Goal: Communication & Community: Answer question/provide support

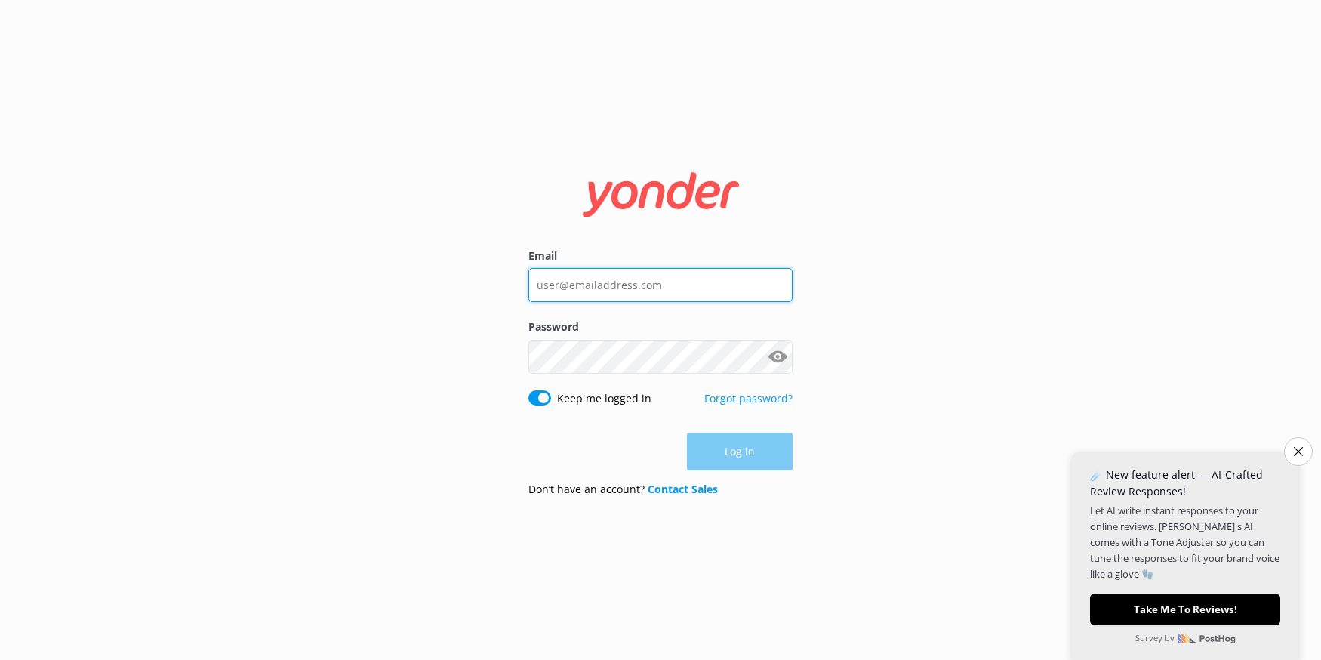
type input "[EMAIL_ADDRESS][DOMAIN_NAME]"
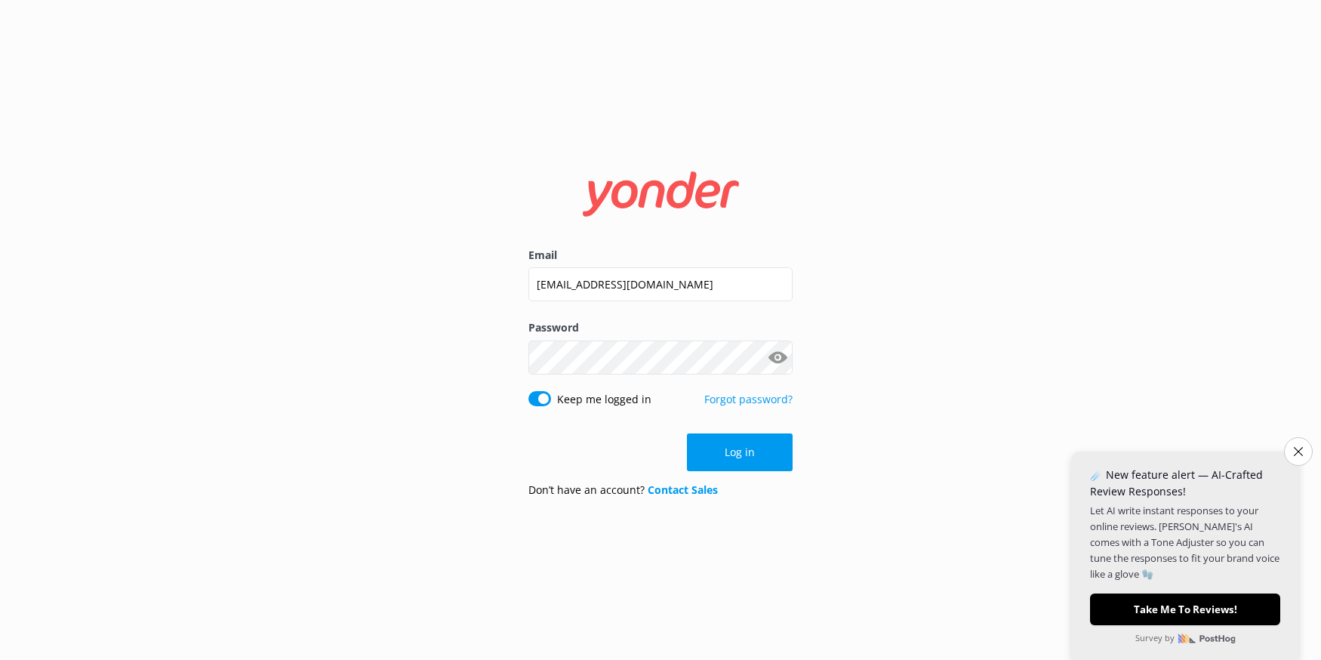
click at [940, 430] on div "Email [EMAIL_ADDRESS][DOMAIN_NAME] Password Show password Keep me logged in For…" at bounding box center [660, 330] width 1321 height 660
click at [734, 454] on button "Log in" at bounding box center [740, 452] width 106 height 38
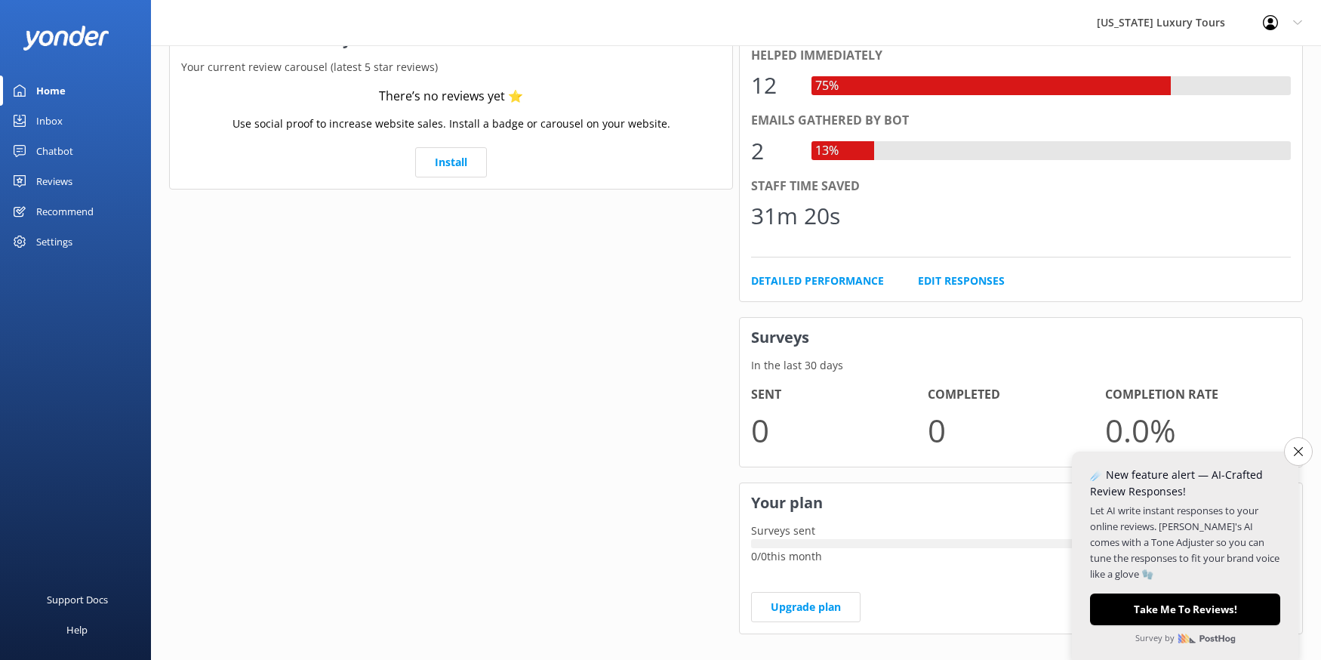
scroll to position [334, 0]
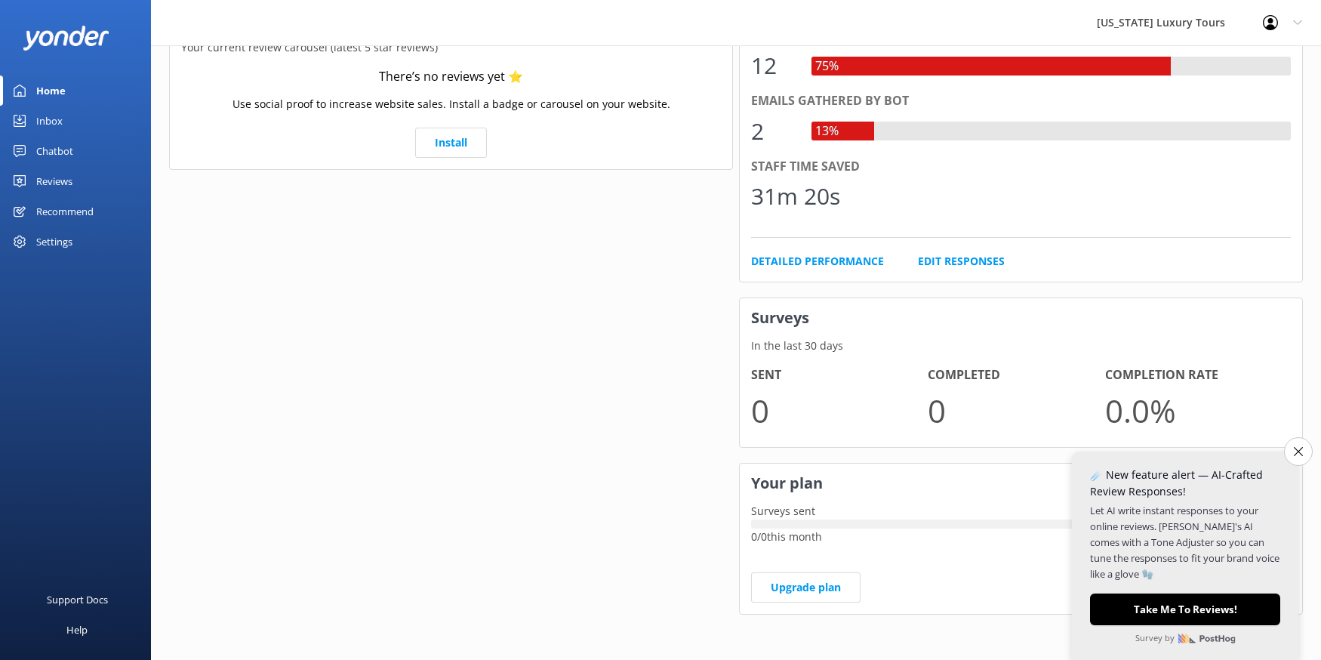
click at [1286, 451] on button "Close survey" at bounding box center [1298, 451] width 29 height 29
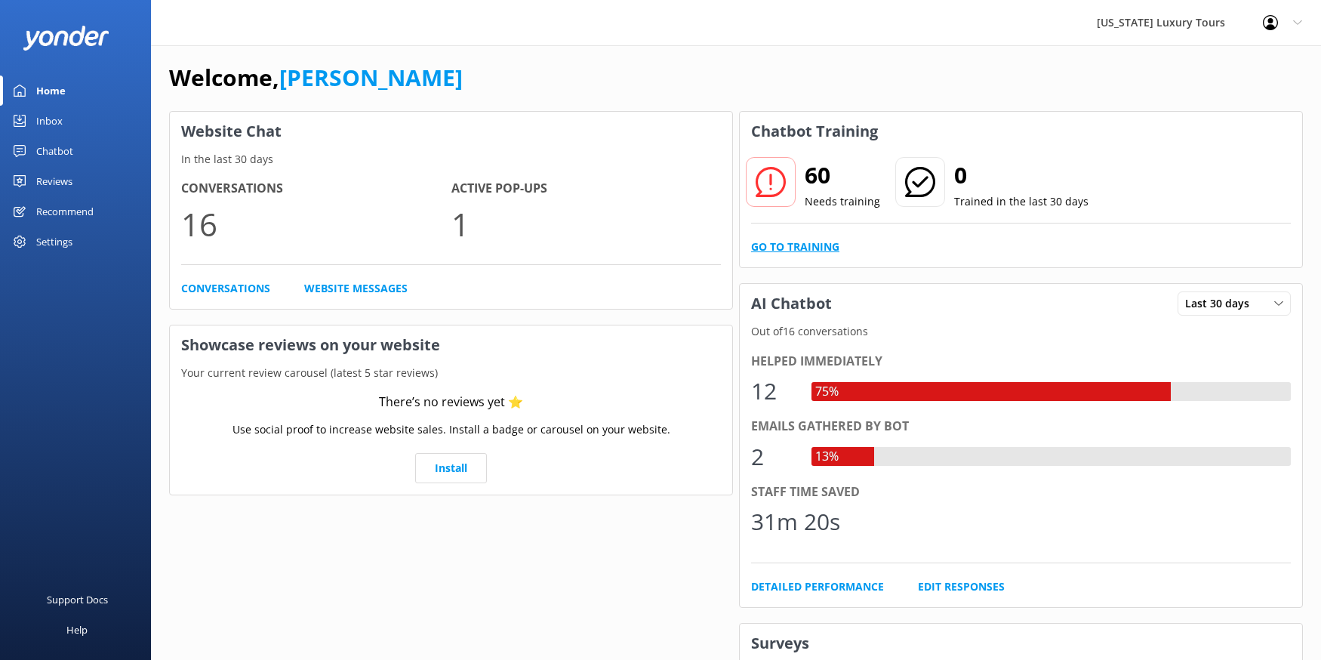
scroll to position [11, 0]
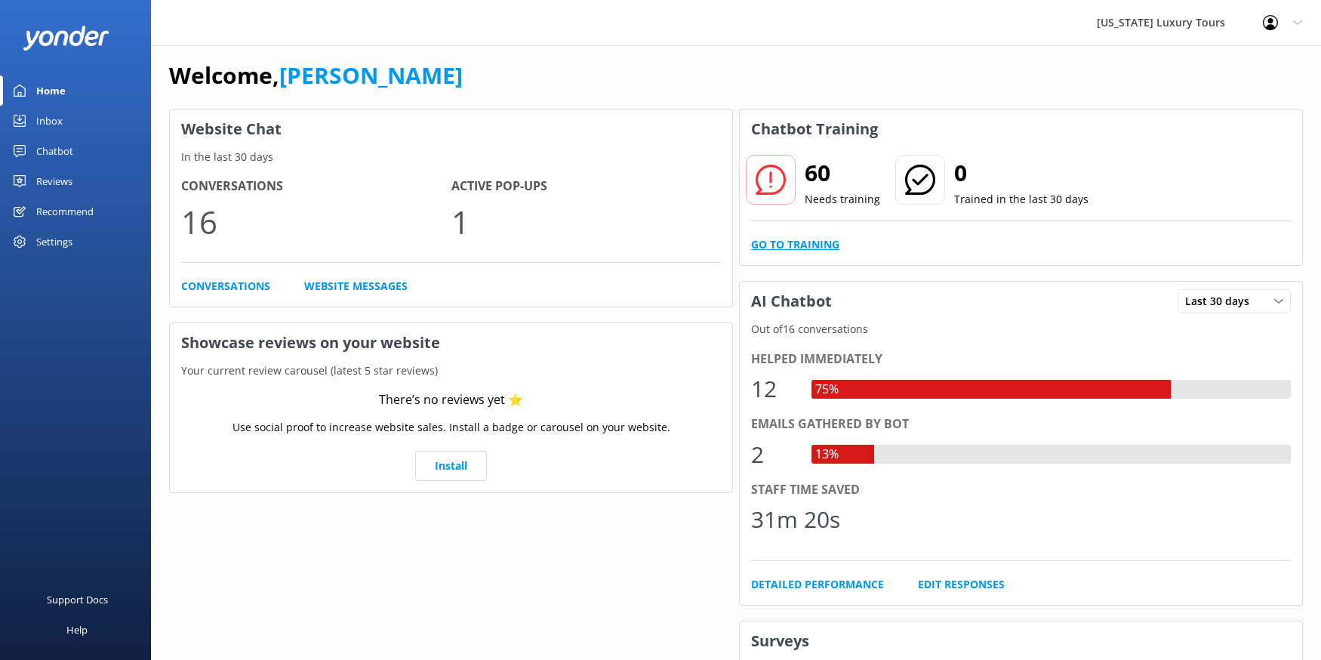
click at [820, 242] on link "Go to Training" at bounding box center [795, 244] width 88 height 17
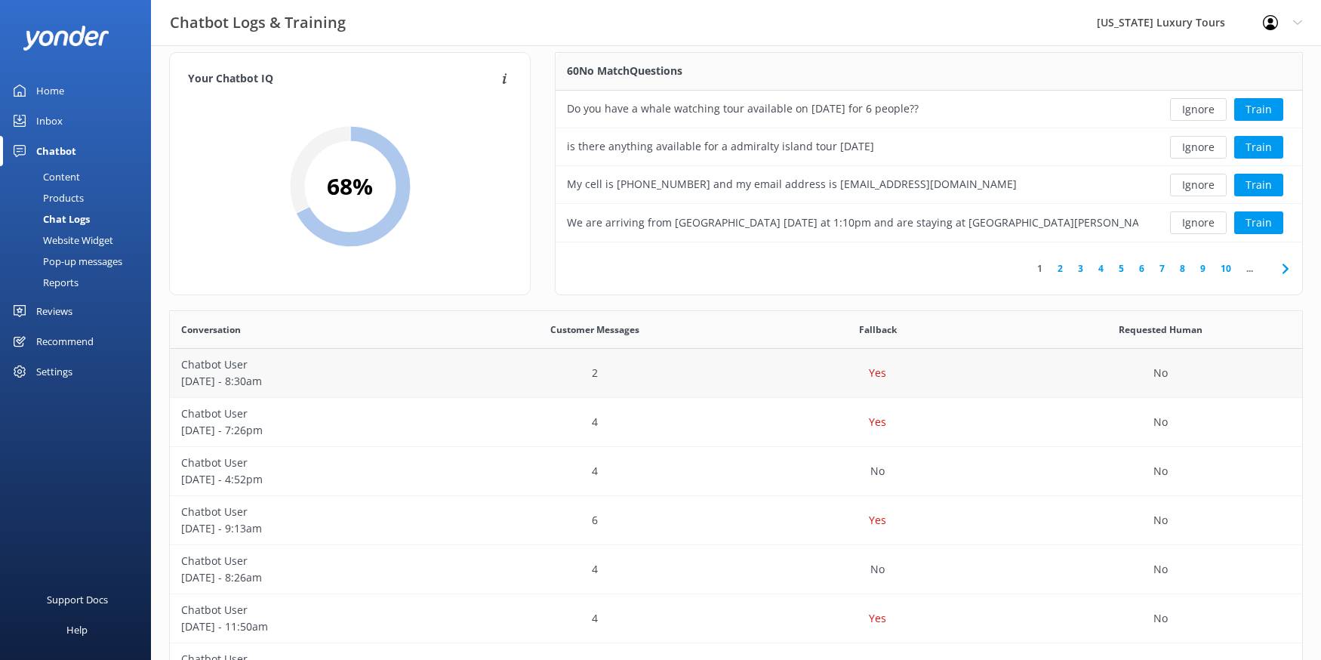
scroll to position [10, 0]
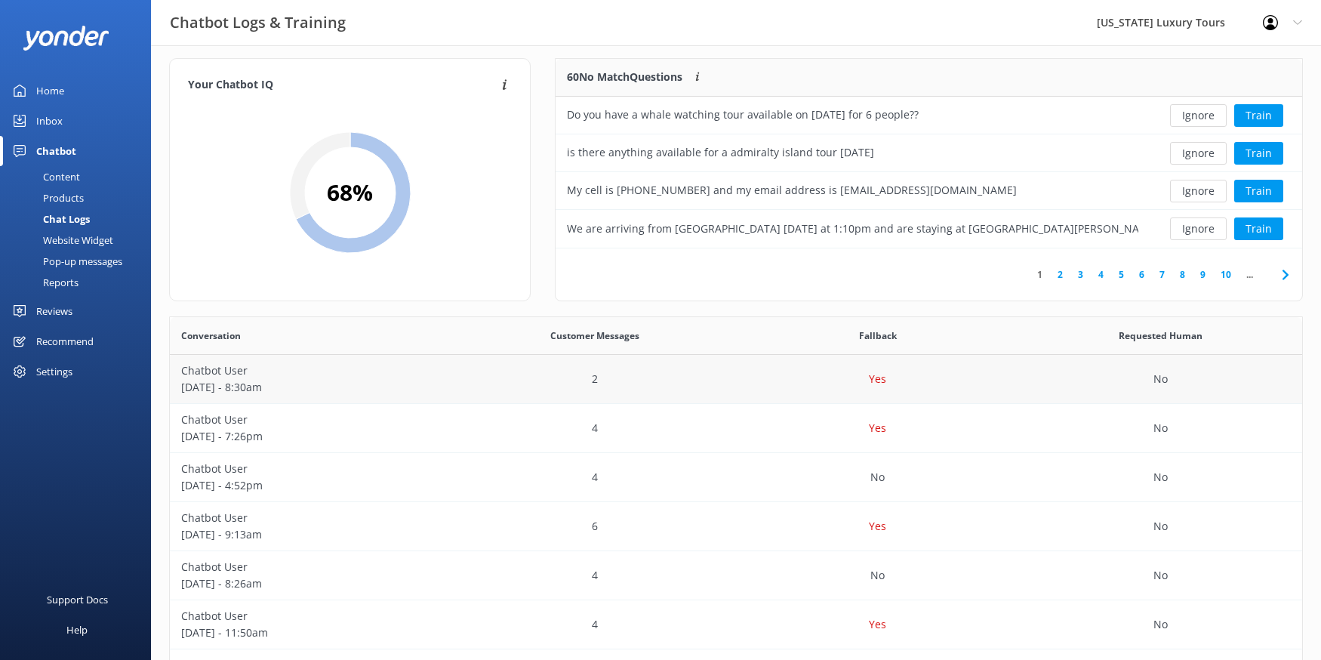
click at [417, 393] on p "[DATE] - 8:30am" at bounding box center [311, 387] width 260 height 17
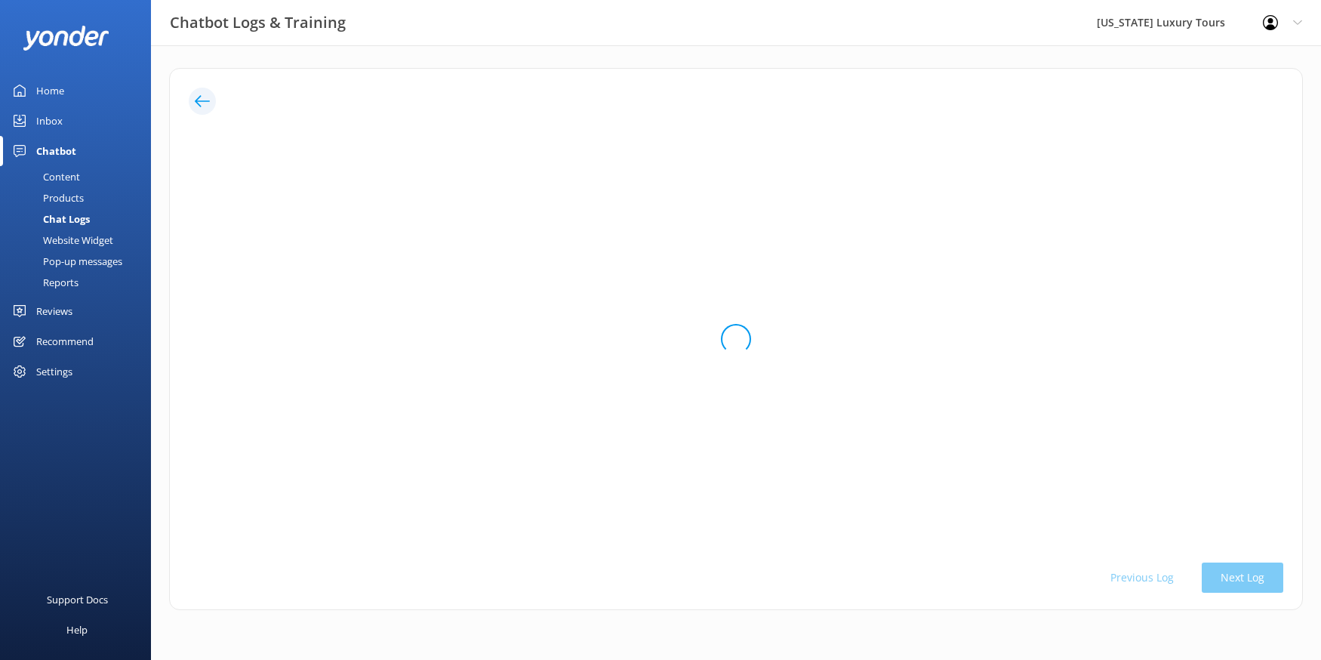
scroll to position [0, 0]
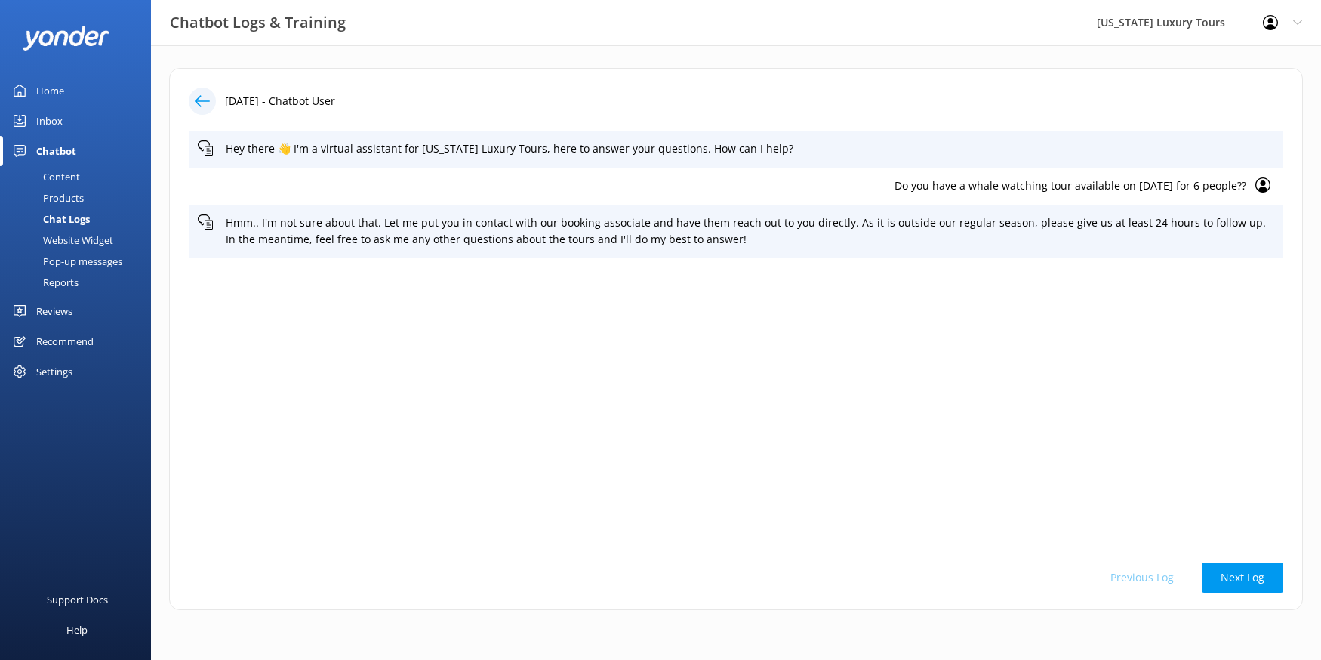
click at [964, 180] on p "Do you have a whale watching tour available on [DATE] for 6 people??" at bounding box center [722, 185] width 1049 height 17
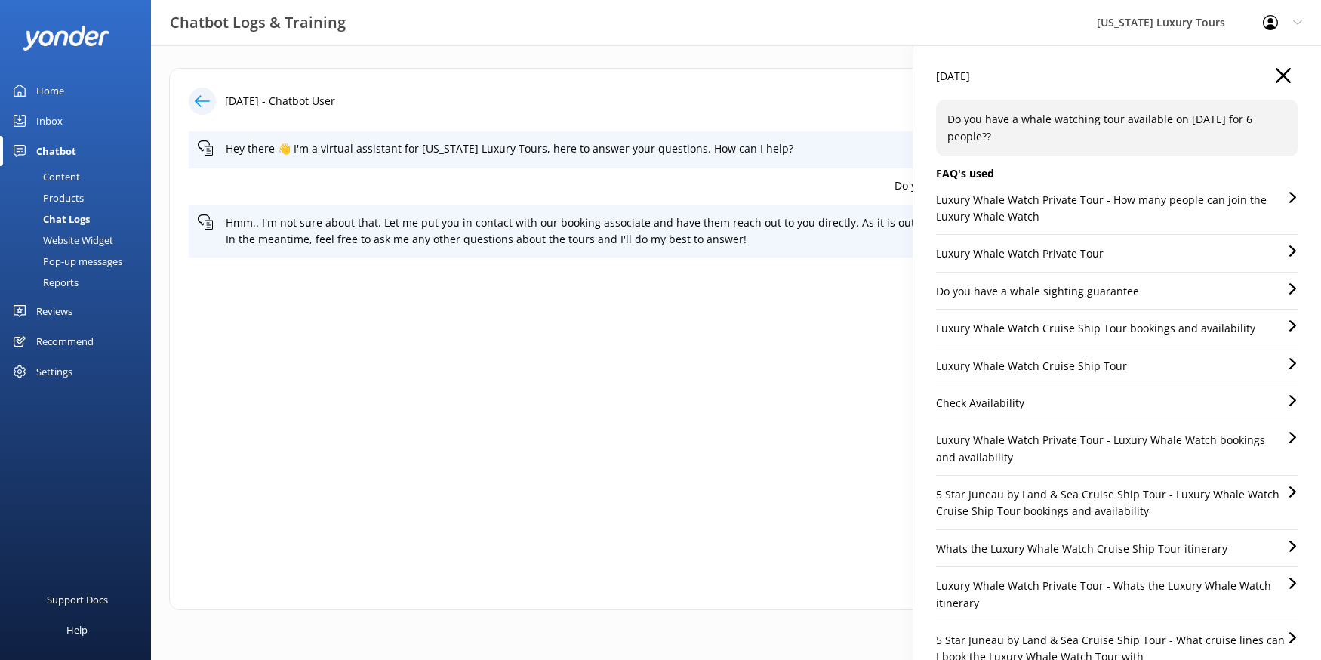
click at [1279, 66] on div "[DATE] Do you have a whale watching tour available on [DATE] for 6 people?? FAQ…" at bounding box center [1118, 375] width 408 height 660
click at [1280, 77] on use "button" at bounding box center [1283, 75] width 15 height 15
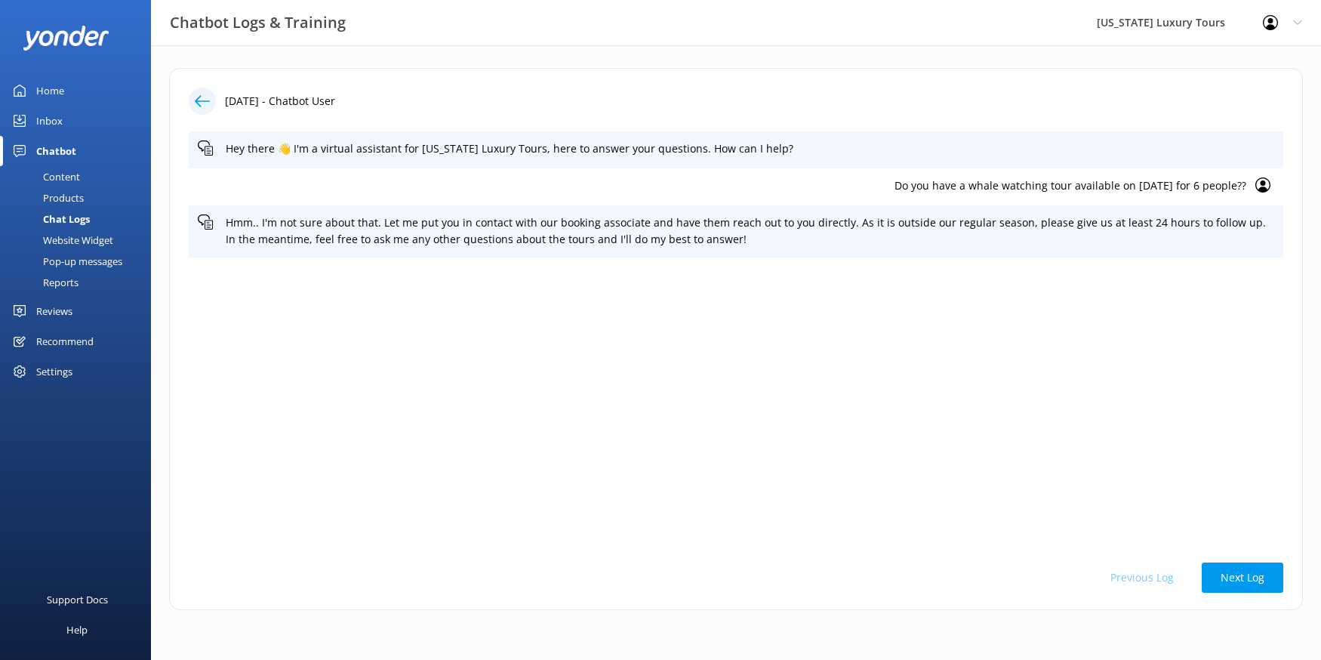
click at [210, 99] on div at bounding box center [202, 101] width 27 height 27
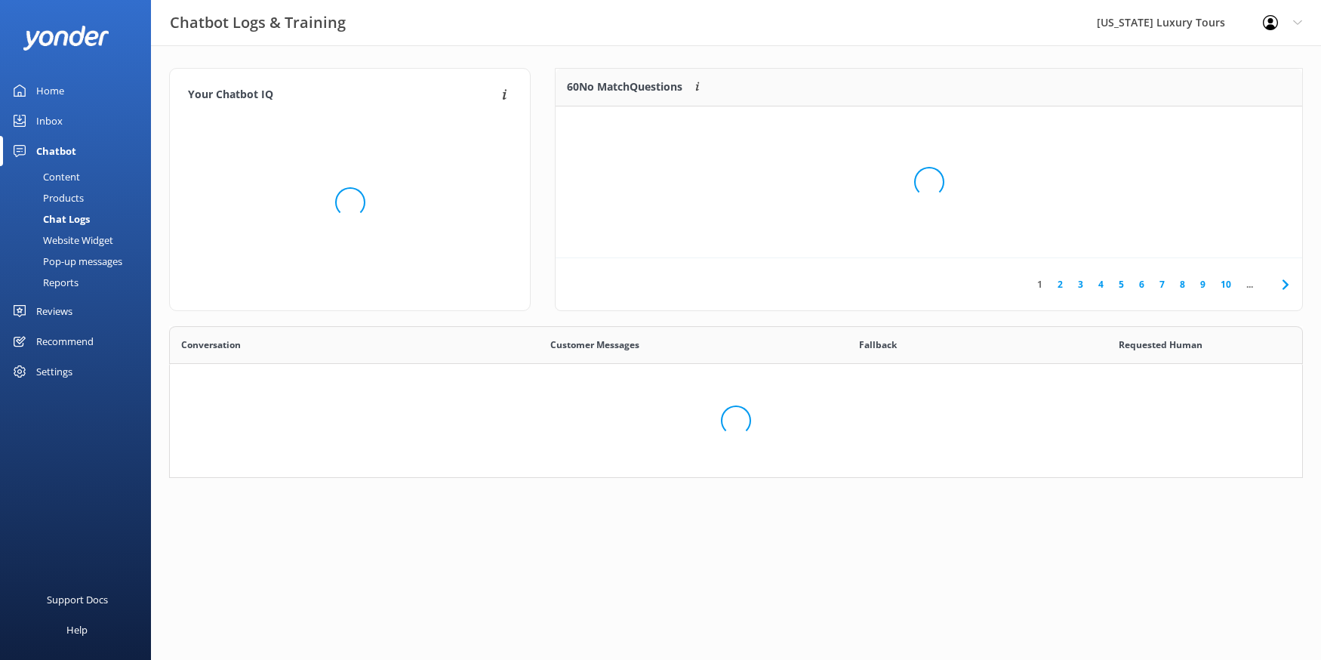
scroll to position [529, 1132]
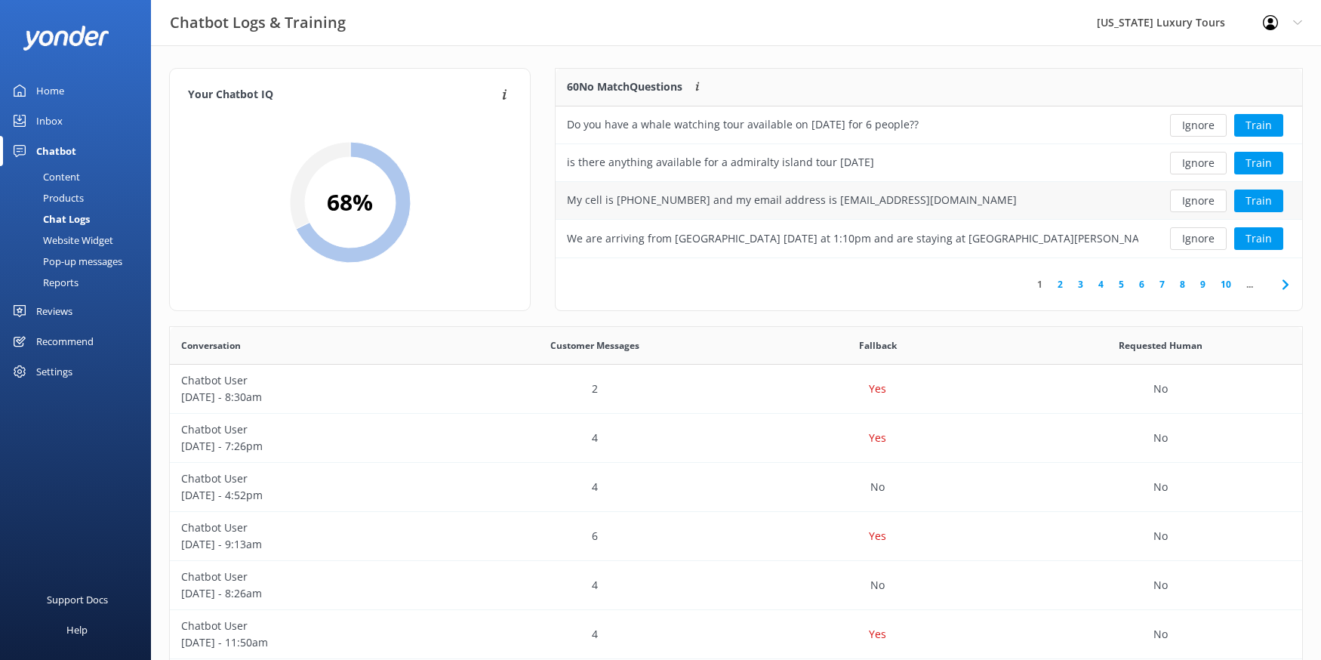
click at [860, 201] on div "My cell is [PHONE_NUMBER] and my email address is [EMAIL_ADDRESS][DOMAIN_NAME]" at bounding box center [792, 200] width 450 height 17
click at [631, 194] on div "My cell is [PHONE_NUMBER] and my email address is [EMAIL_ADDRESS][DOMAIN_NAME]" at bounding box center [792, 200] width 450 height 17
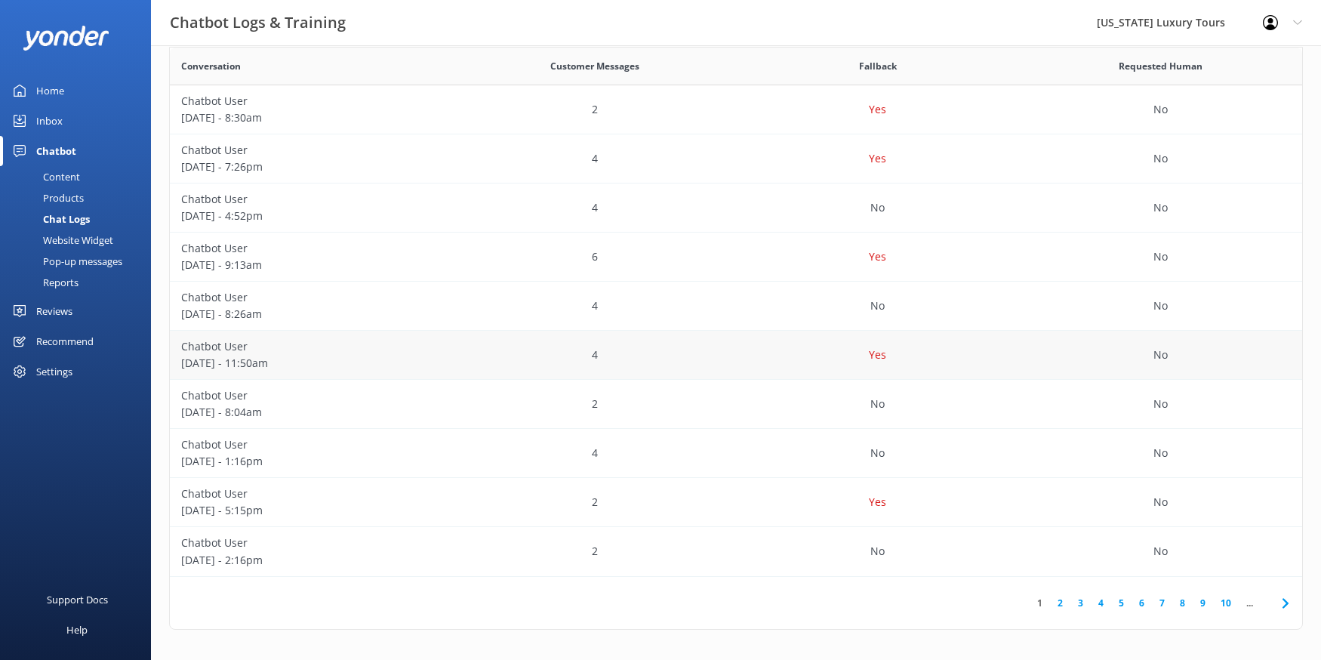
scroll to position [0, 0]
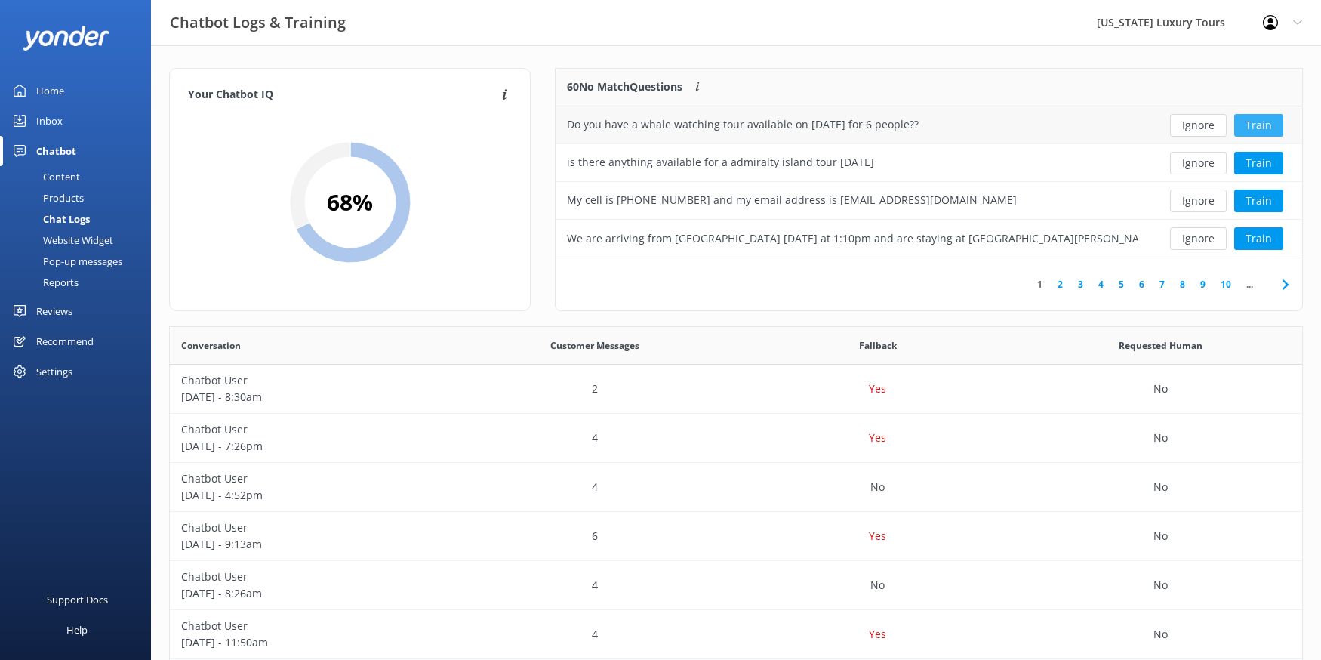
click at [1264, 125] on button "Train" at bounding box center [1258, 125] width 49 height 23
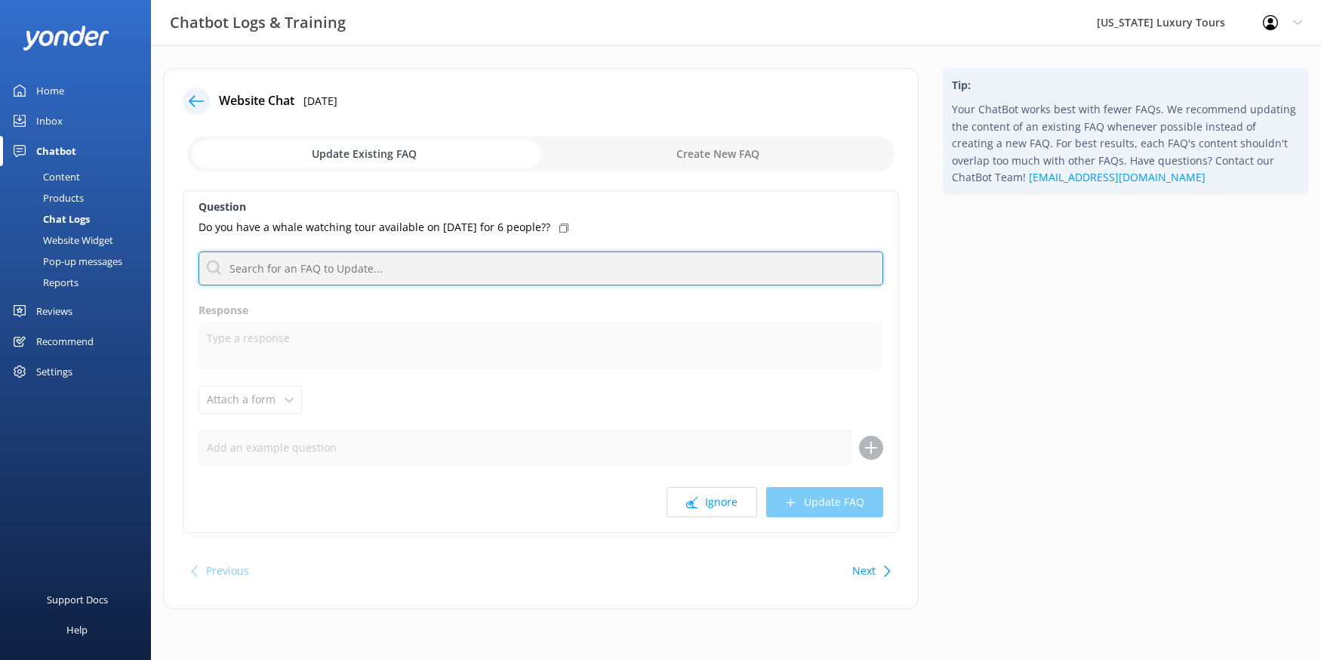
click at [322, 268] on input "text" at bounding box center [541, 268] width 685 height 34
click at [272, 271] on input "text" at bounding box center [541, 268] width 685 height 34
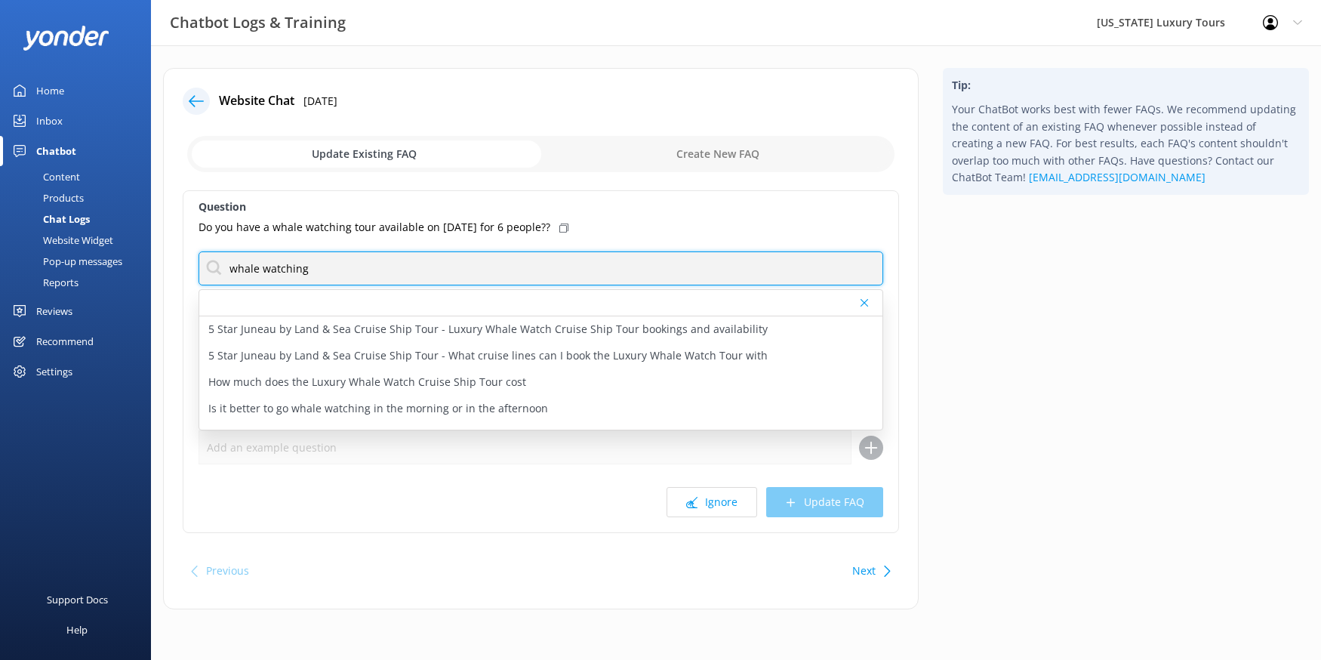
type input "whale watching"
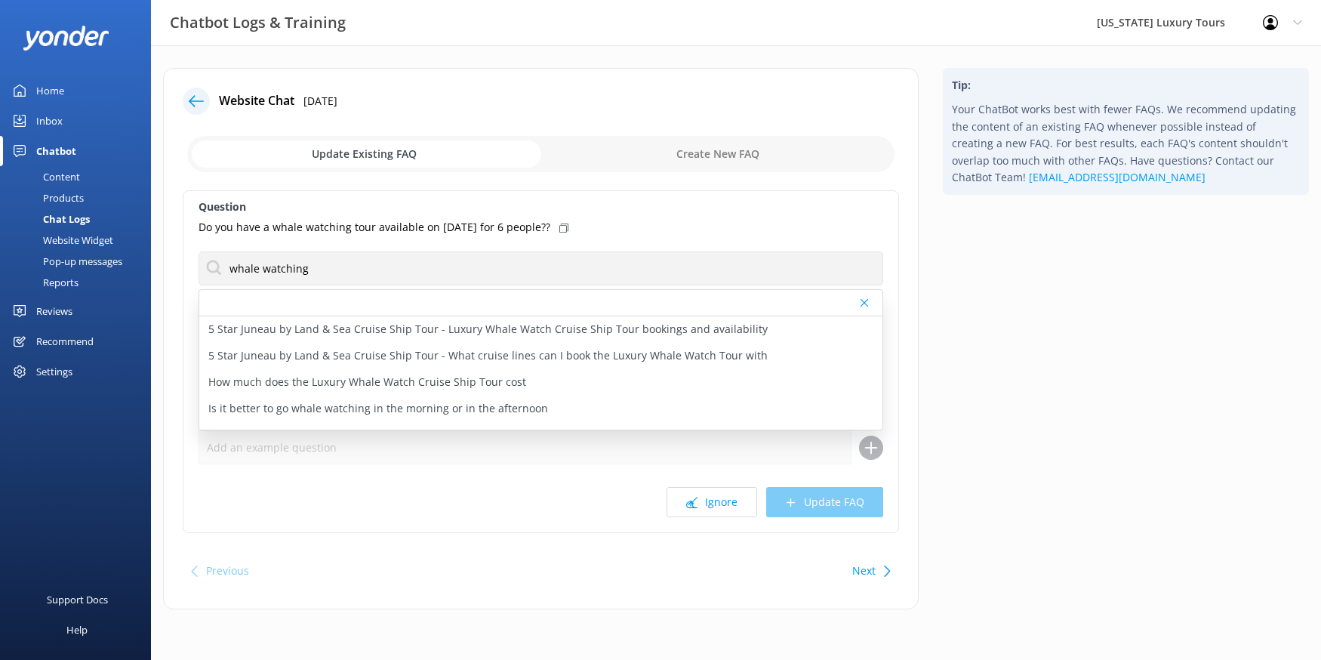
click at [298, 295] on div at bounding box center [540, 303] width 683 height 26
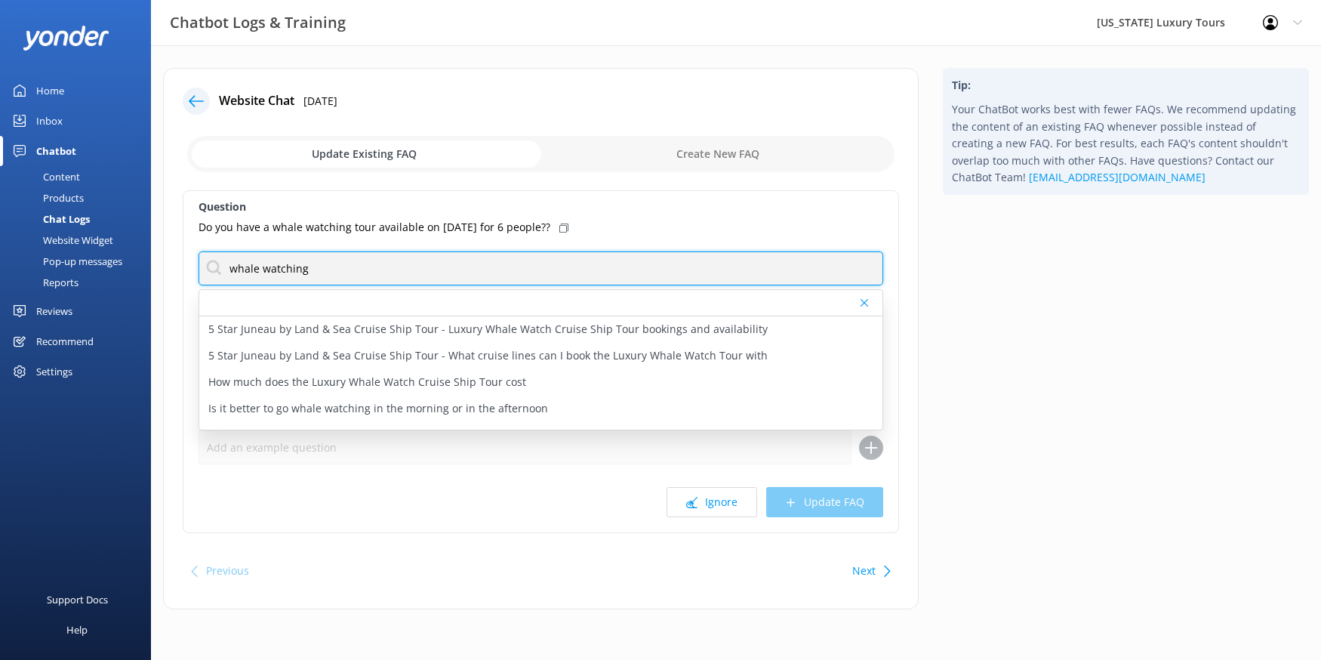
click at [301, 267] on input "whale watching" at bounding box center [541, 268] width 685 height 34
click at [302, 267] on input "whale watching" at bounding box center [541, 268] width 685 height 34
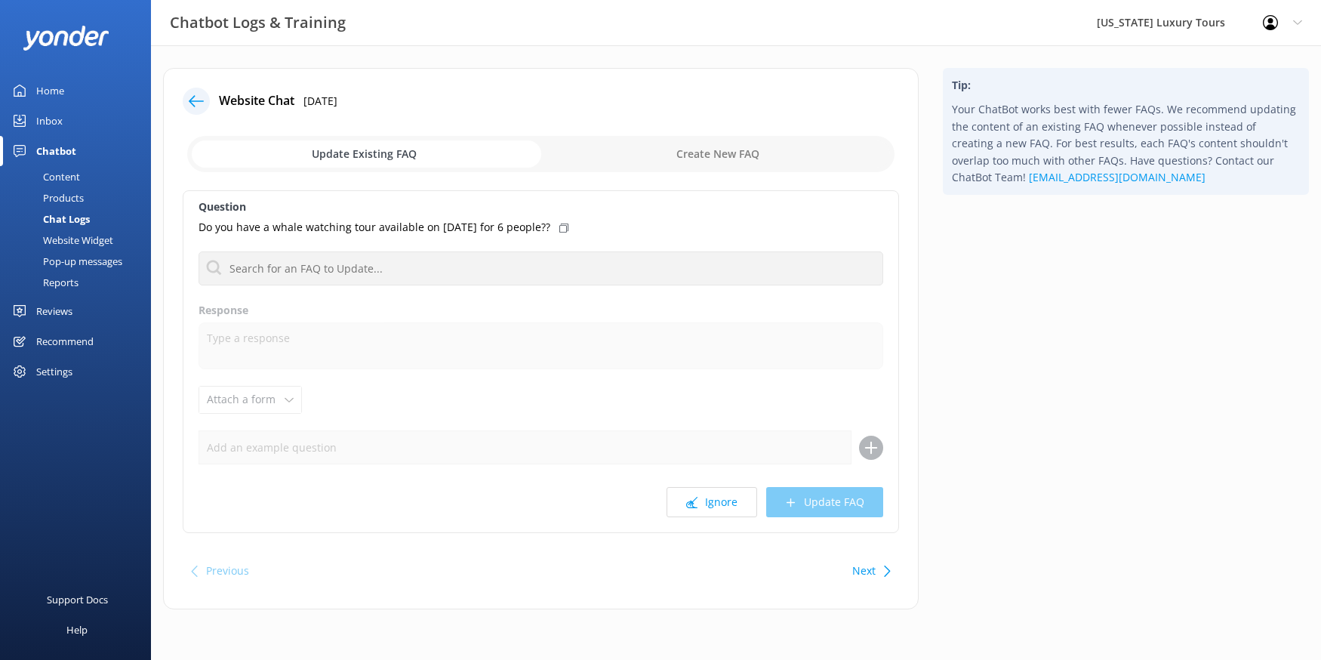
click at [378, 154] on input "checkbox" at bounding box center [540, 154] width 707 height 36
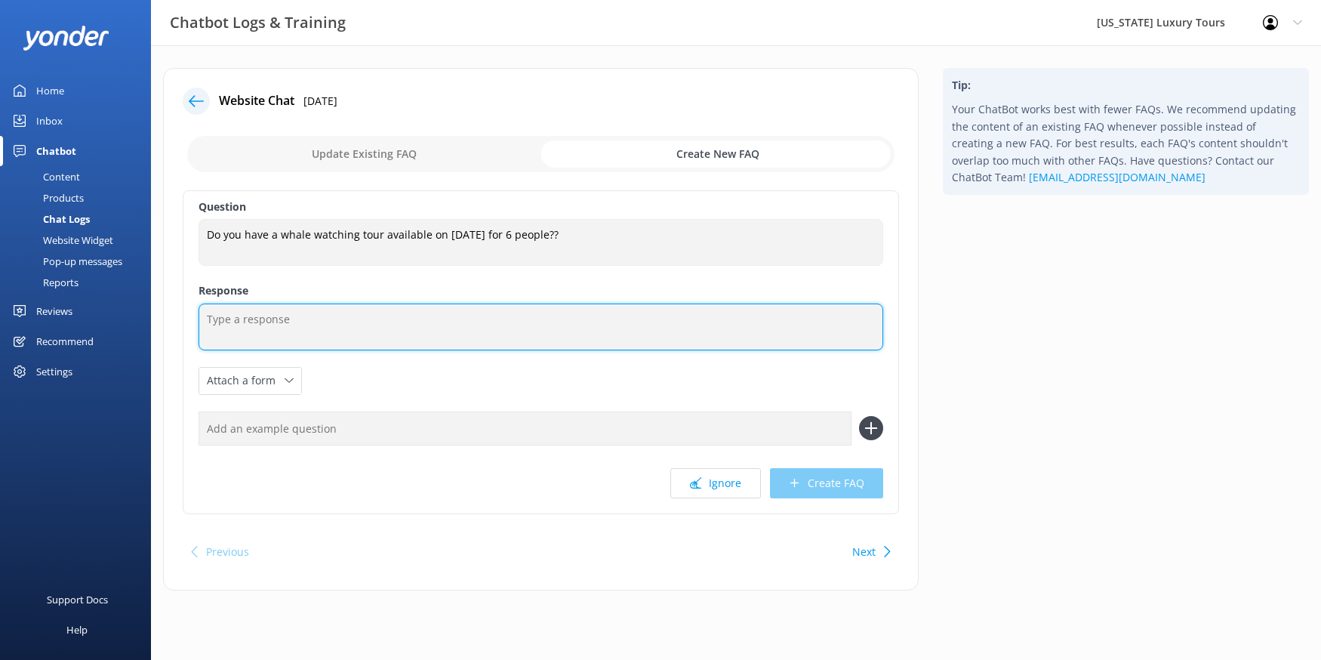
click at [382, 321] on textarea at bounding box center [541, 327] width 685 height 47
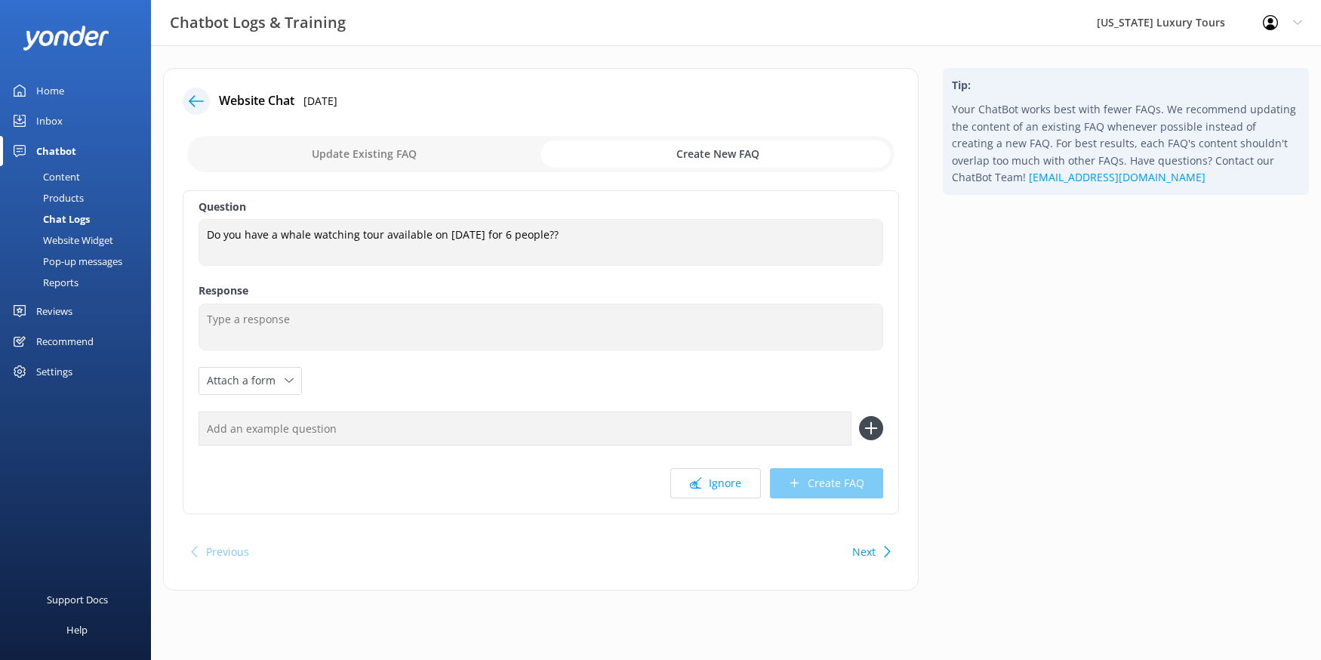
click at [391, 140] on input "checkbox" at bounding box center [540, 154] width 707 height 36
checkbox input "false"
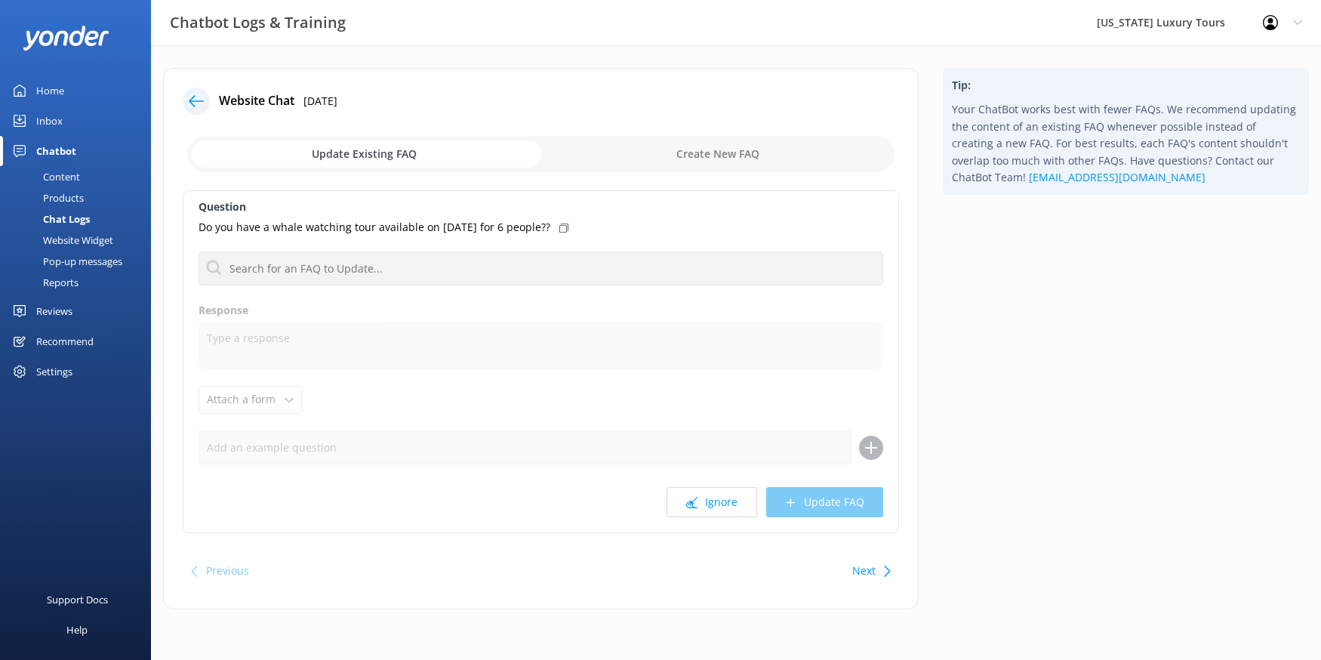
click at [184, 96] on div at bounding box center [196, 101] width 27 height 27
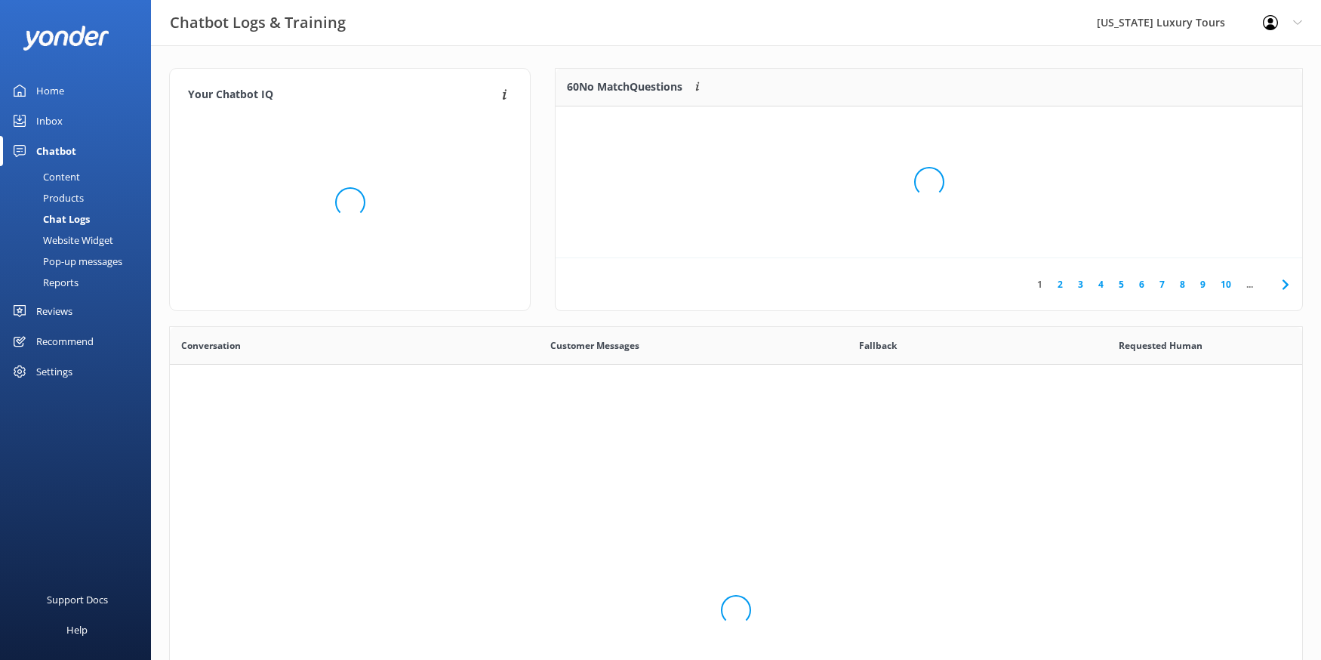
scroll to position [529, 1132]
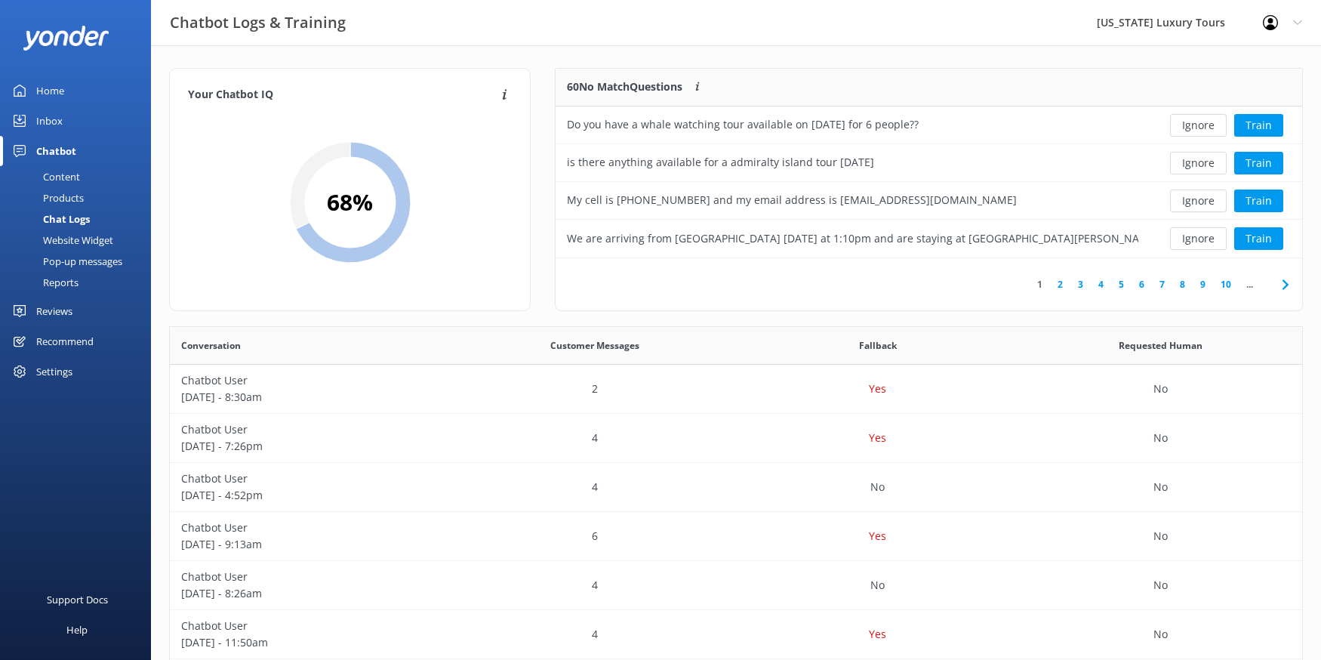
click at [1059, 284] on link "2" at bounding box center [1060, 284] width 20 height 14
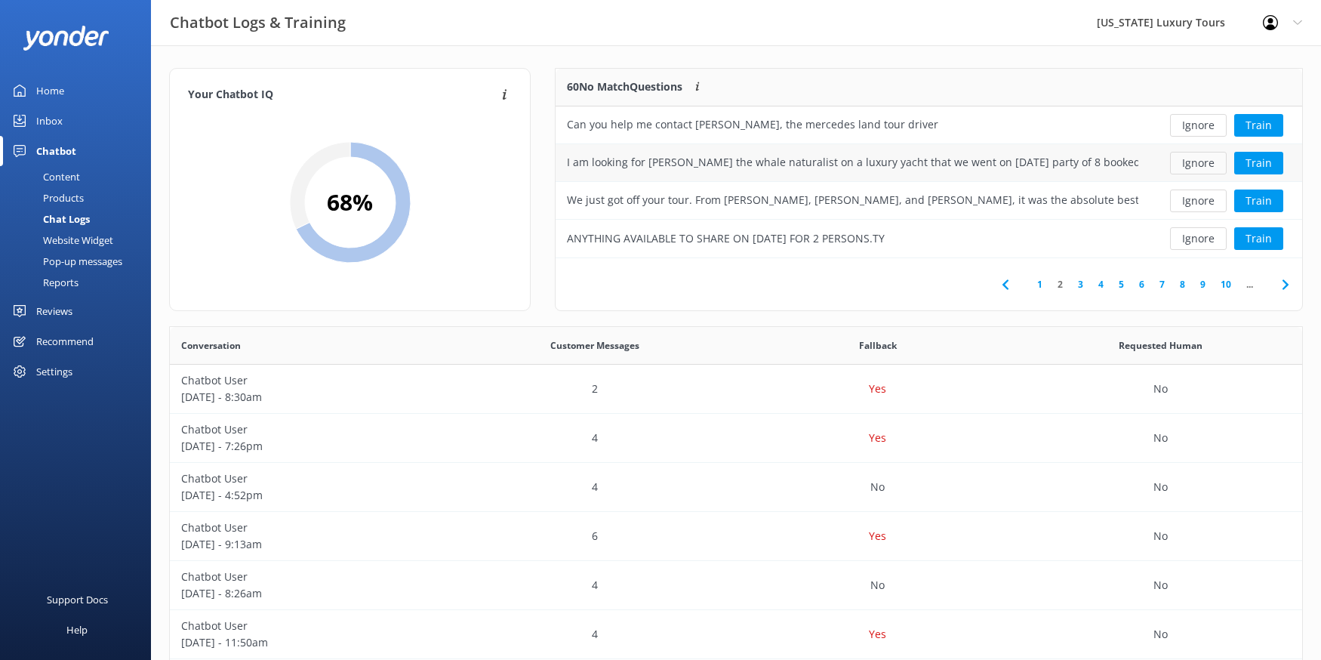
click at [1191, 165] on button "Ignore" at bounding box center [1198, 163] width 57 height 23
click at [924, 160] on div "We just got off your tour. From [PERSON_NAME], [PERSON_NAME], and [PERSON_NAME]…" at bounding box center [853, 162] width 572 height 17
click at [1281, 165] on button "Train" at bounding box center [1258, 163] width 49 height 23
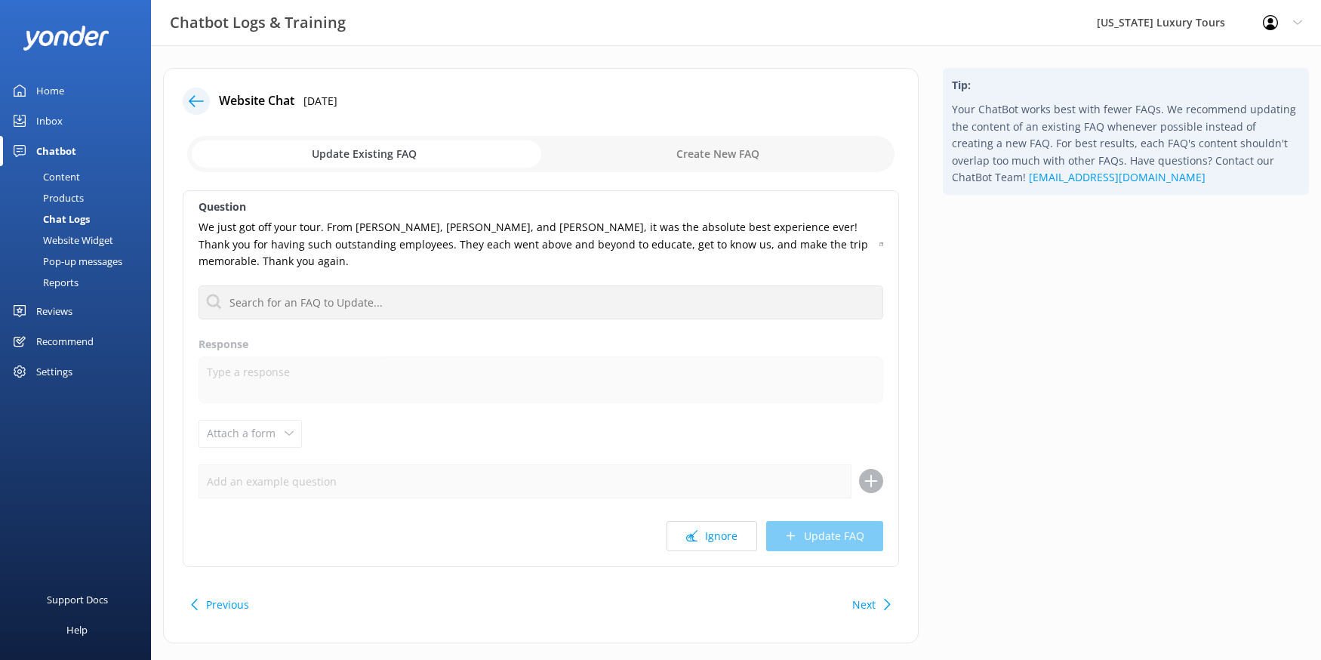
click at [196, 97] on icon at bounding box center [196, 101] width 15 height 15
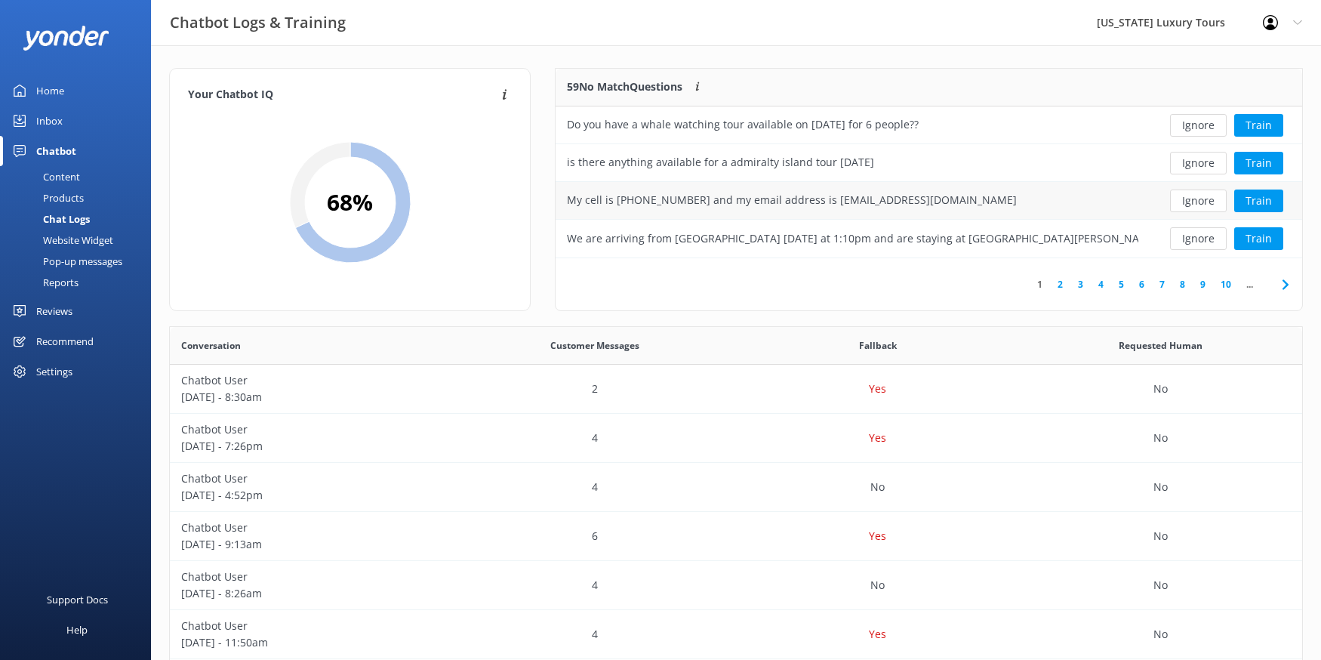
click at [874, 193] on div "My cell is [PHONE_NUMBER] and my email address is [EMAIL_ADDRESS][DOMAIN_NAME]" at bounding box center [792, 200] width 450 height 17
click at [1272, 201] on button "Train" at bounding box center [1258, 200] width 49 height 23
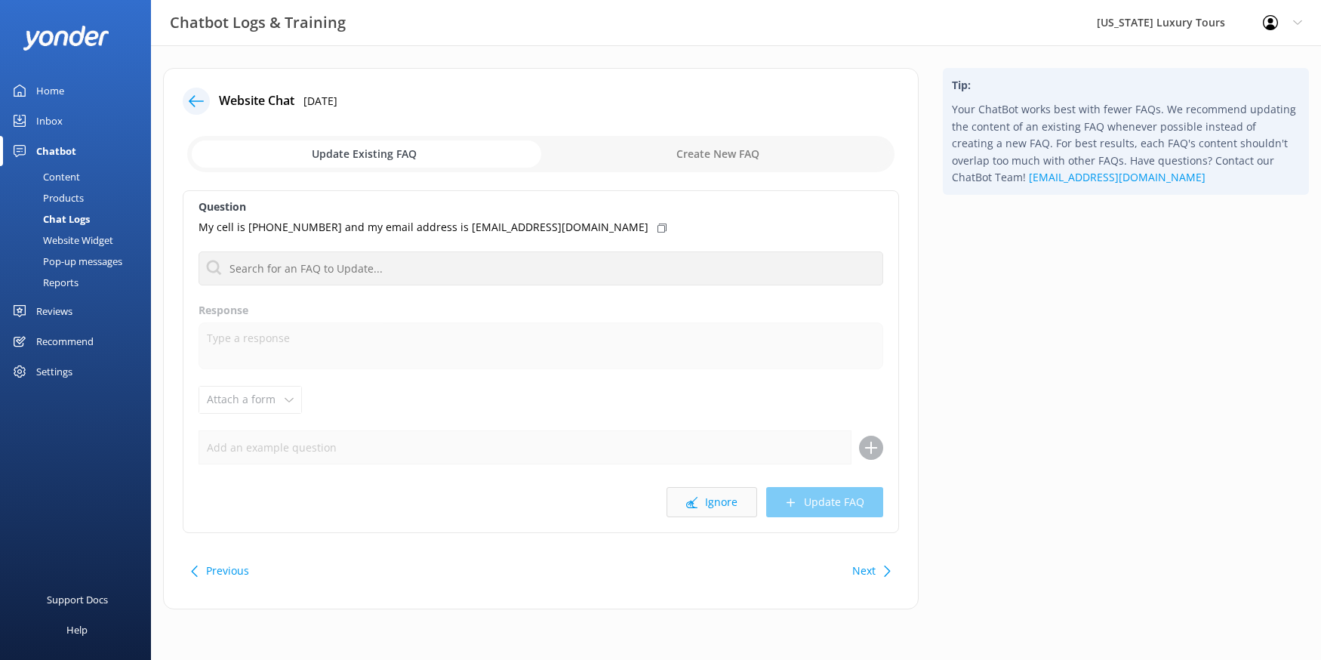
click at [704, 501] on button "Ignore" at bounding box center [712, 502] width 91 height 30
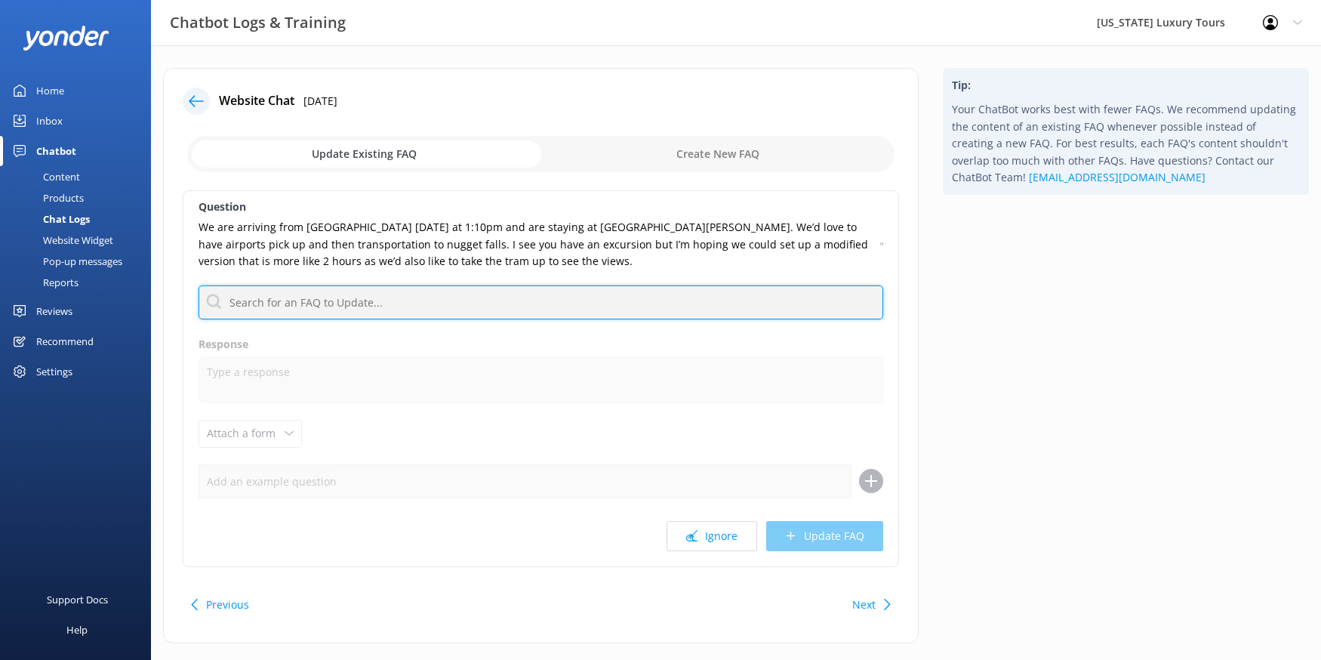
click at [365, 296] on input "text" at bounding box center [541, 302] width 685 height 34
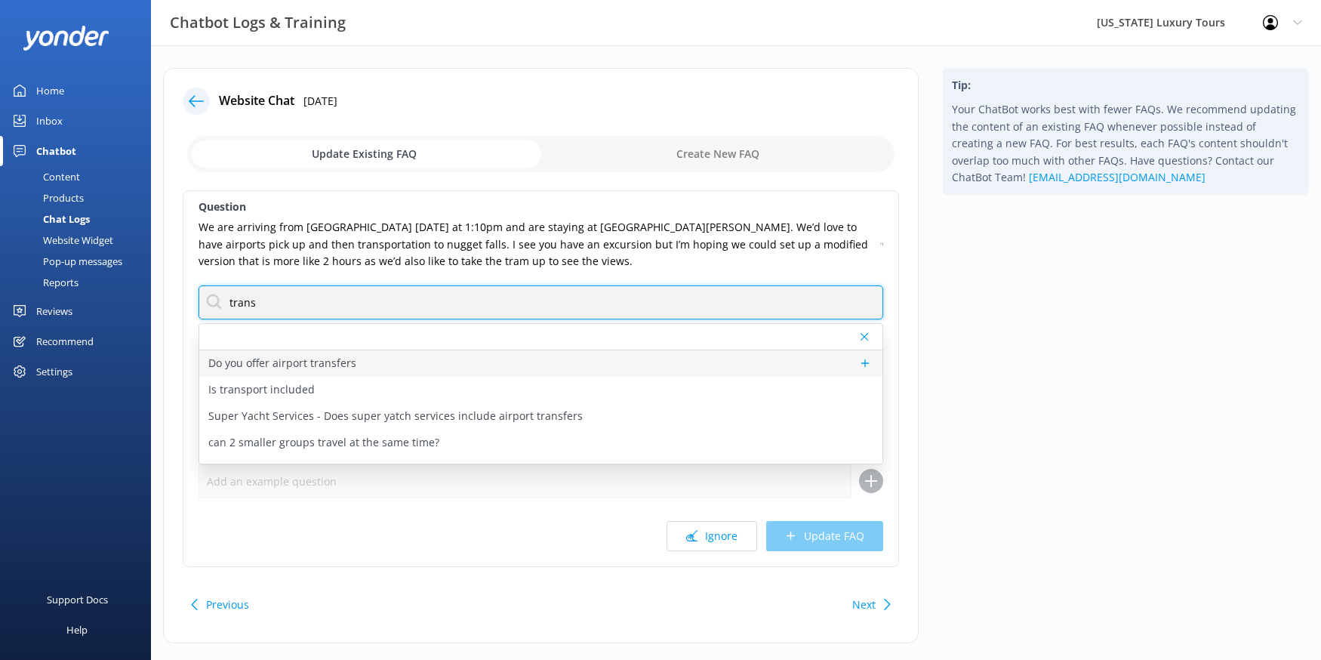
type input "trans"
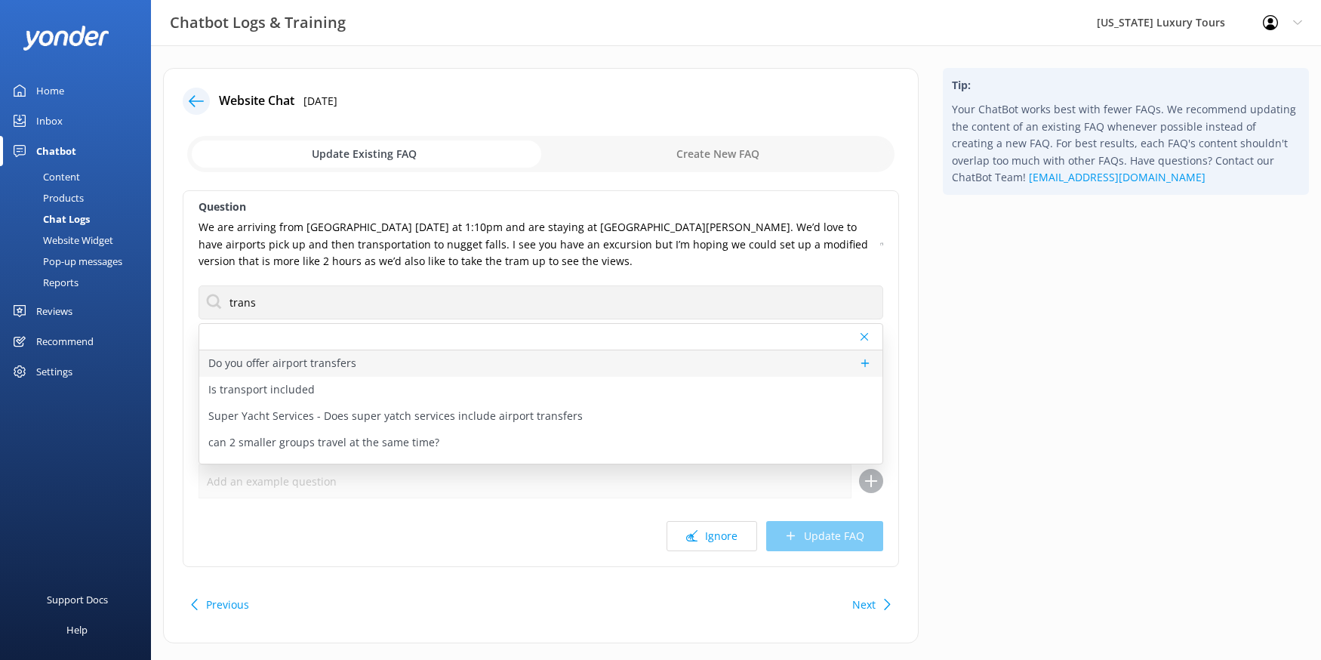
click at [325, 360] on p "Do you offer airport transfers" at bounding box center [282, 363] width 148 height 17
type textarea "[US_STATE] Luxury Tours is for the discerning traveler that demands clean, prof…"
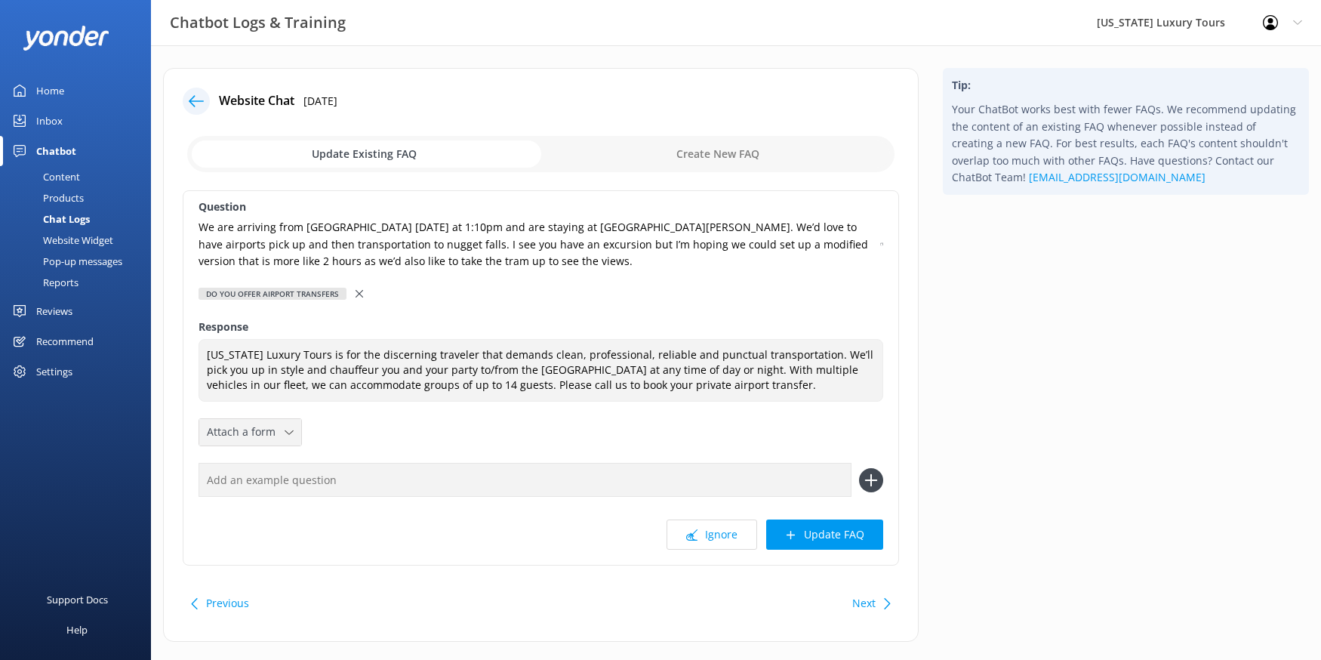
click at [267, 430] on span "Attach a form" at bounding box center [246, 432] width 78 height 17
click at [300, 458] on link "Leave contact details" at bounding box center [267, 464] width 134 height 30
click at [326, 479] on input "text" at bounding box center [525, 480] width 653 height 34
type input "Do you offer any tours by th"
drag, startPoint x: 362, startPoint y: 479, endPoint x: 180, endPoint y: 468, distance: 181.5
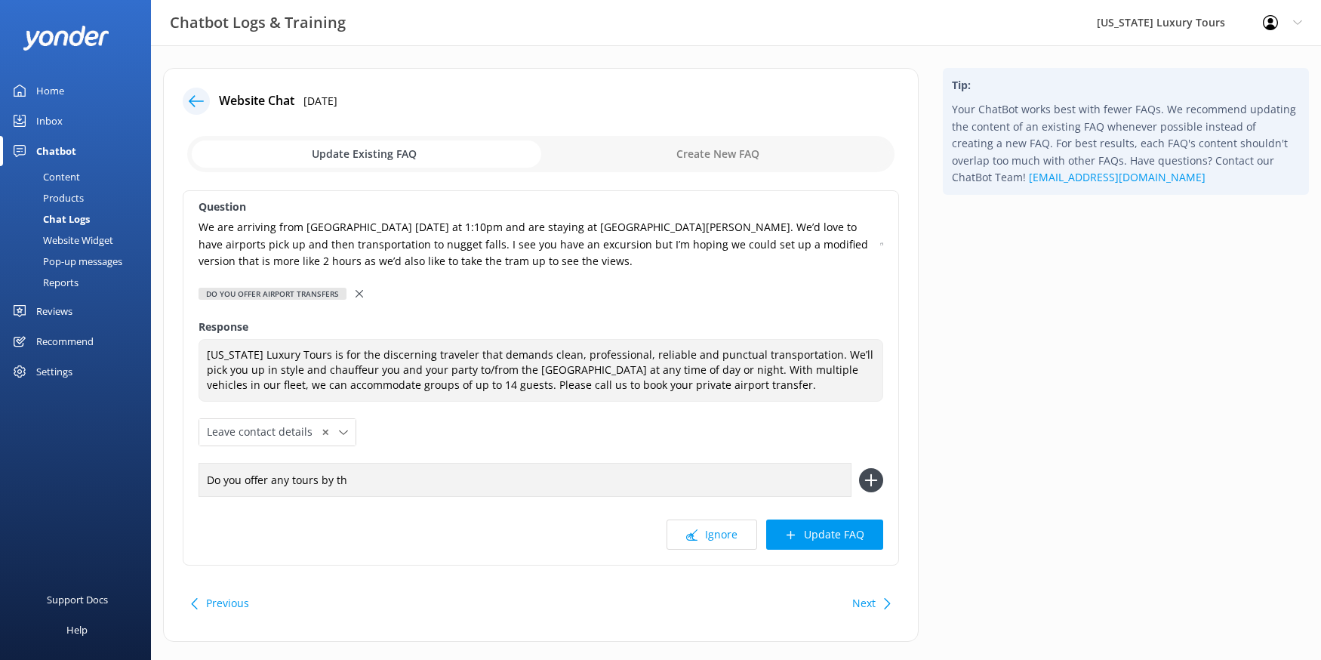
click at [180, 468] on div "Website Chat [DATE] Update Existing FAQ Create New FAQ Question We are arriving…" at bounding box center [541, 355] width 756 height 574
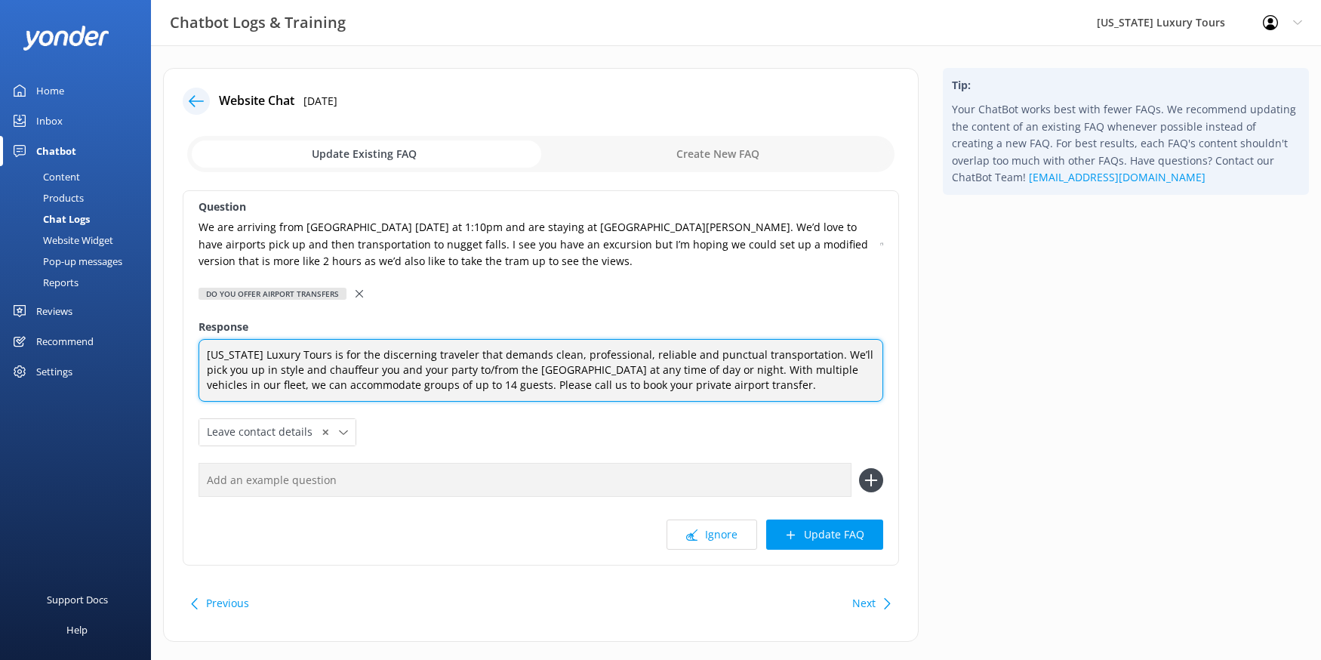
click at [318, 368] on textarea "[US_STATE] Luxury Tours is for the discerning traveler that demands clean, prof…" at bounding box center [541, 370] width 685 height 63
click at [801, 387] on textarea "[US_STATE] Luxury Tours is for the discerning traveler that demands clean, prof…" at bounding box center [541, 370] width 685 height 63
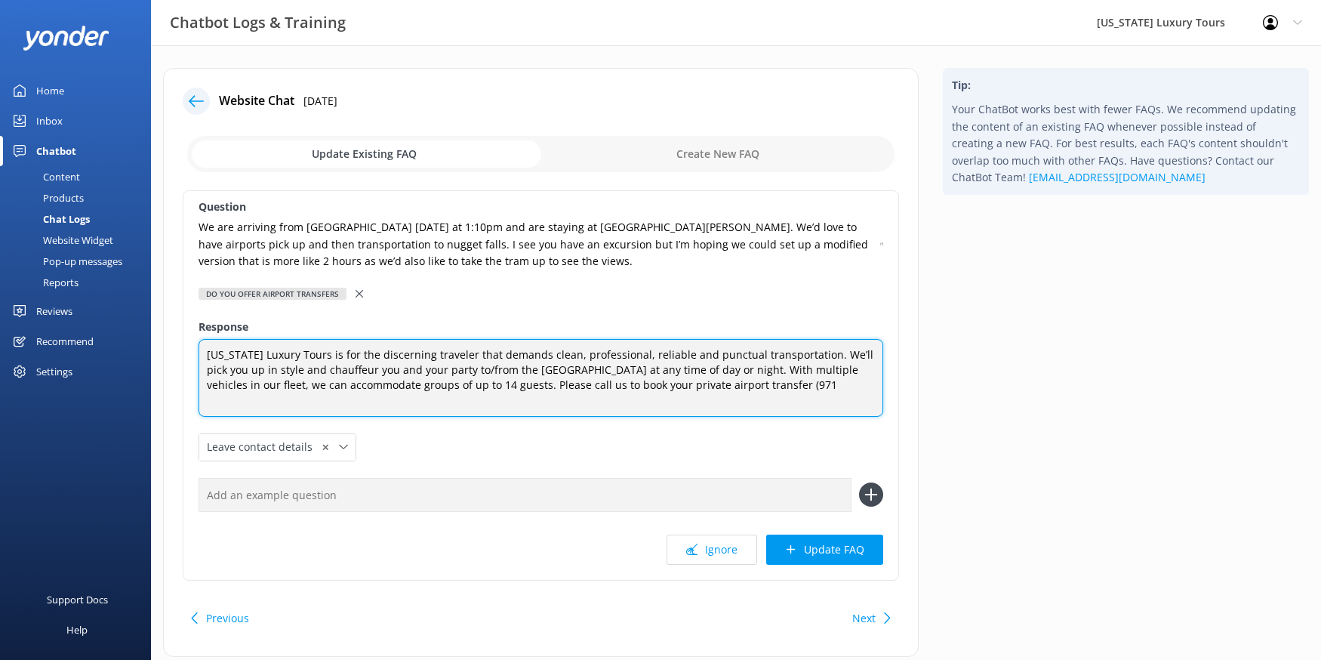
drag, startPoint x: 775, startPoint y: 387, endPoint x: 757, endPoint y: 385, distance: 17.5
click at [757, 385] on textarea "[US_STATE] Luxury Tours is for the discerning traveler that demands clean, prof…" at bounding box center [541, 377] width 685 height 77
paste textarea "971.770.2675"
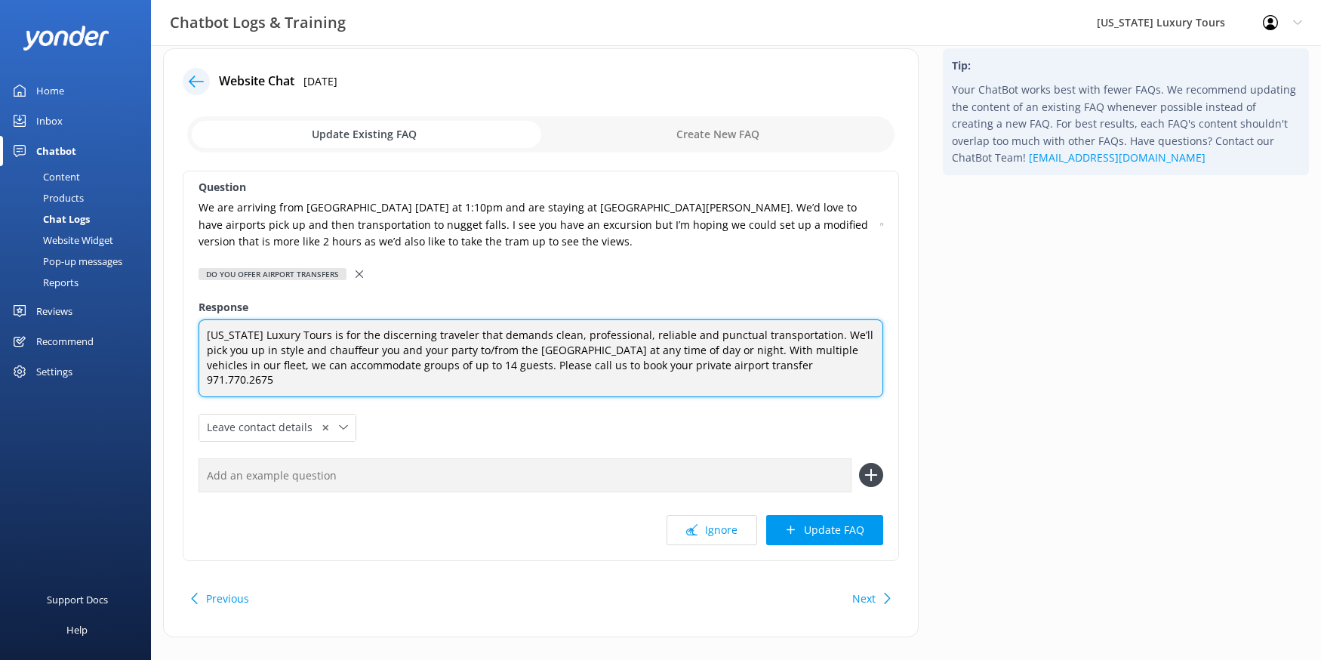
scroll to position [27, 0]
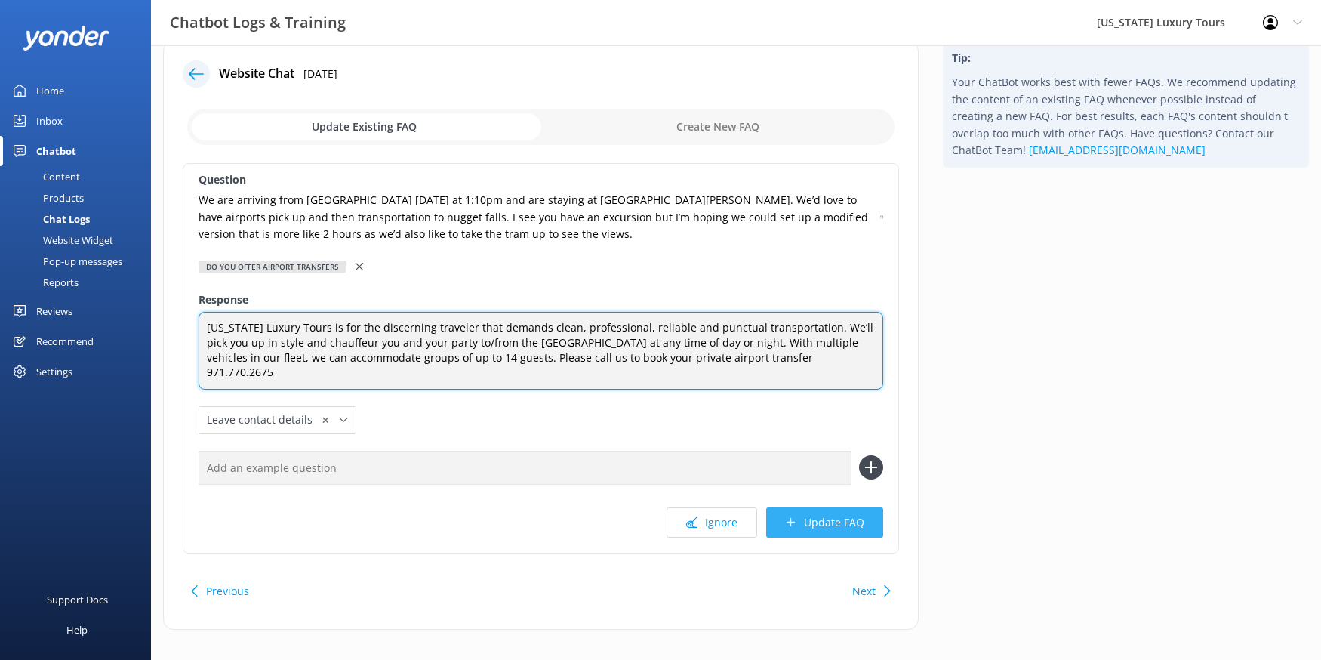
type textarea "[US_STATE] Luxury Tours is for the discerning traveler that demands clean, prof…"
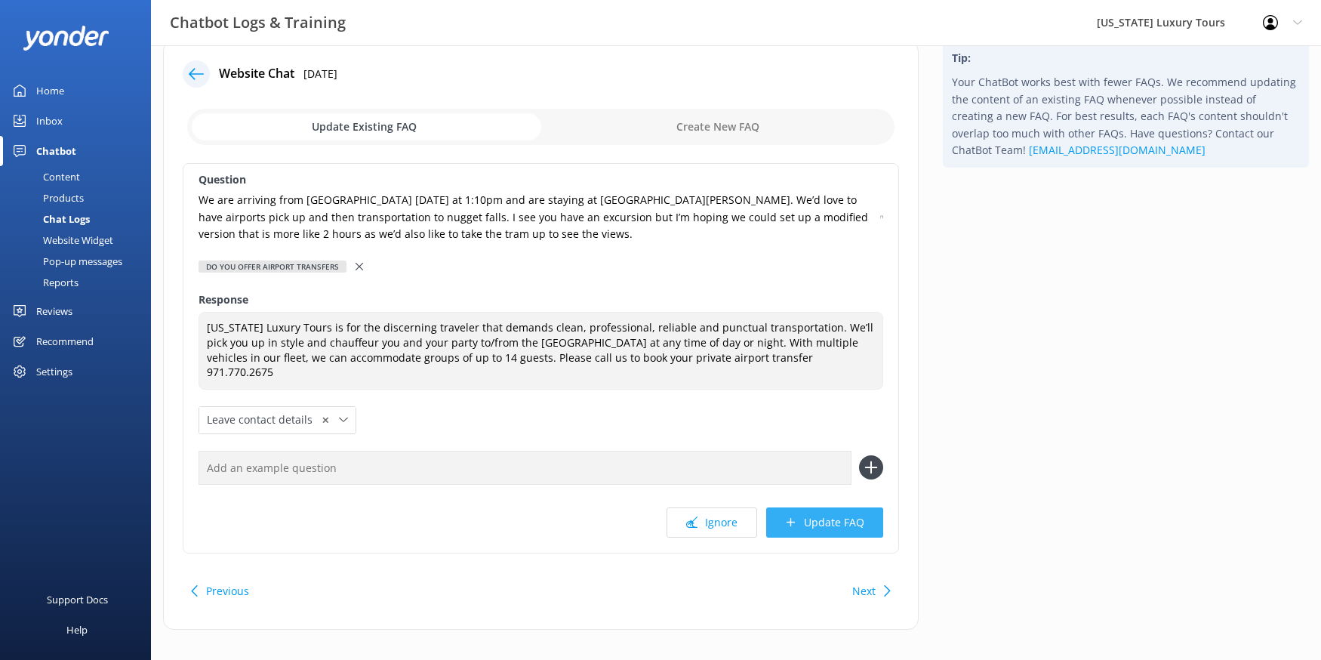
click at [830, 511] on button "Update FAQ" at bounding box center [824, 522] width 117 height 30
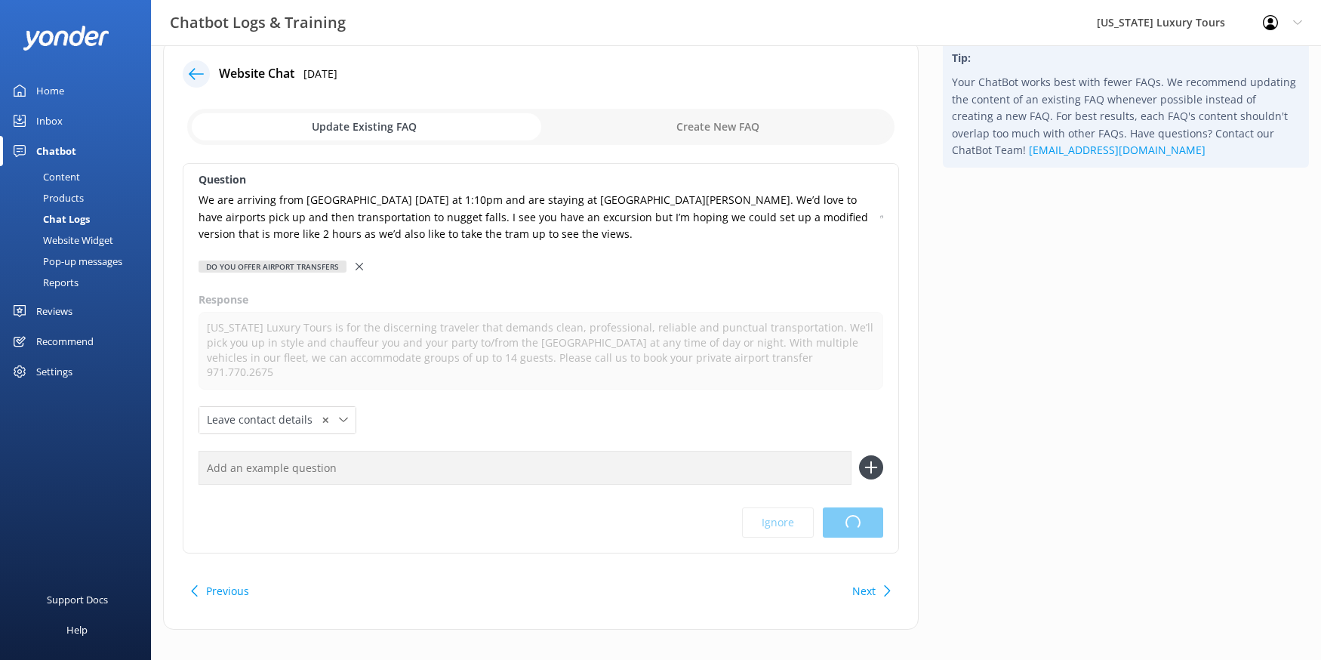
scroll to position [0, 0]
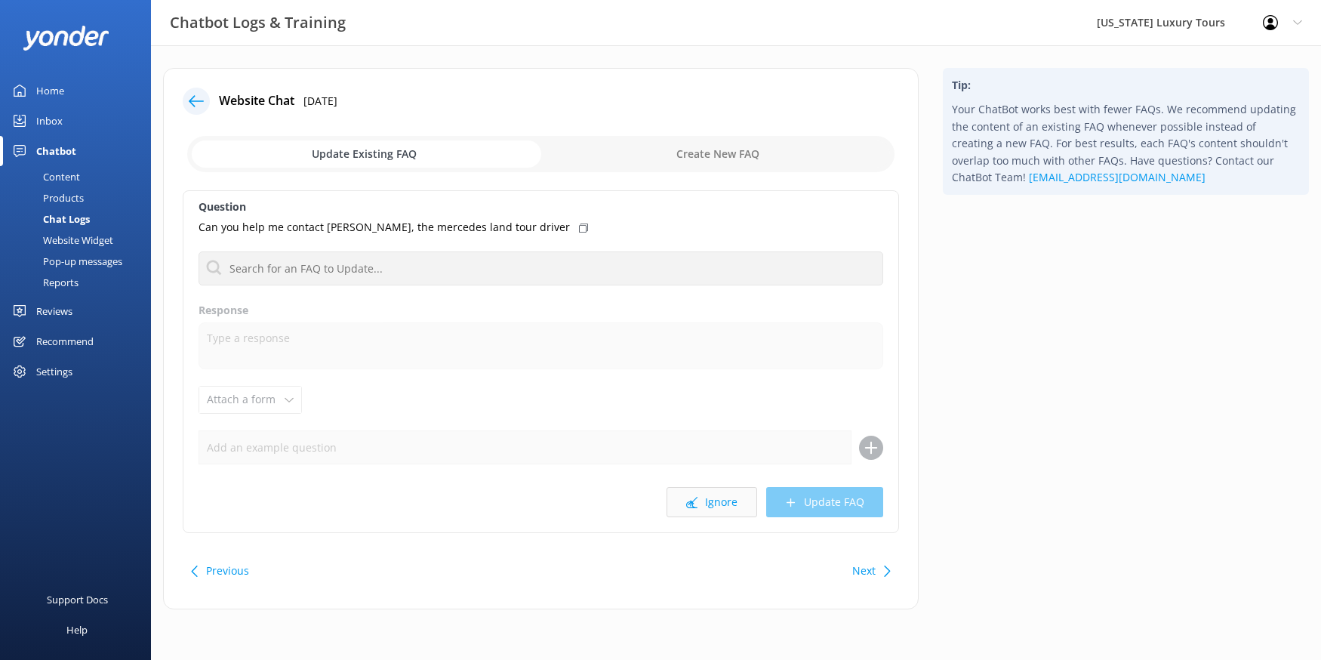
click at [700, 506] on button "Ignore" at bounding box center [712, 502] width 91 height 30
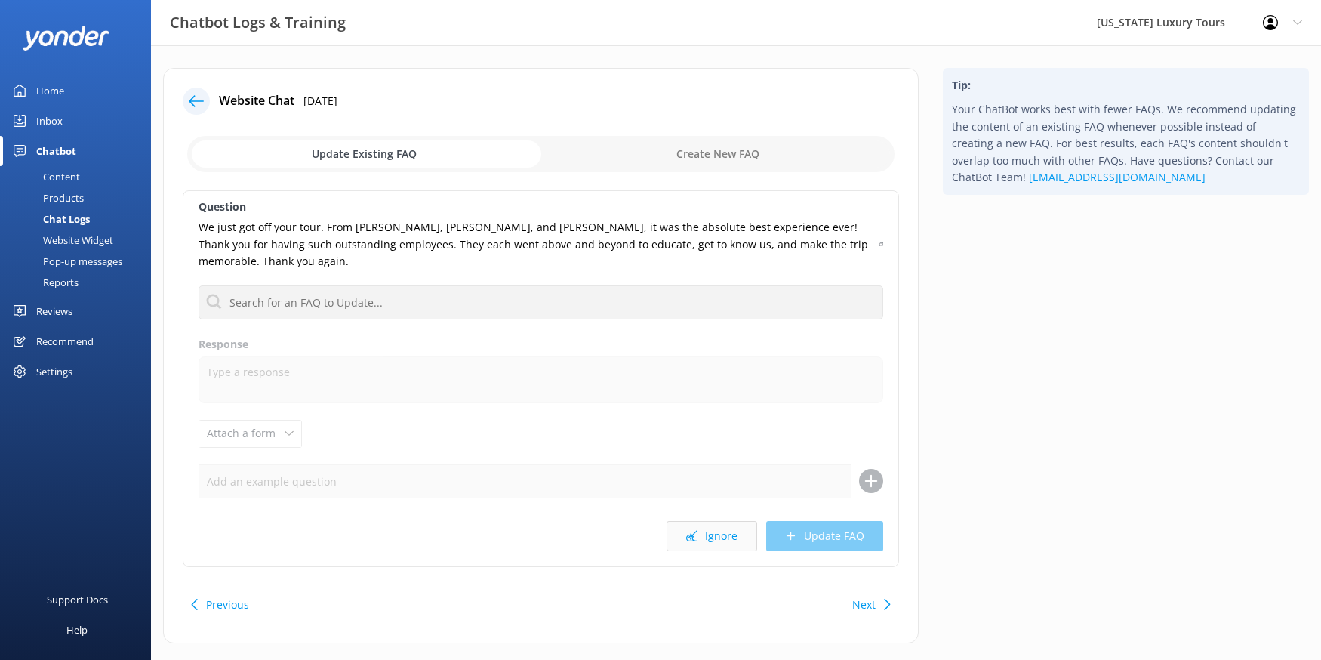
click at [711, 522] on button "Ignore" at bounding box center [712, 536] width 91 height 30
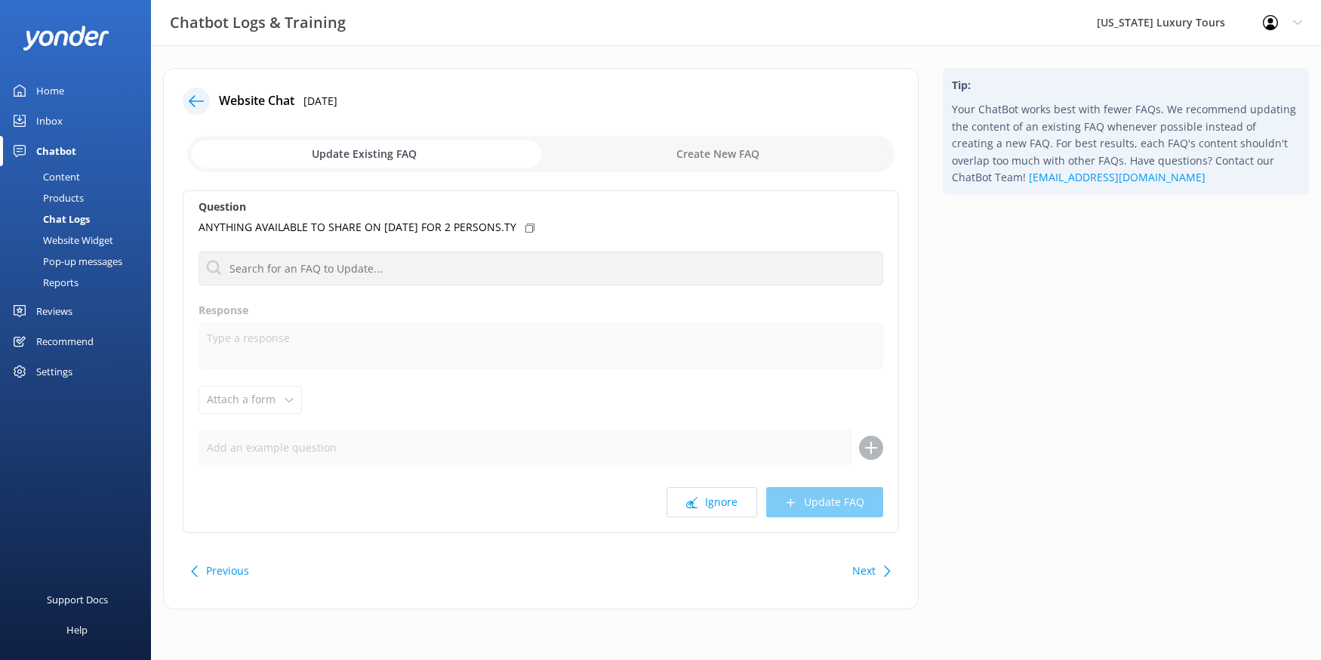
click at [691, 147] on input "checkbox" at bounding box center [540, 154] width 707 height 36
checkbox input "true"
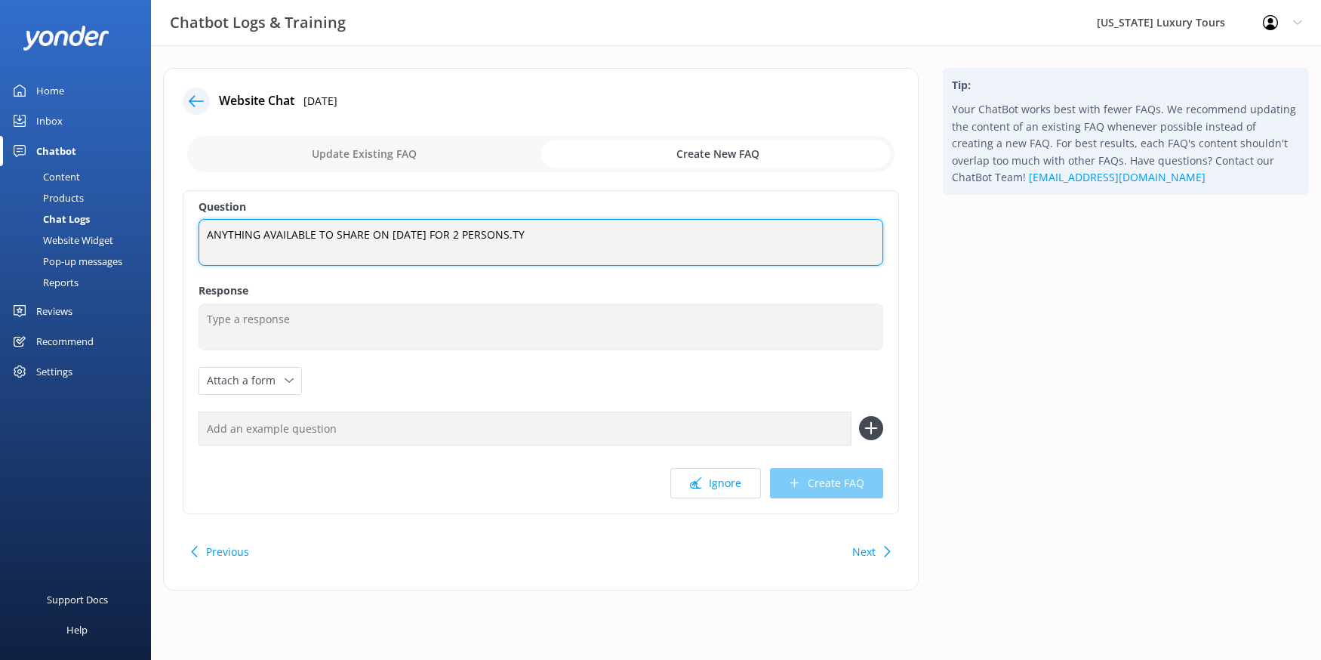
drag, startPoint x: 557, startPoint y: 235, endPoint x: 183, endPoint y: 233, distance: 374.5
click at [183, 233] on div "Question ANYTHING AVAILABLE TO SHARE ON [DATE] FOR 2 PERSONS.TY ANYTHING AVAILA…" at bounding box center [541, 352] width 716 height 324
type textarea "A"
type textarea "What kind of availability do you have?"
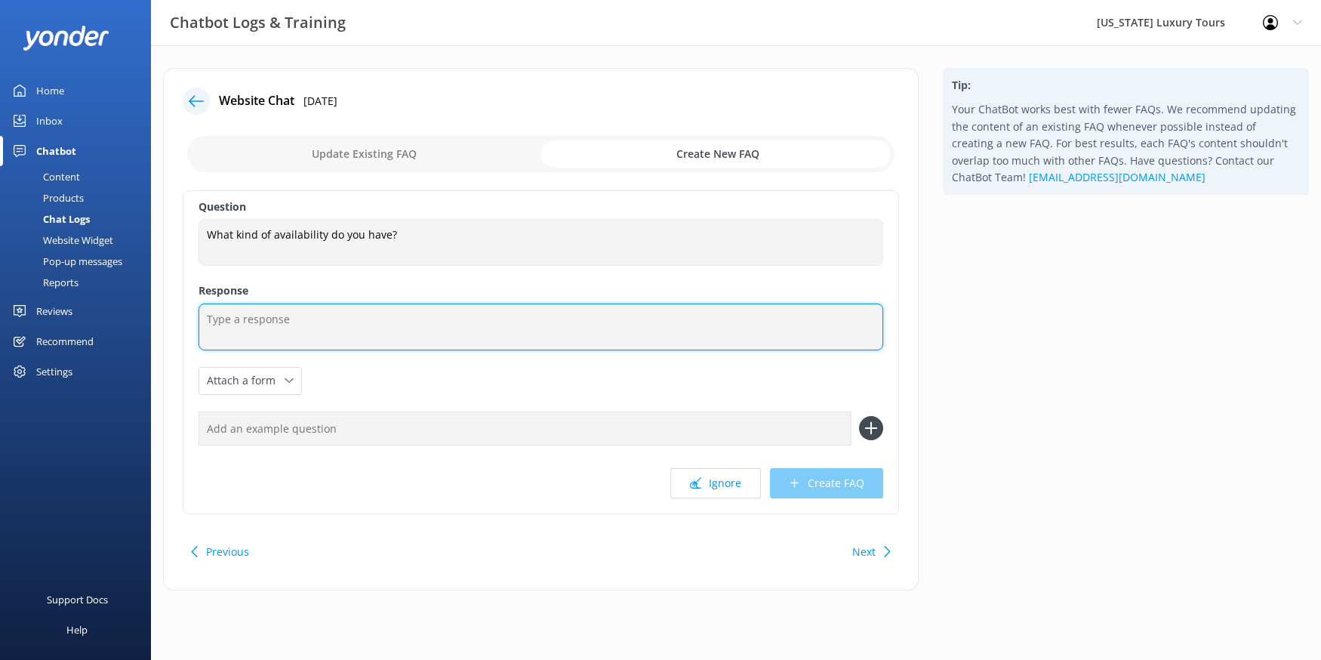
click at [285, 319] on textarea at bounding box center [541, 327] width 685 height 47
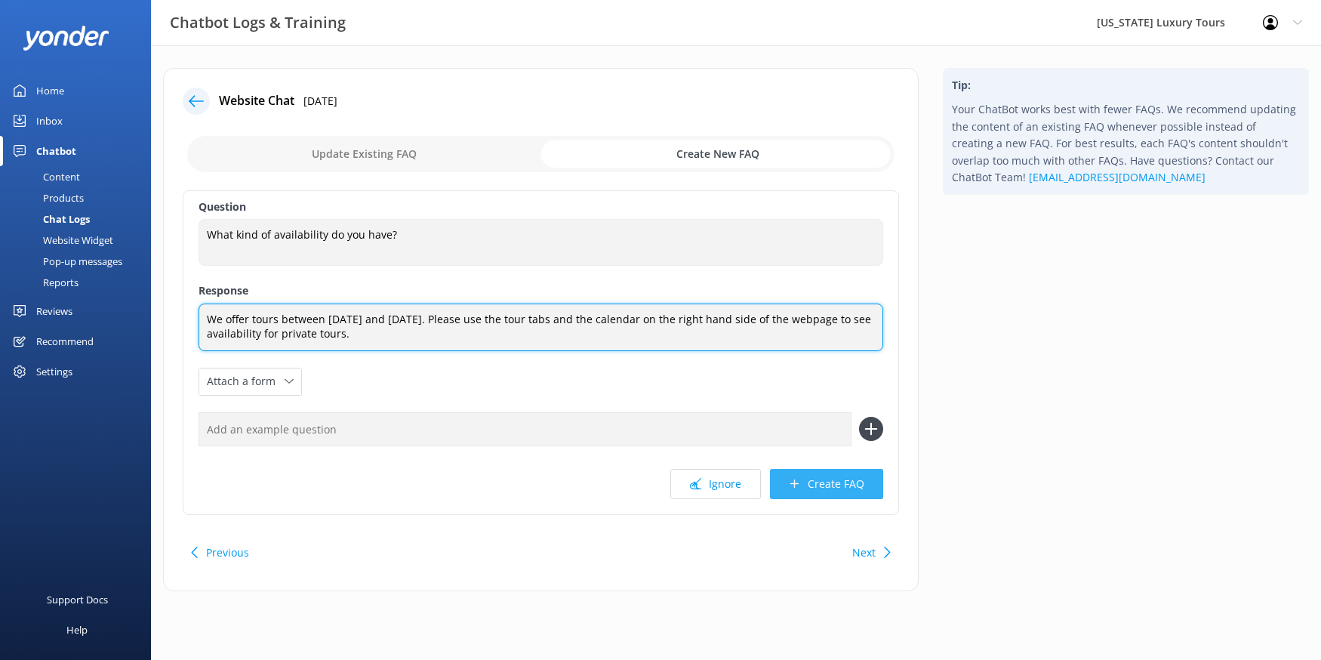
type textarea "We offer tours between [DATE] and [DATE]. Please use the tour tabs and the cale…"
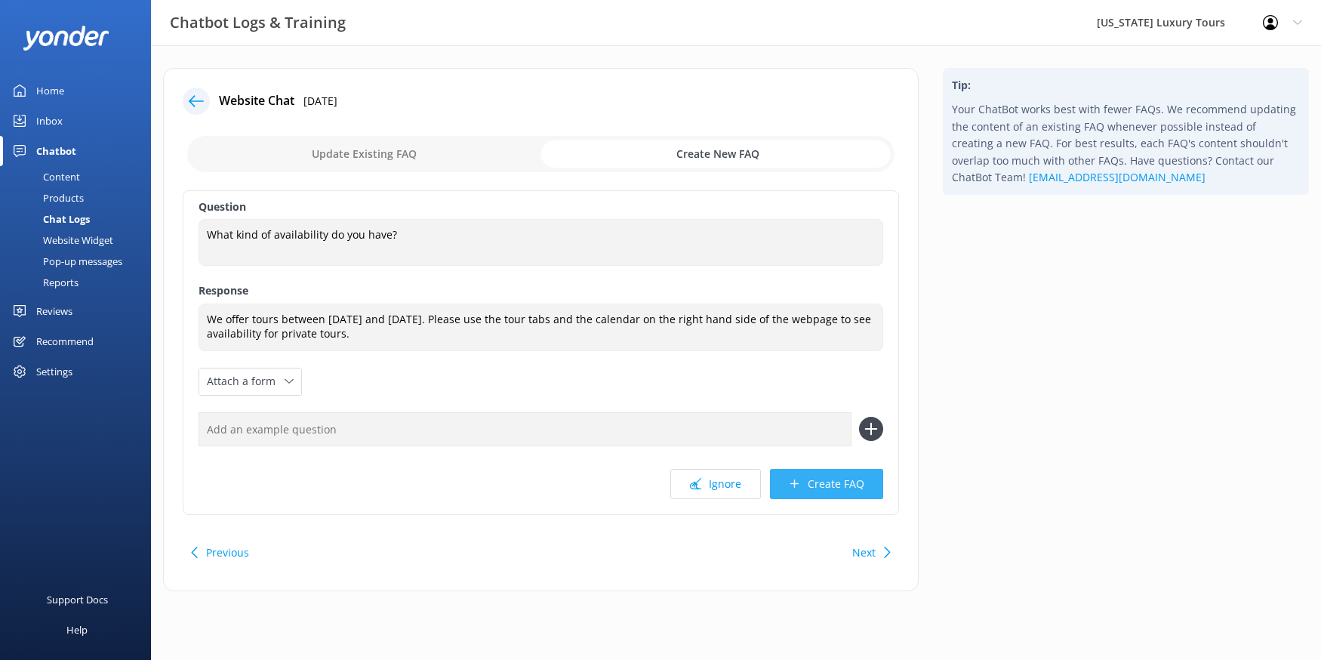
click at [815, 485] on button "Create FAQ" at bounding box center [826, 484] width 113 height 30
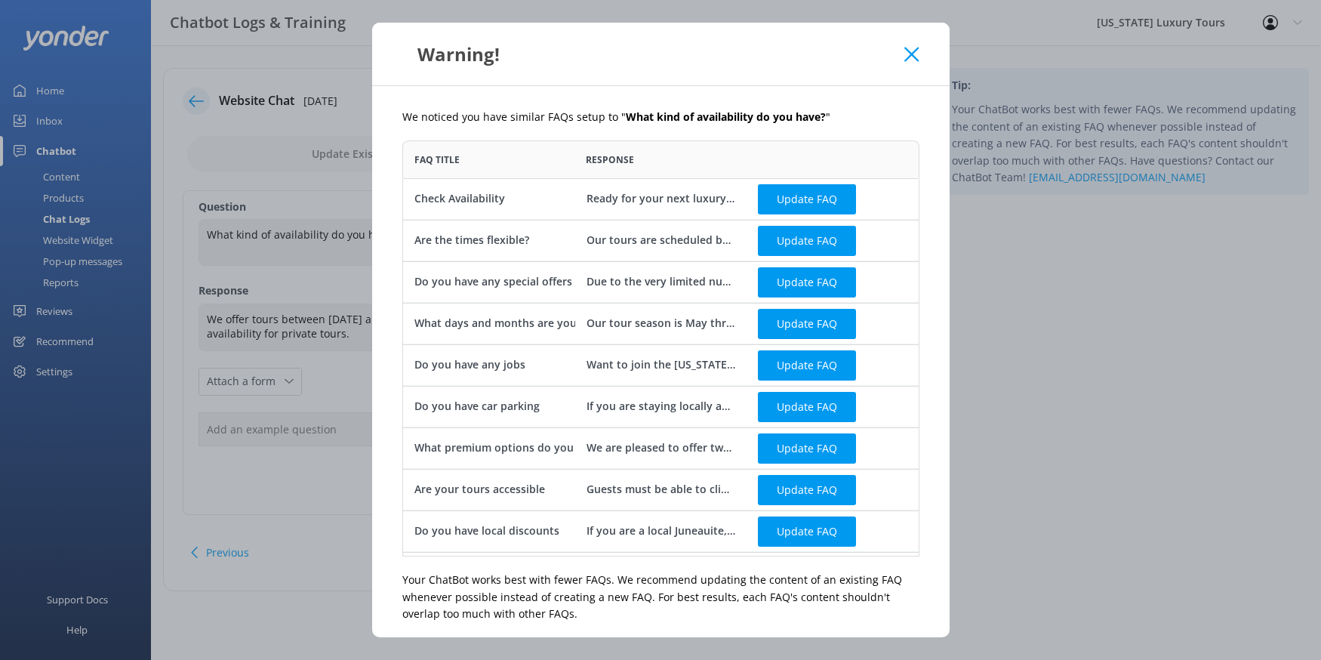
click at [918, 49] on icon at bounding box center [911, 54] width 14 height 15
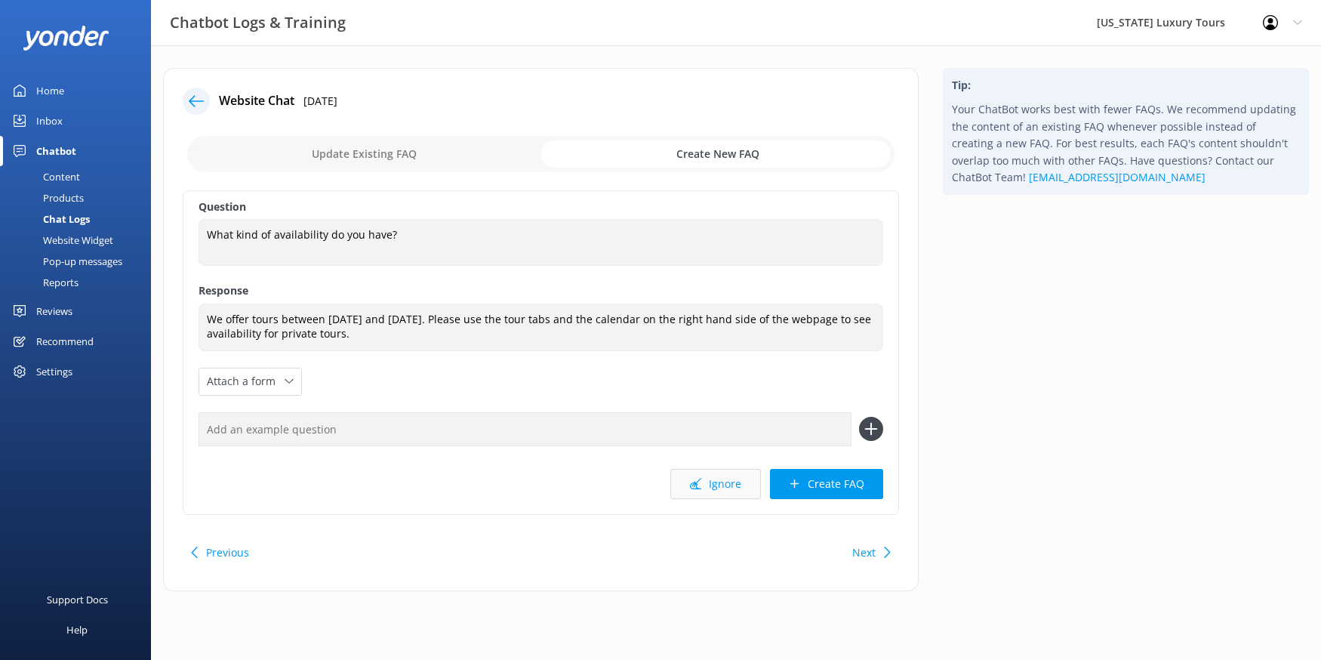
click at [708, 482] on button "Ignore" at bounding box center [715, 484] width 91 height 30
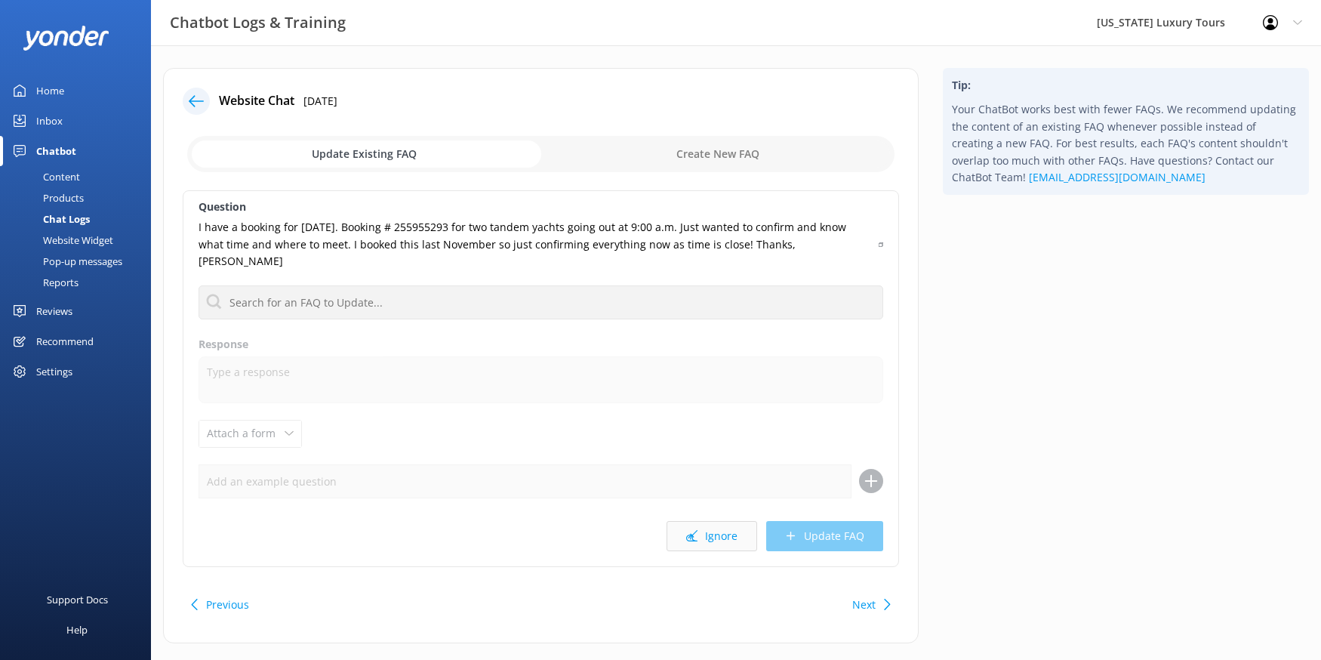
click at [693, 530] on icon at bounding box center [691, 535] width 11 height 11
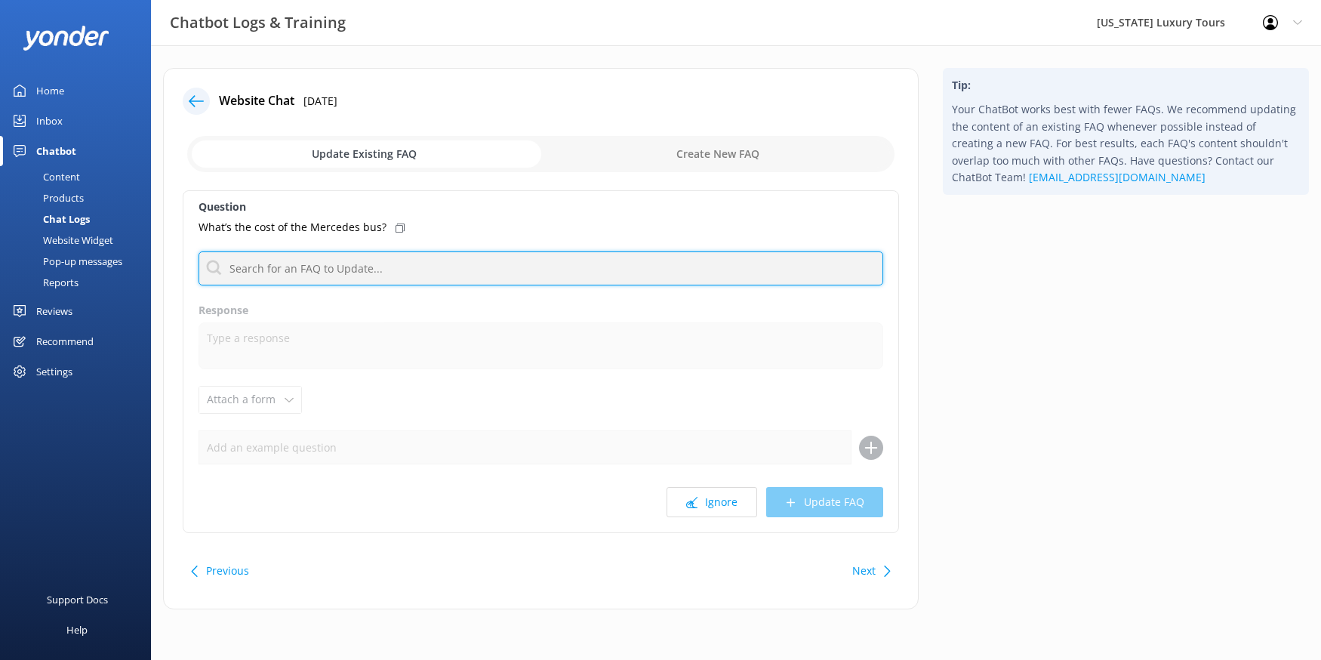
click at [353, 271] on input "text" at bounding box center [541, 268] width 685 height 34
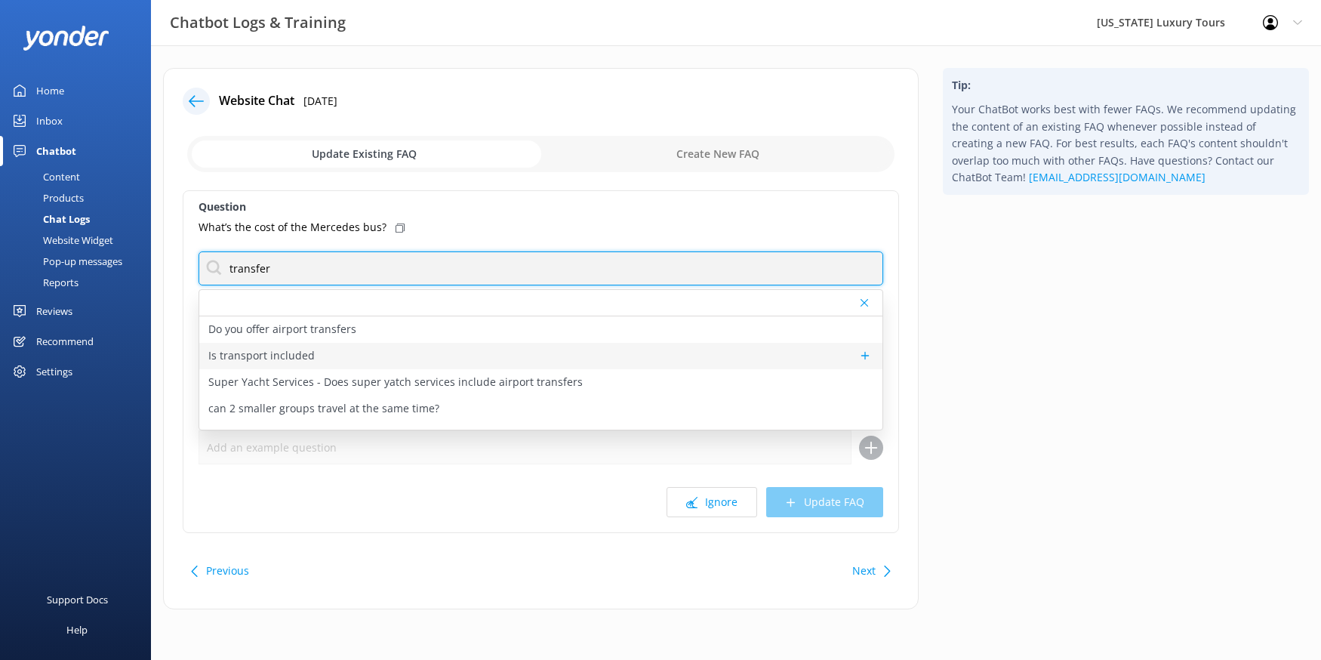
type input "transfer"
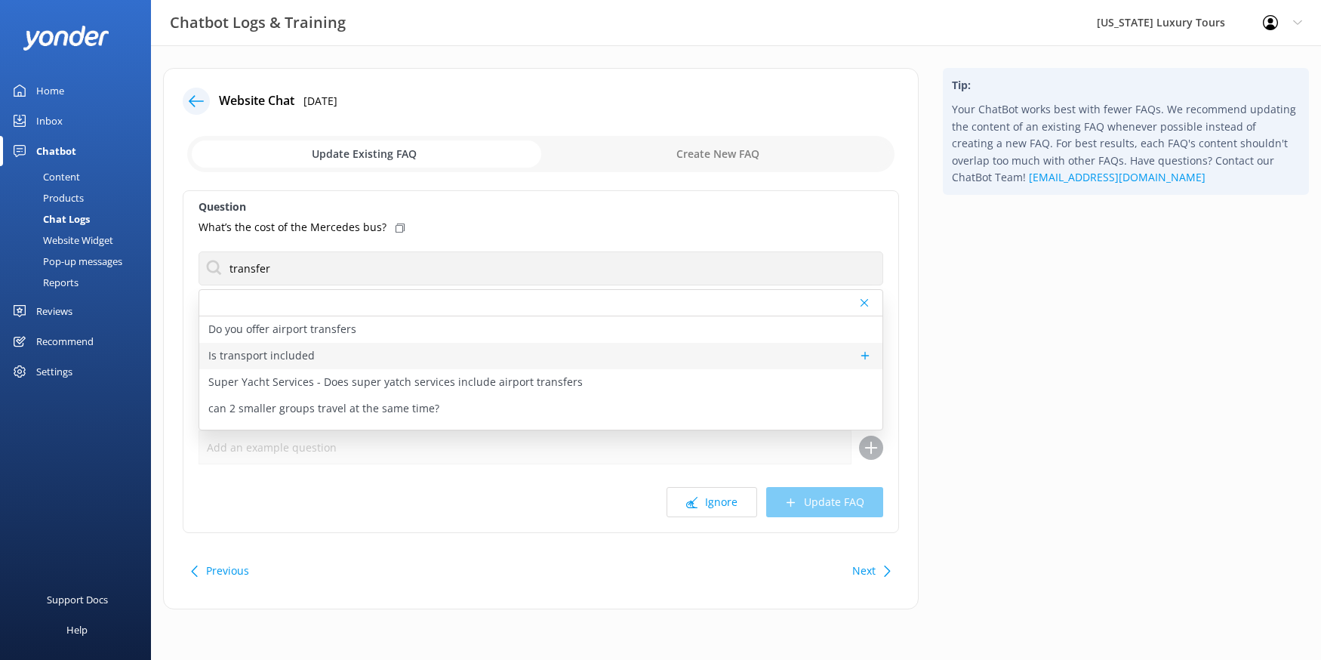
click at [269, 355] on p "Is transport included" at bounding box center [261, 355] width 106 height 17
type textarea "Enjoy a hassle-free experience with complimentary pickups from your hotel or do…"
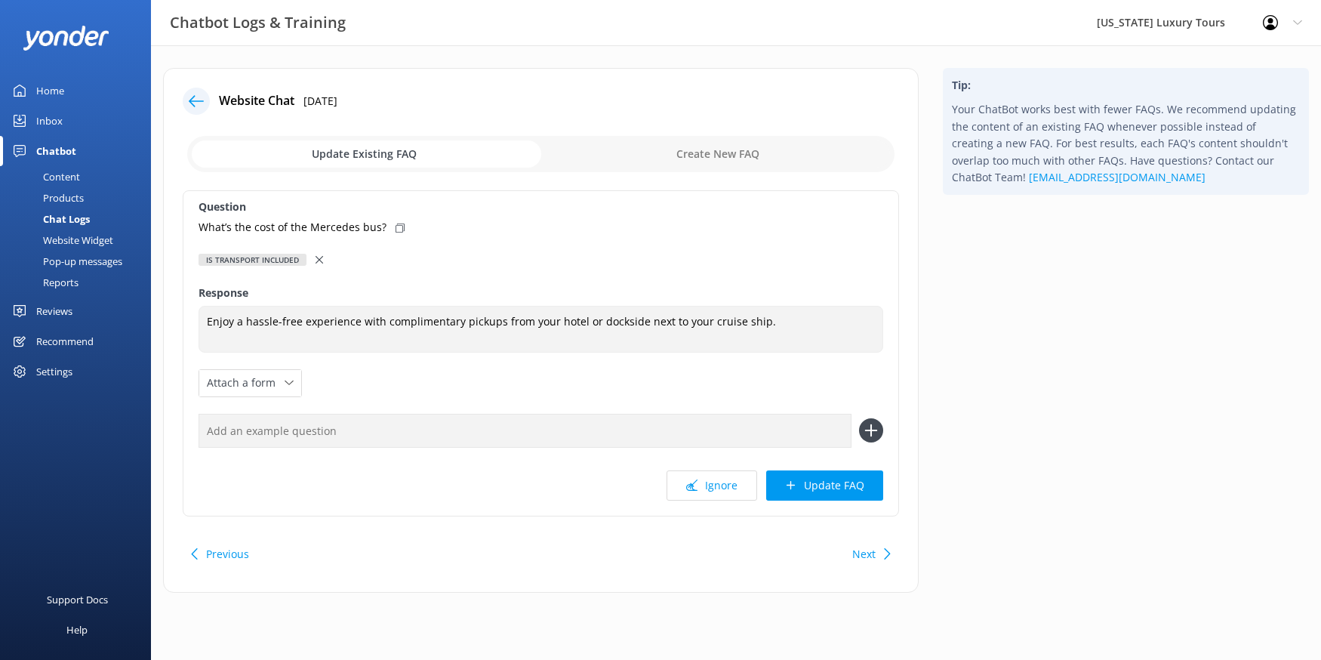
click at [318, 258] on use at bounding box center [320, 260] width 8 height 8
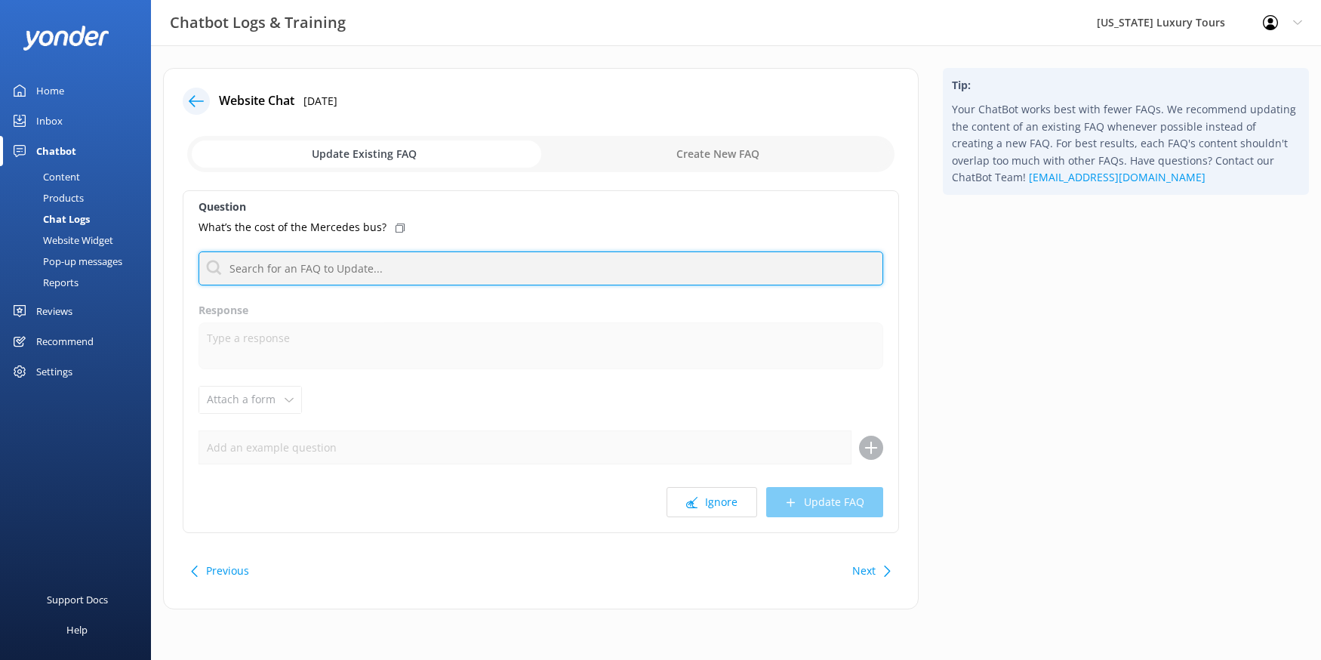
click at [283, 270] on input "text" at bounding box center [541, 268] width 685 height 34
type input "tra"
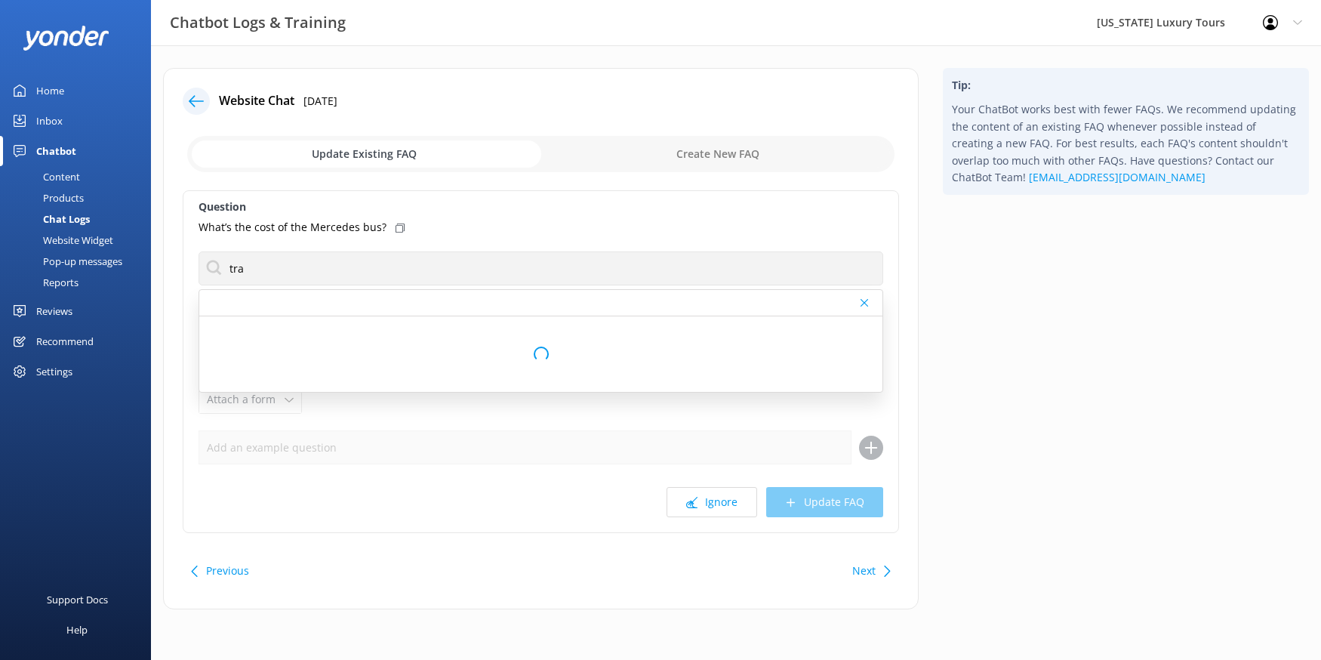
click at [441, 237] on div "Question What’s the cost of the Mercedes bus? tra Loading.. Response Attach a f…" at bounding box center [541, 361] width 716 height 343
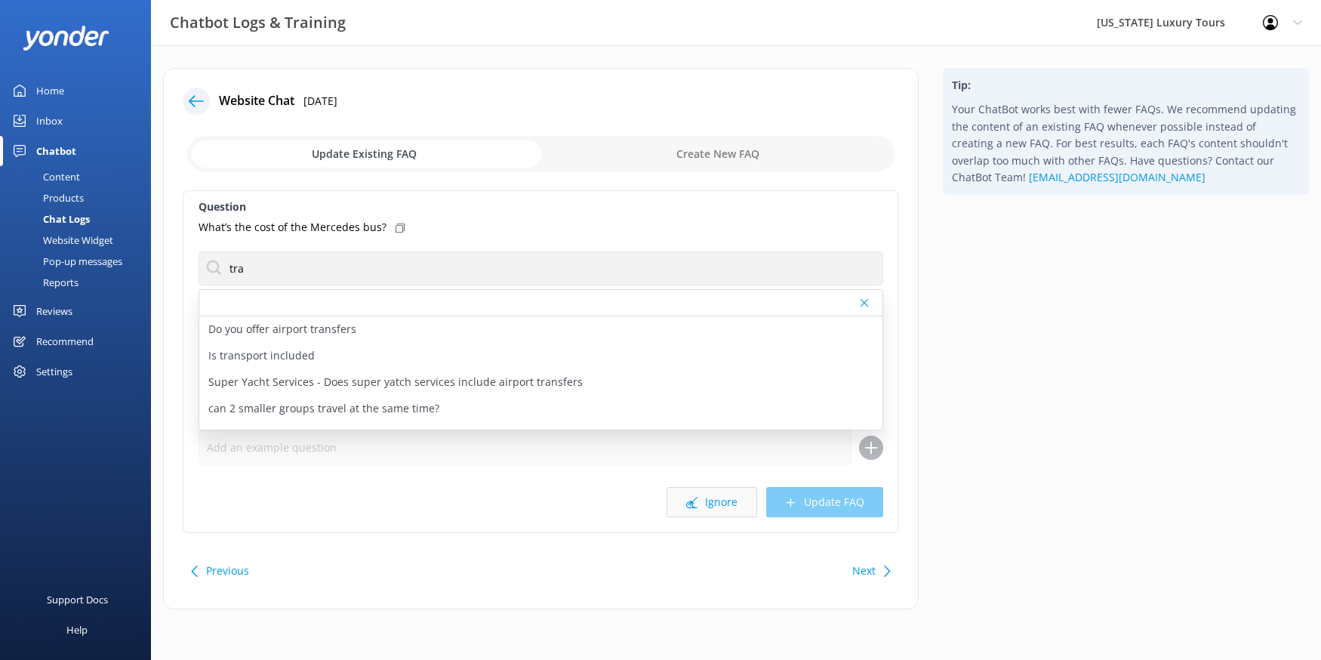
click at [713, 495] on button "Ignore" at bounding box center [712, 502] width 91 height 30
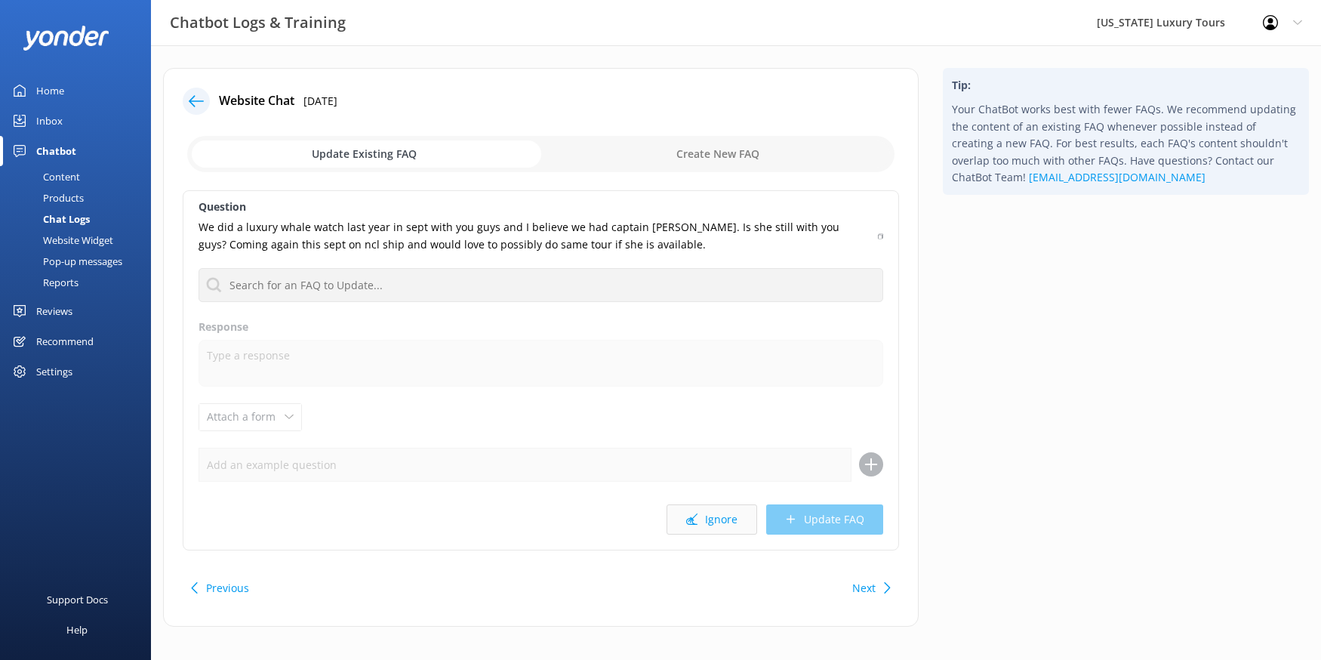
click at [713, 522] on button "Ignore" at bounding box center [712, 519] width 91 height 30
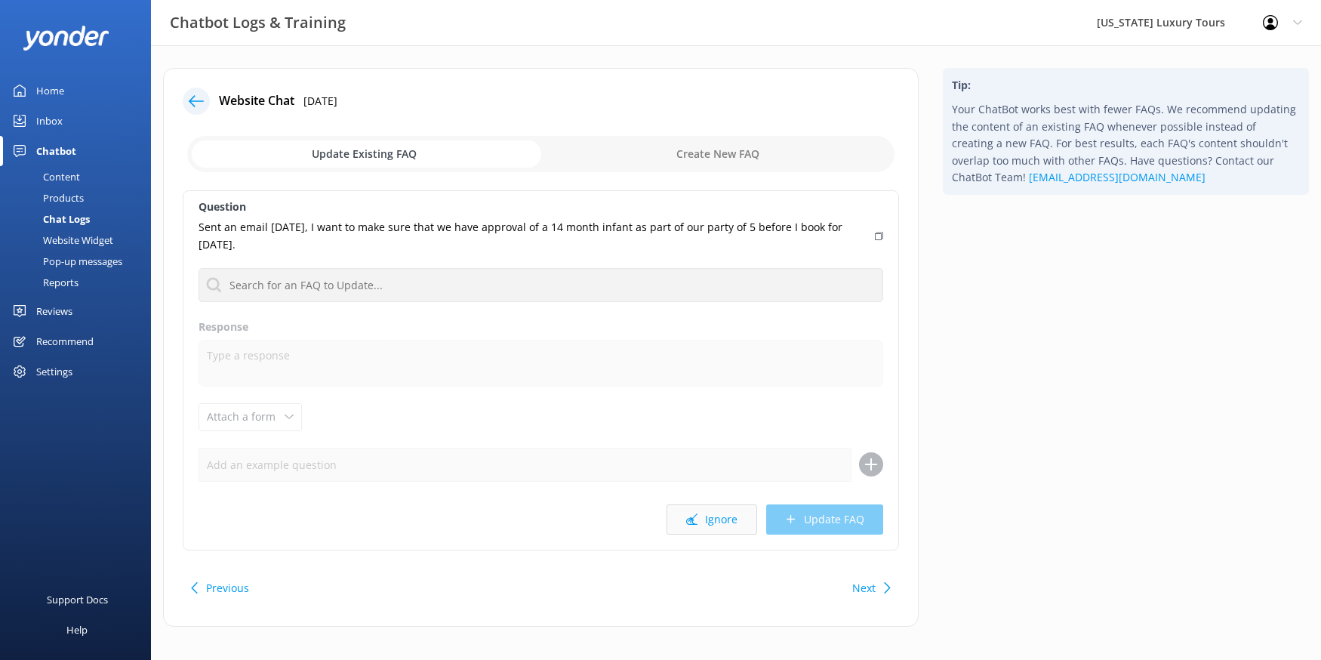
click at [713, 522] on button "Ignore" at bounding box center [712, 519] width 91 height 30
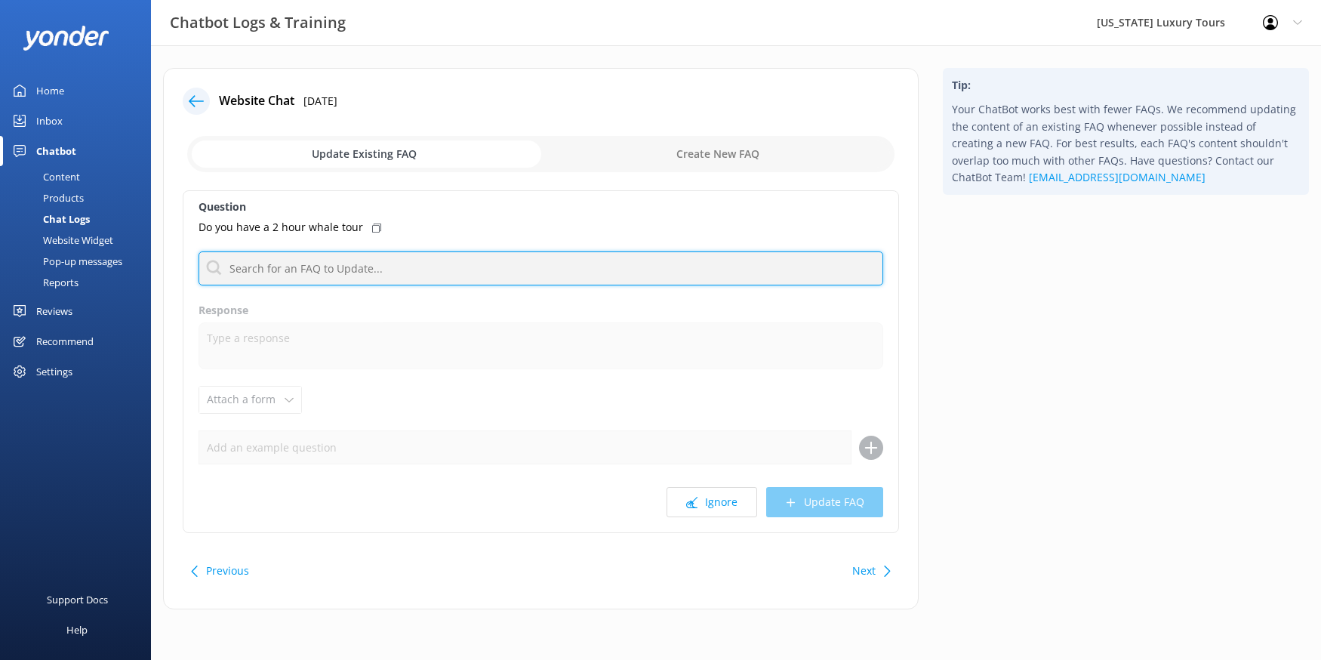
click at [313, 258] on input "text" at bounding box center [541, 268] width 685 height 34
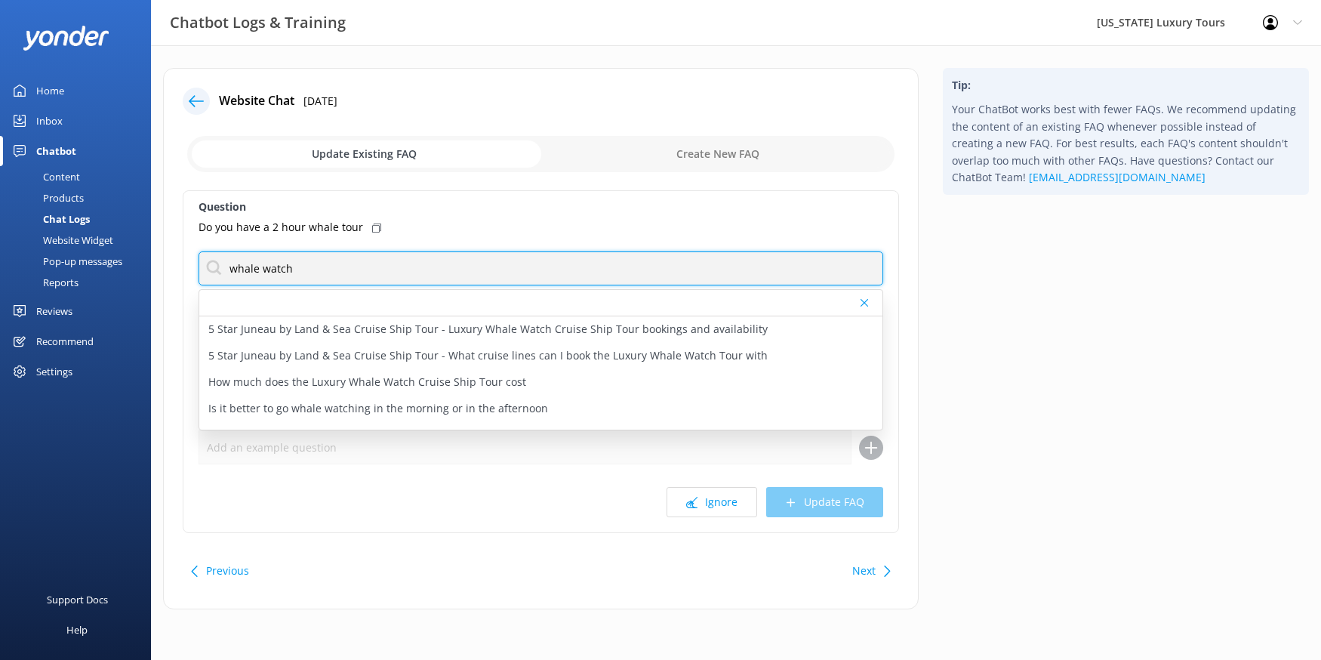
drag, startPoint x: 245, startPoint y: 263, endPoint x: 188, endPoint y: 262, distance: 56.6
click at [188, 262] on div "Question Do you have a 2 hour whale tour whale watch 5 Star Juneau by Land & Se…" at bounding box center [541, 361] width 716 height 343
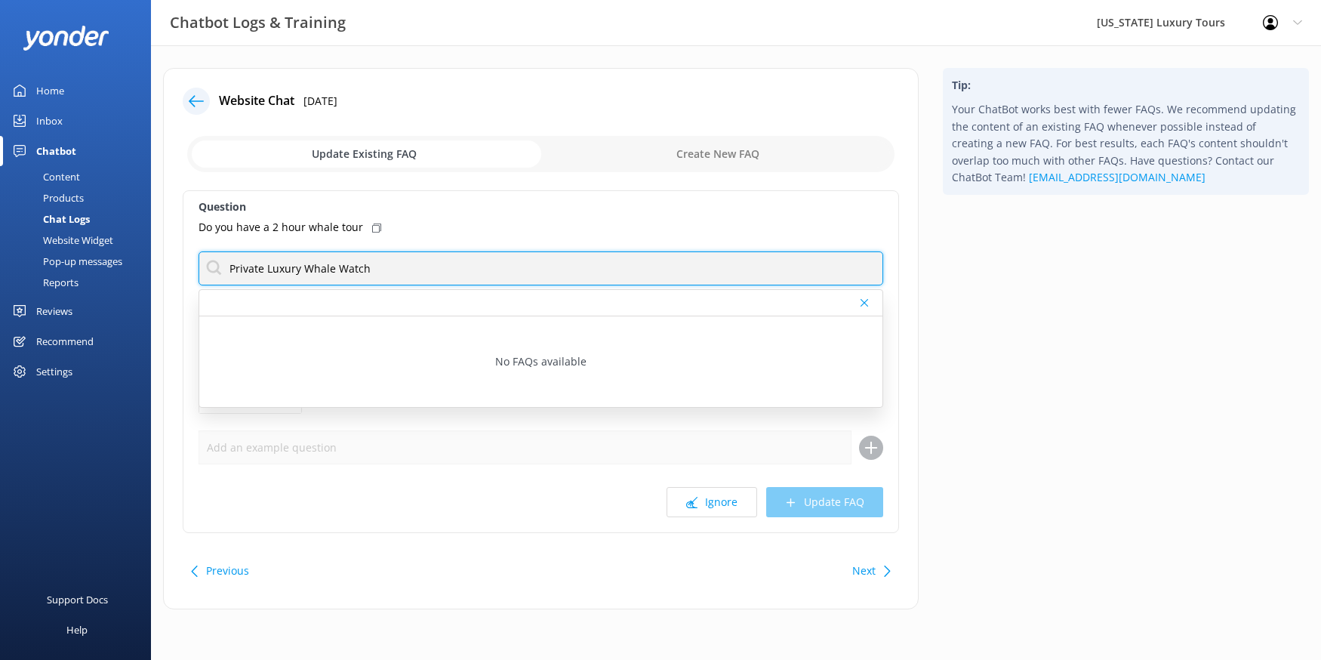
type input "Private Luxury Whale Watch"
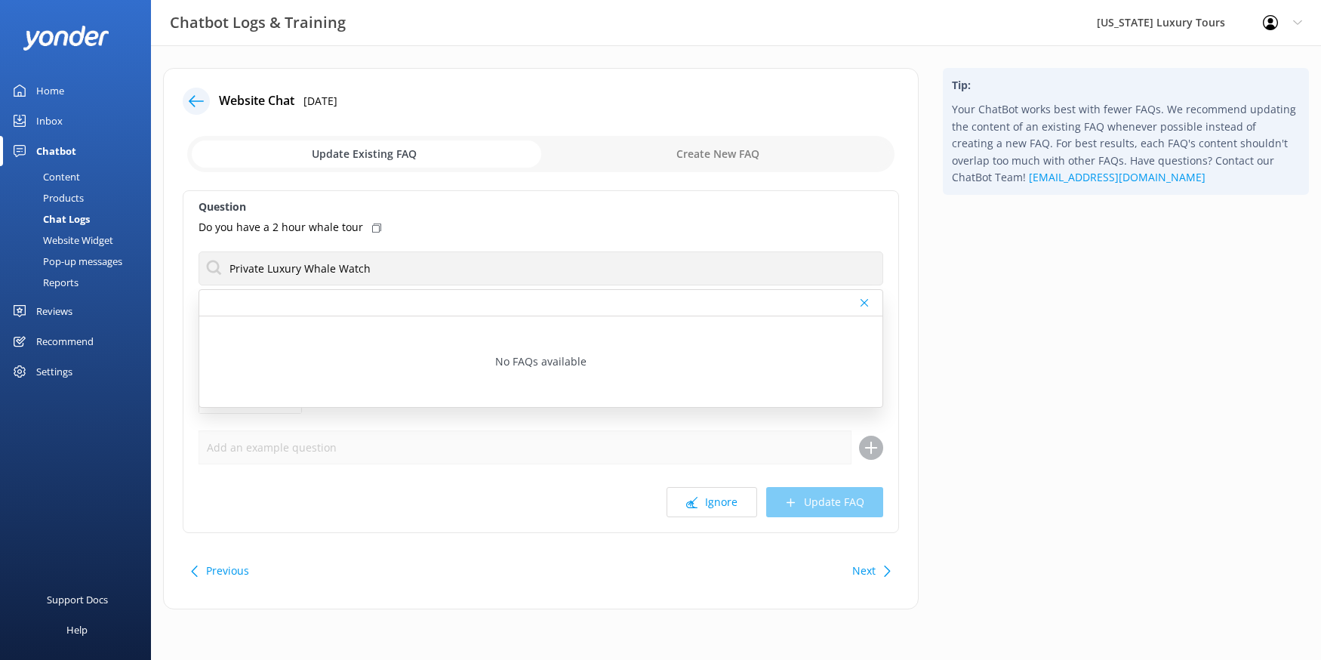
drag, startPoint x: 732, startPoint y: 428, endPoint x: 772, endPoint y: 358, distance: 80.4
click at [737, 414] on div "Question Do you have a 2 hour whale tour Private Luxury Whale Watch No FAQs ava…" at bounding box center [541, 361] width 716 height 343
click at [863, 299] on icon at bounding box center [865, 302] width 8 height 9
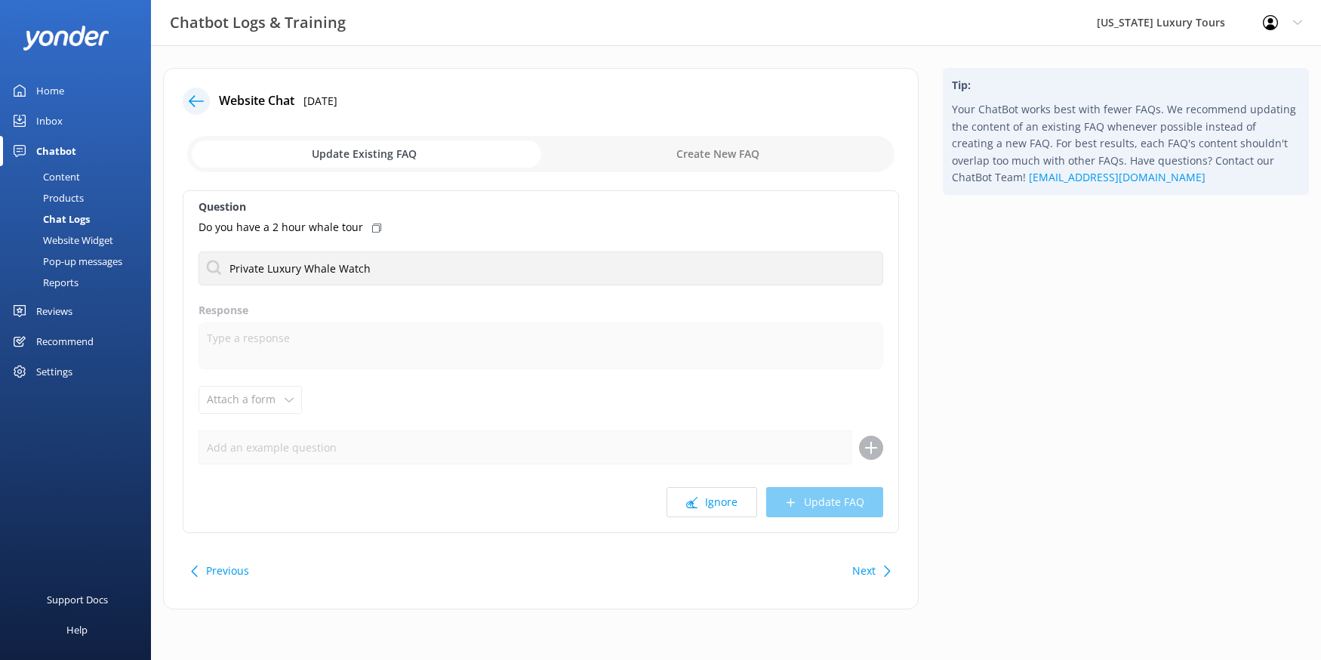
click at [870, 449] on icon at bounding box center [871, 448] width 24 height 24
click at [706, 504] on button "Ignore" at bounding box center [712, 502] width 91 height 30
click at [719, 498] on button "Ignore" at bounding box center [712, 502] width 91 height 30
click at [715, 499] on button "Ignore" at bounding box center [712, 502] width 91 height 30
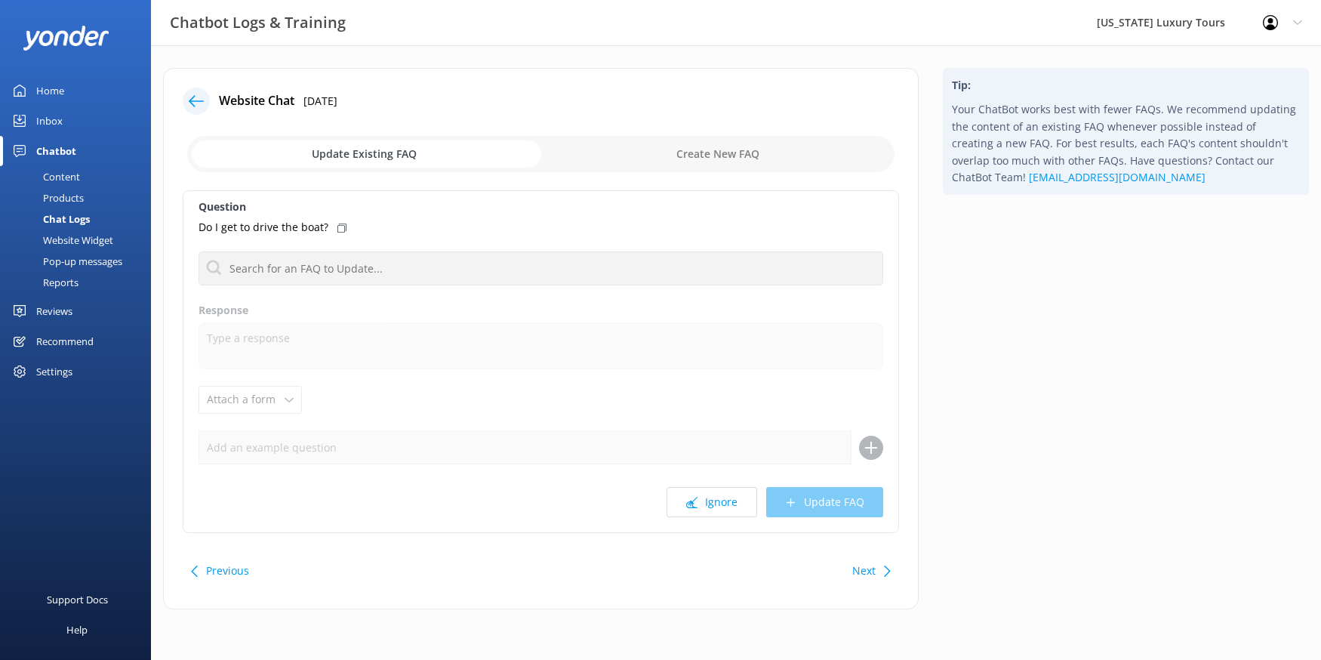
click at [715, 499] on button "Ignore" at bounding box center [712, 502] width 91 height 30
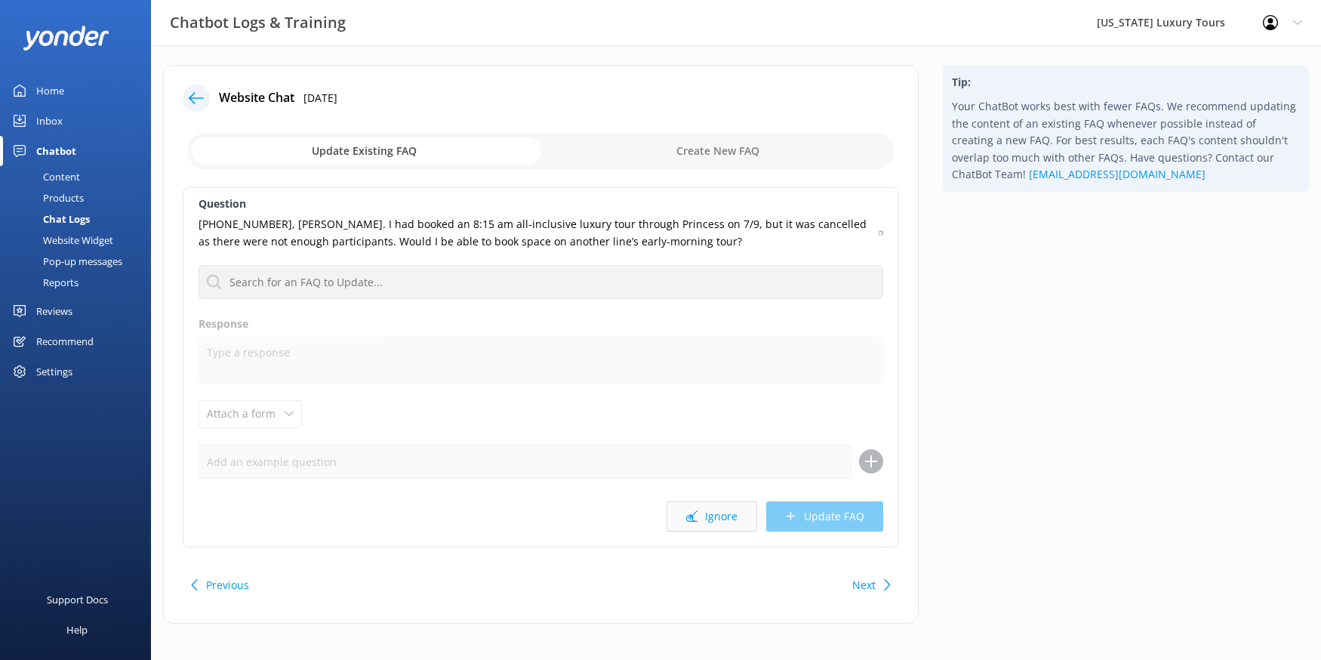
click at [712, 521] on button "Ignore" at bounding box center [712, 516] width 91 height 30
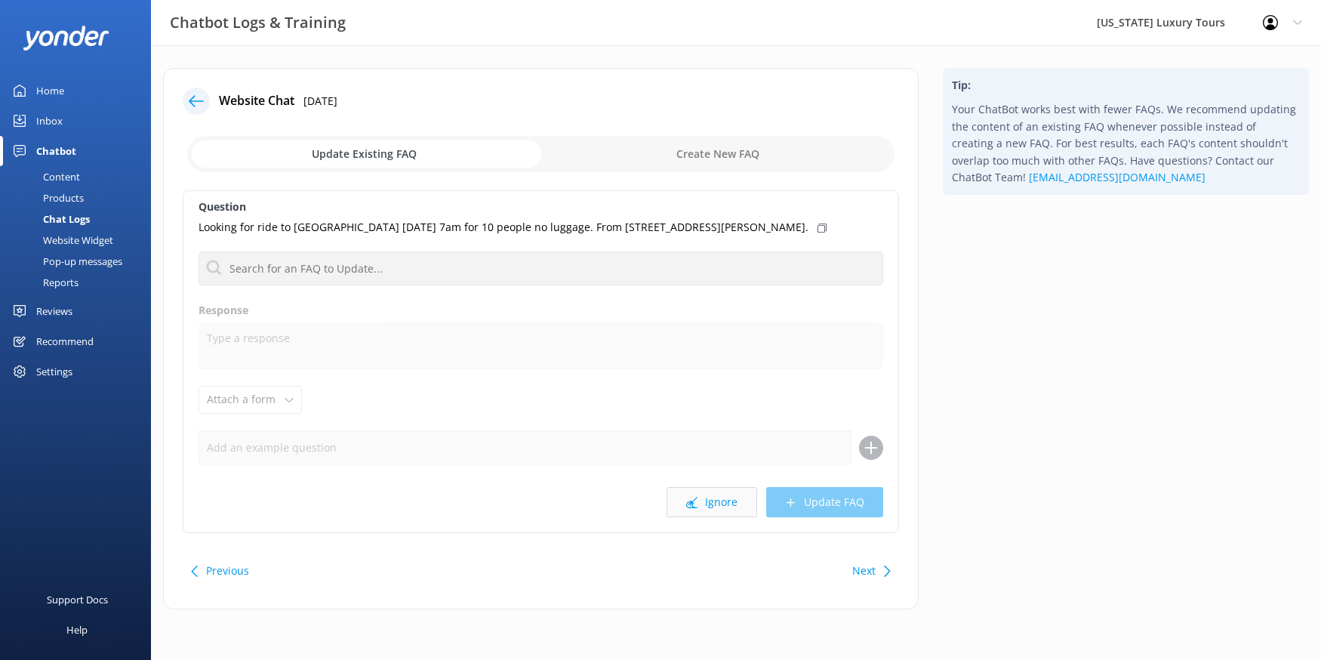
click at [713, 508] on button "Ignore" at bounding box center [712, 502] width 91 height 30
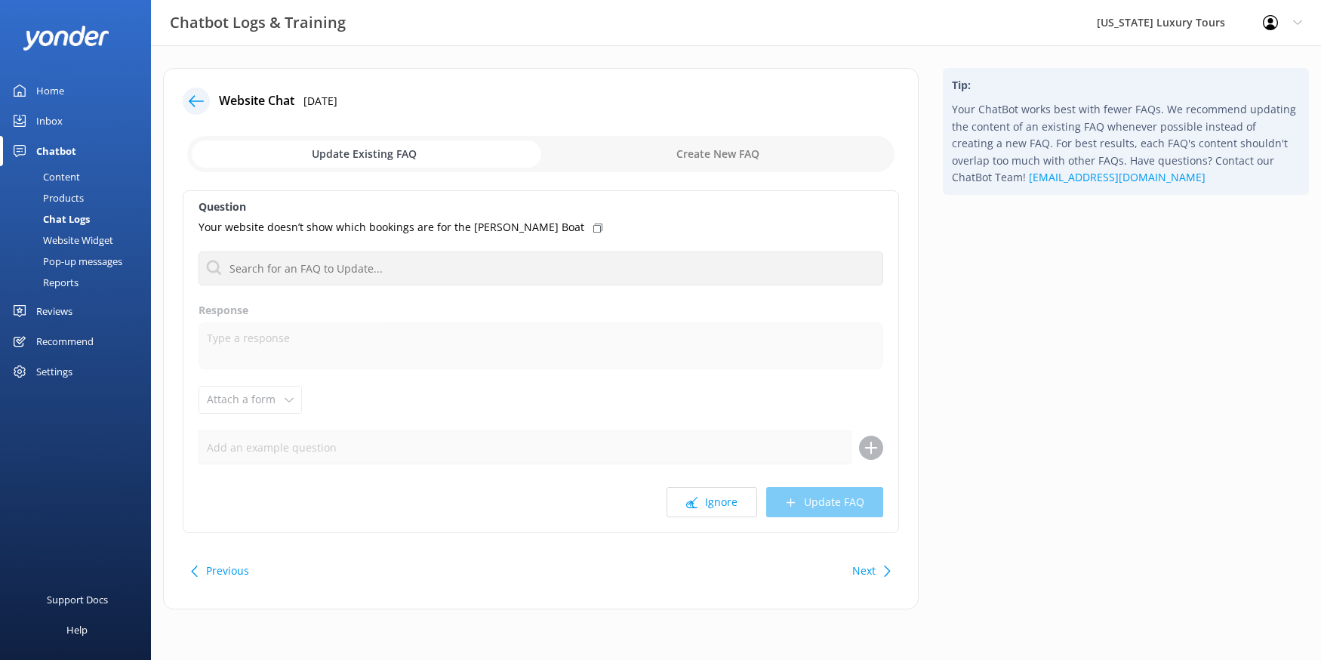
click at [713, 508] on button "Ignore" at bounding box center [712, 502] width 91 height 30
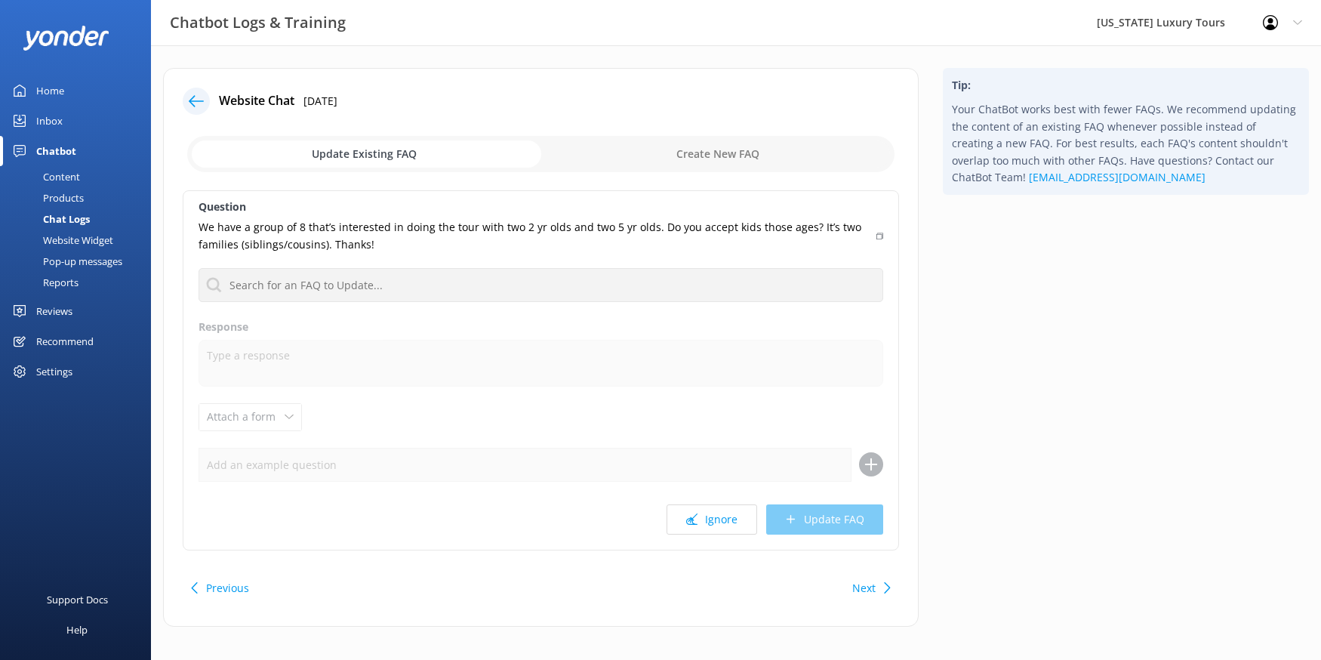
click at [713, 508] on button "Ignore" at bounding box center [712, 519] width 91 height 30
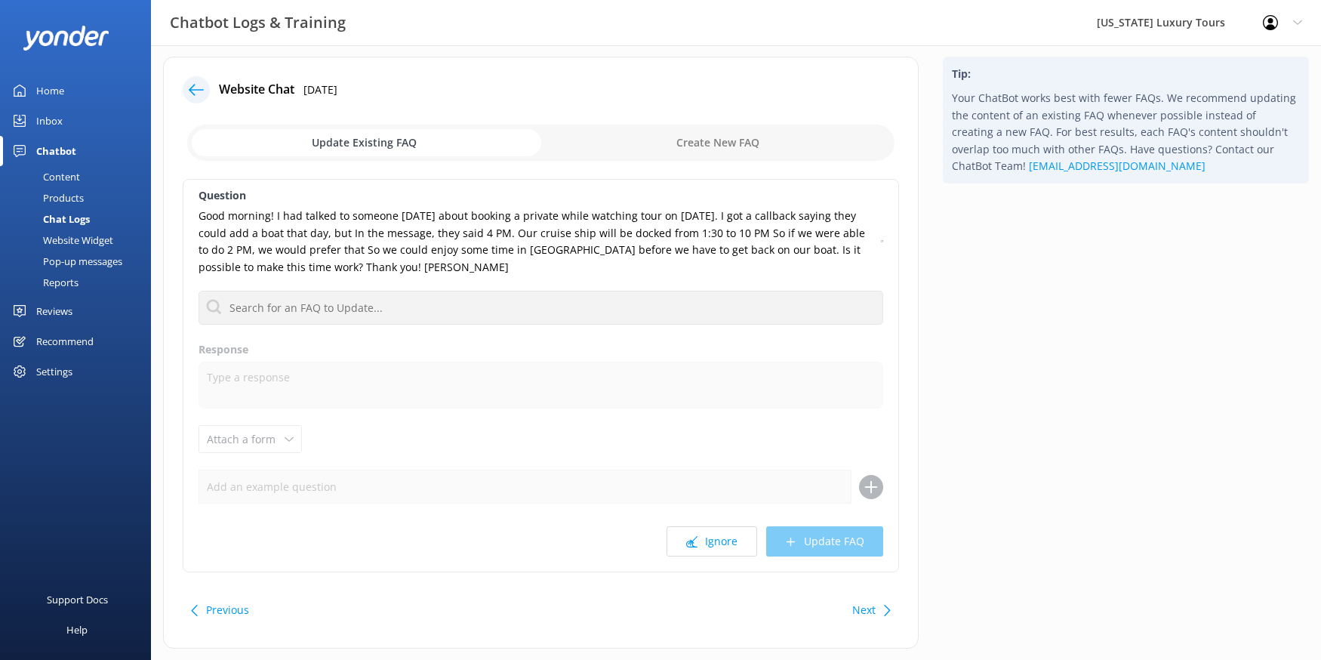
scroll to position [14, 0]
click at [709, 538] on button "Ignore" at bounding box center [712, 538] width 91 height 30
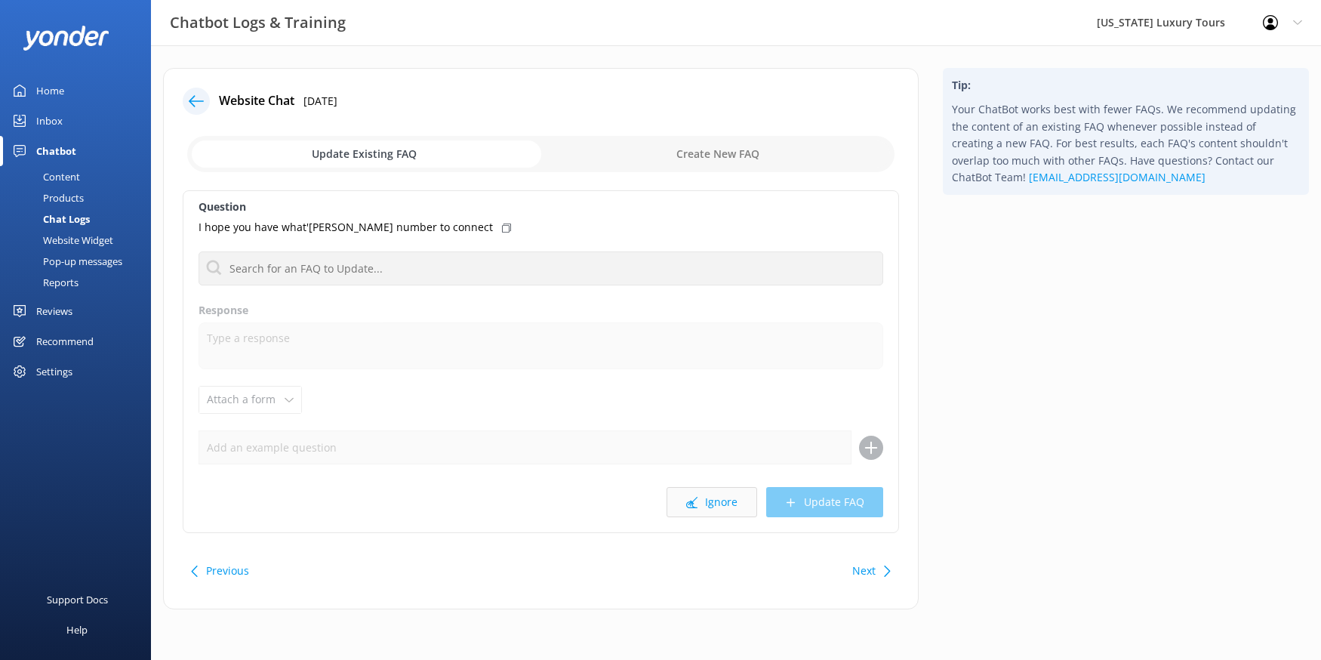
click at [710, 516] on button "Ignore" at bounding box center [712, 502] width 91 height 30
click at [709, 507] on button "Ignore" at bounding box center [712, 502] width 91 height 30
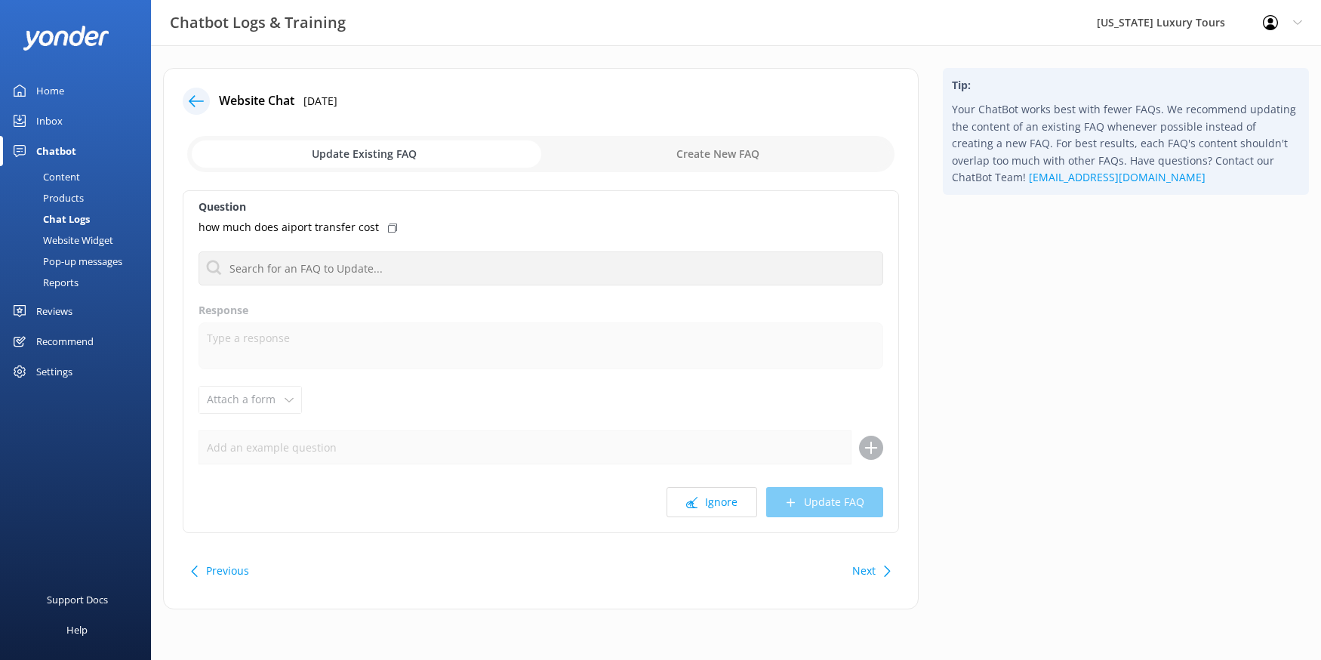
click at [709, 507] on button "Ignore" at bounding box center [712, 502] width 91 height 30
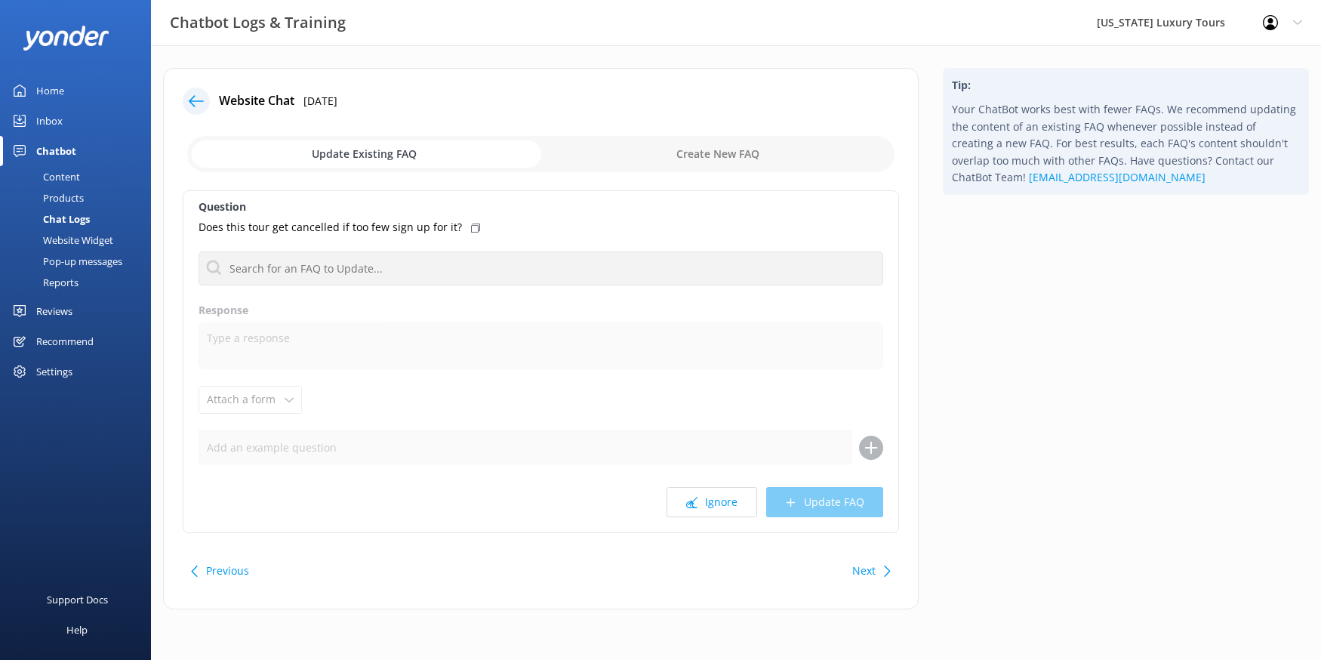
click at [709, 507] on button "Ignore" at bounding box center [712, 502] width 91 height 30
click at [709, 505] on button "Ignore" at bounding box center [712, 502] width 91 height 30
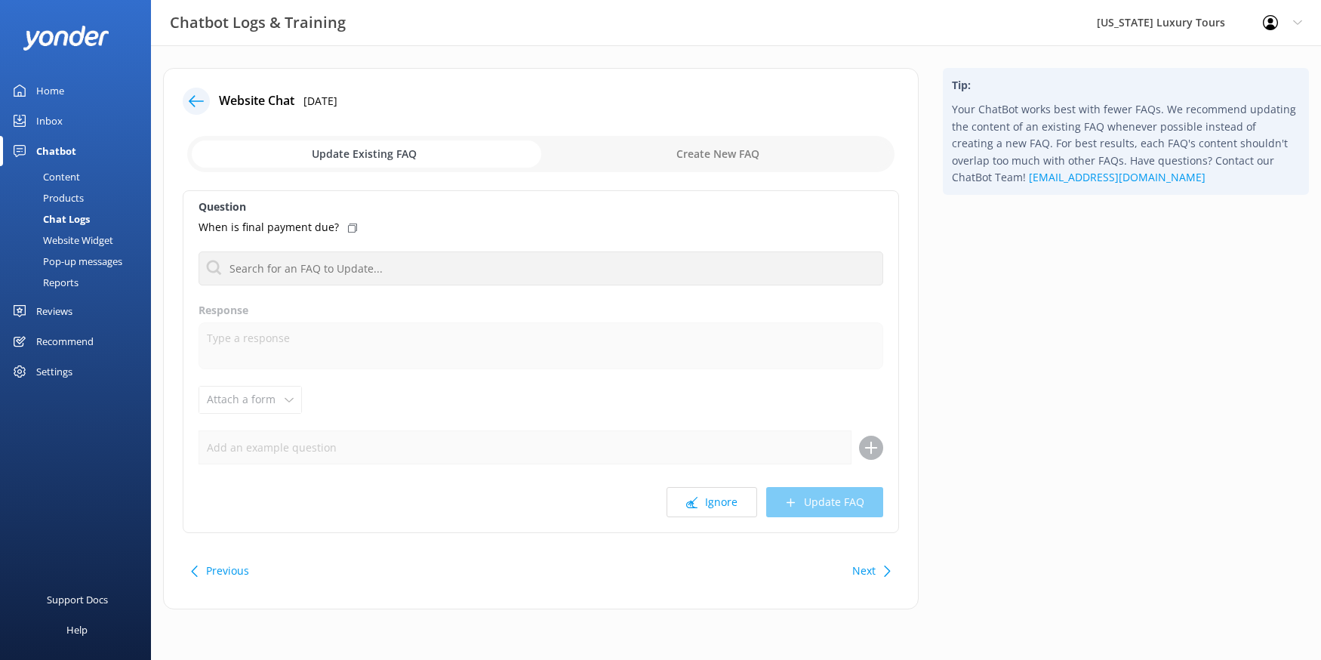
click at [184, 89] on div at bounding box center [201, 101] width 36 height 27
click at [192, 94] on icon at bounding box center [196, 101] width 15 height 15
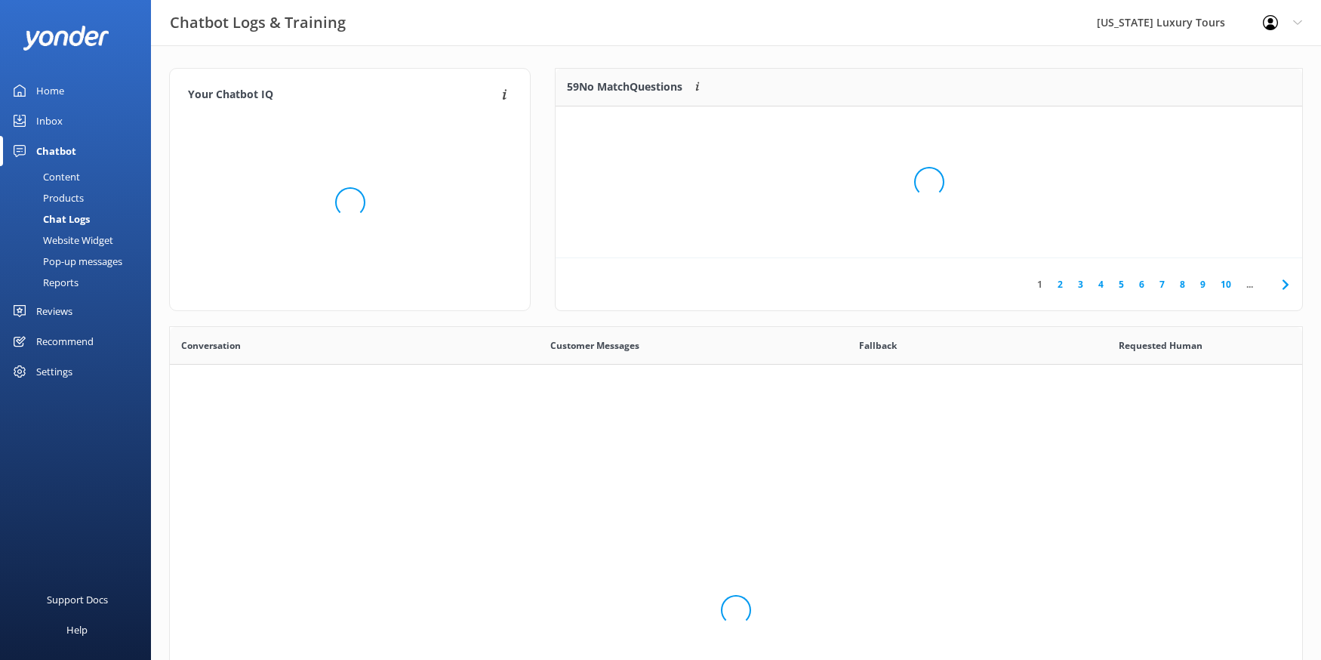
scroll to position [529, 1132]
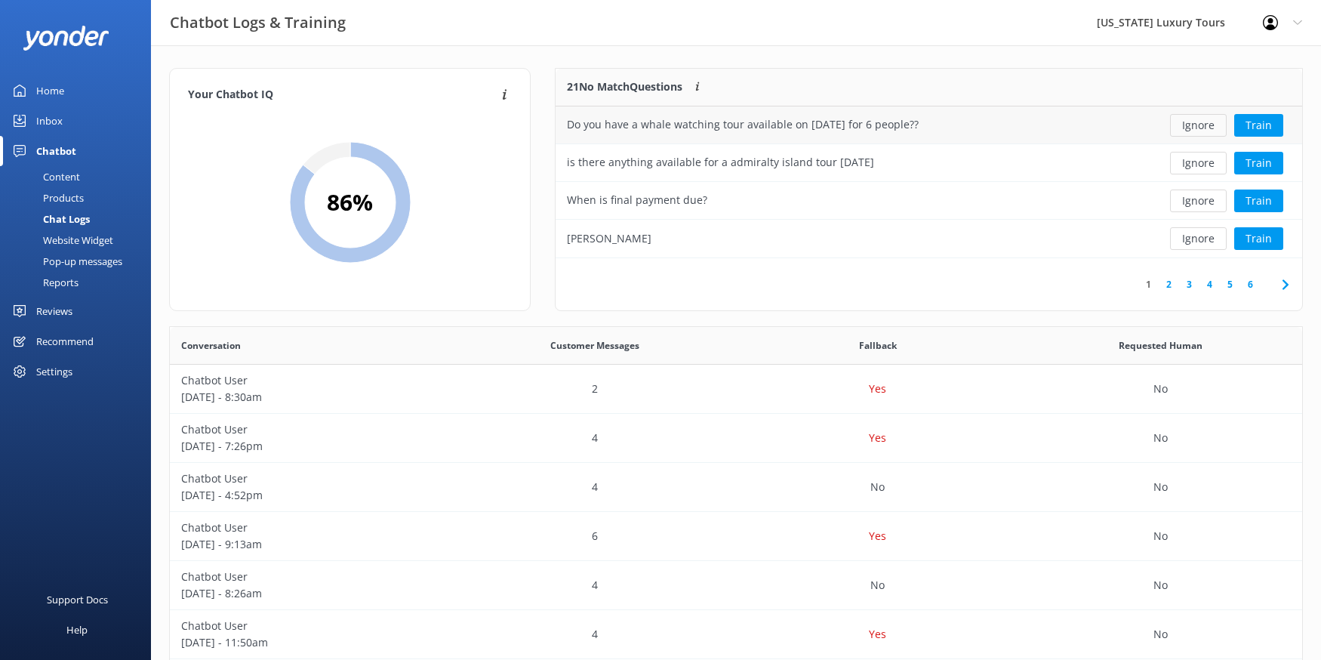
click at [1191, 127] on button "Ignore" at bounding box center [1198, 125] width 57 height 23
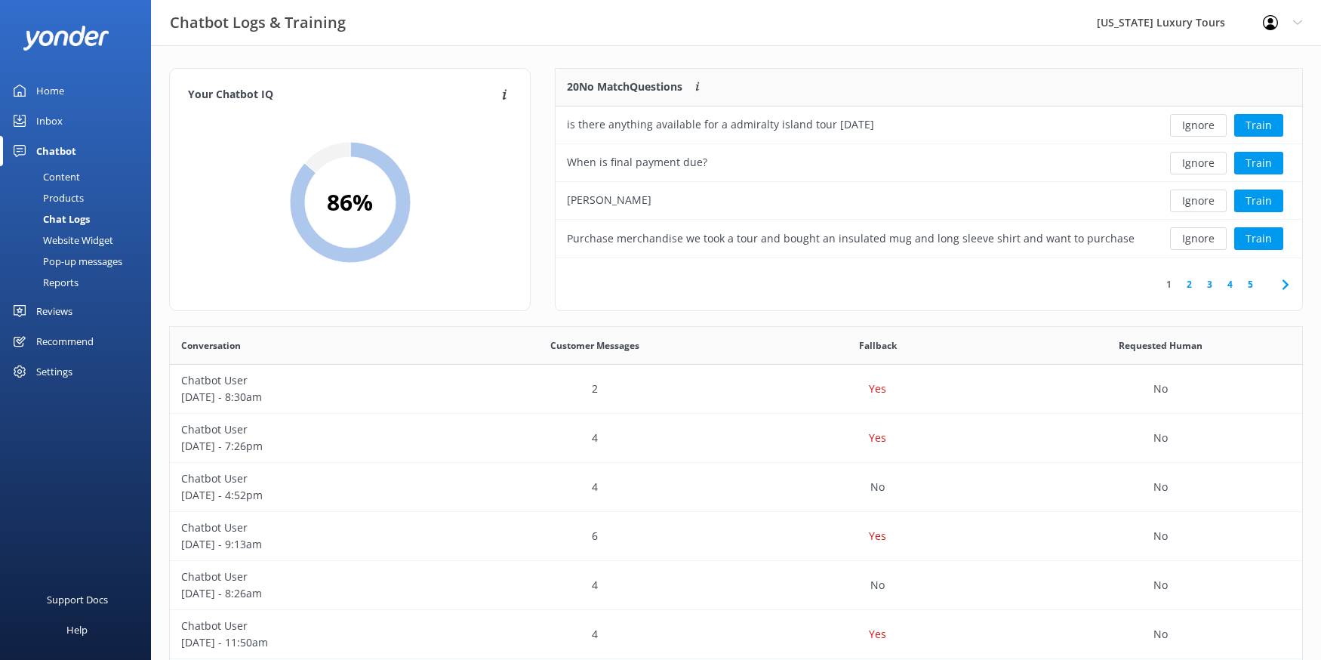
click at [1191, 127] on button "Ignore" at bounding box center [1198, 125] width 57 height 23
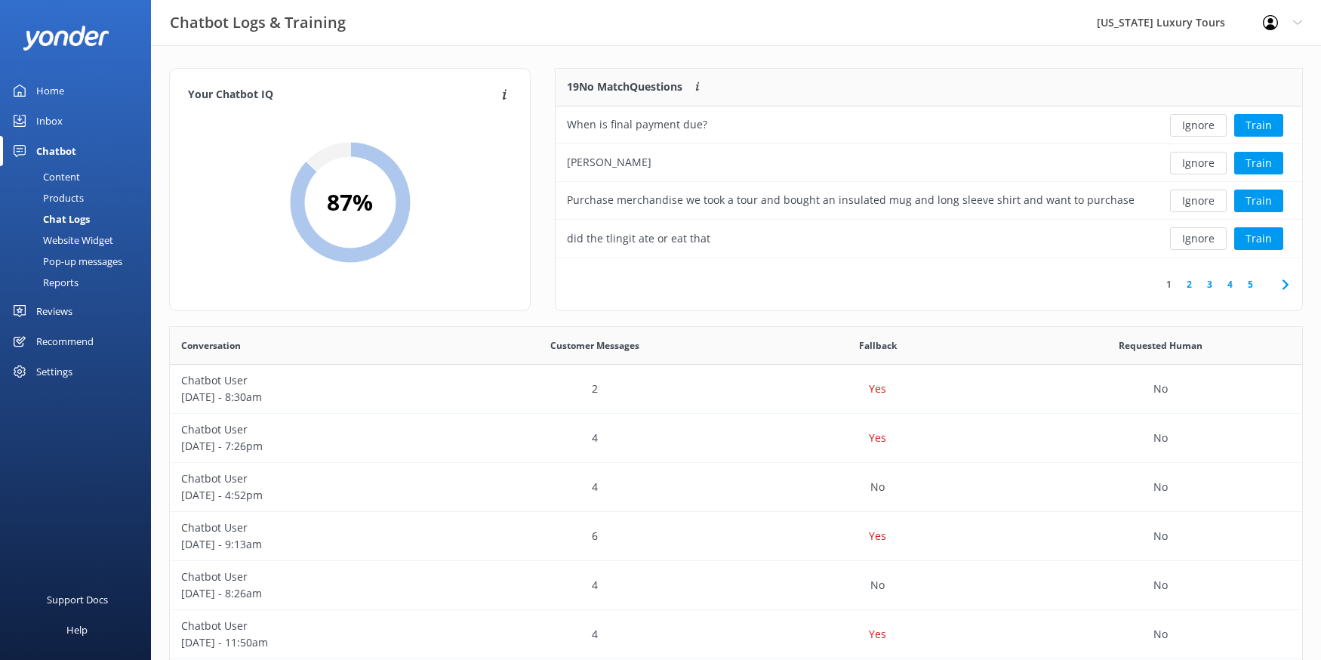
click at [1191, 127] on button "Ignore" at bounding box center [1198, 125] width 57 height 23
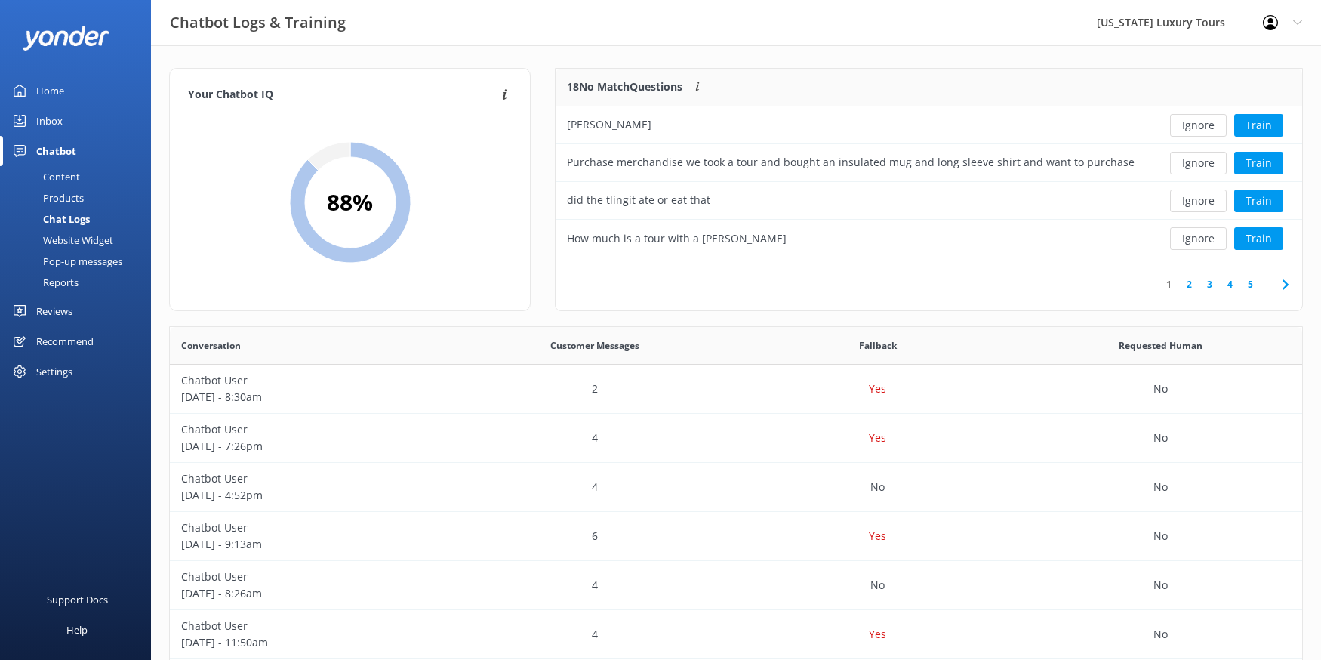
click at [1191, 127] on button "Ignore" at bounding box center [1198, 125] width 57 height 23
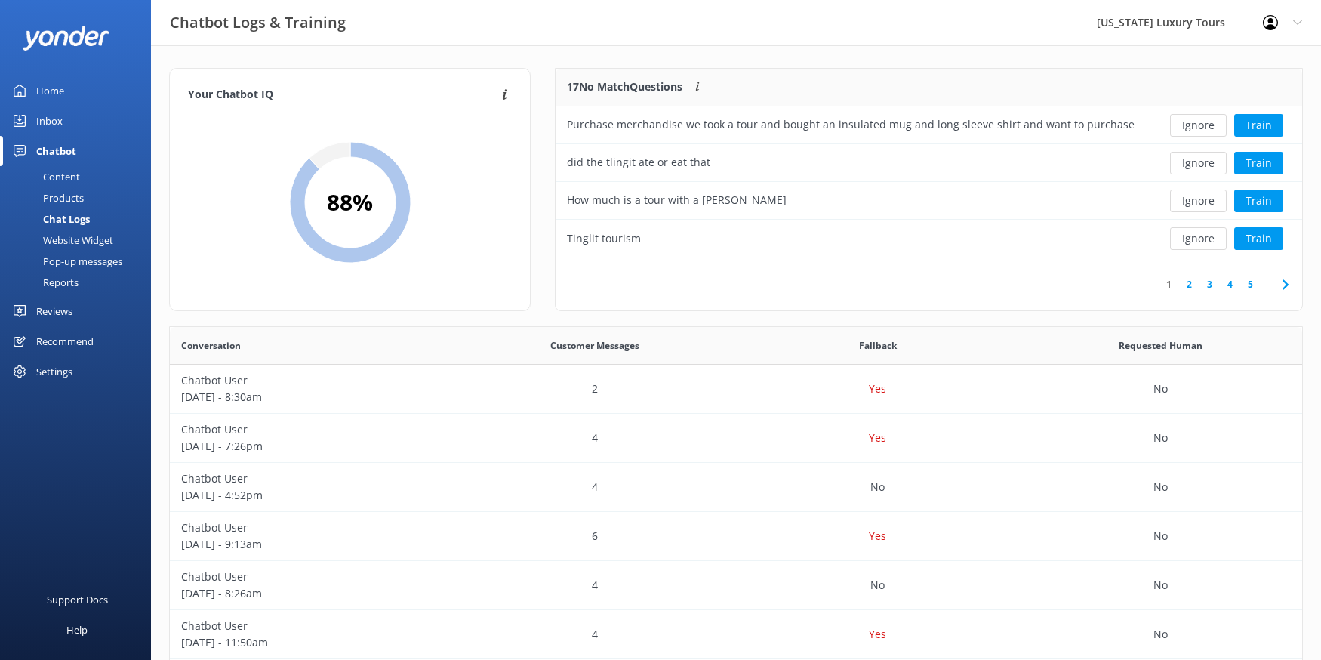
click at [1191, 127] on button "Ignore" at bounding box center [1198, 125] width 57 height 23
click at [1190, 130] on button "Ignore" at bounding box center [1198, 125] width 57 height 23
click at [1191, 130] on button "Ignore" at bounding box center [1198, 125] width 57 height 23
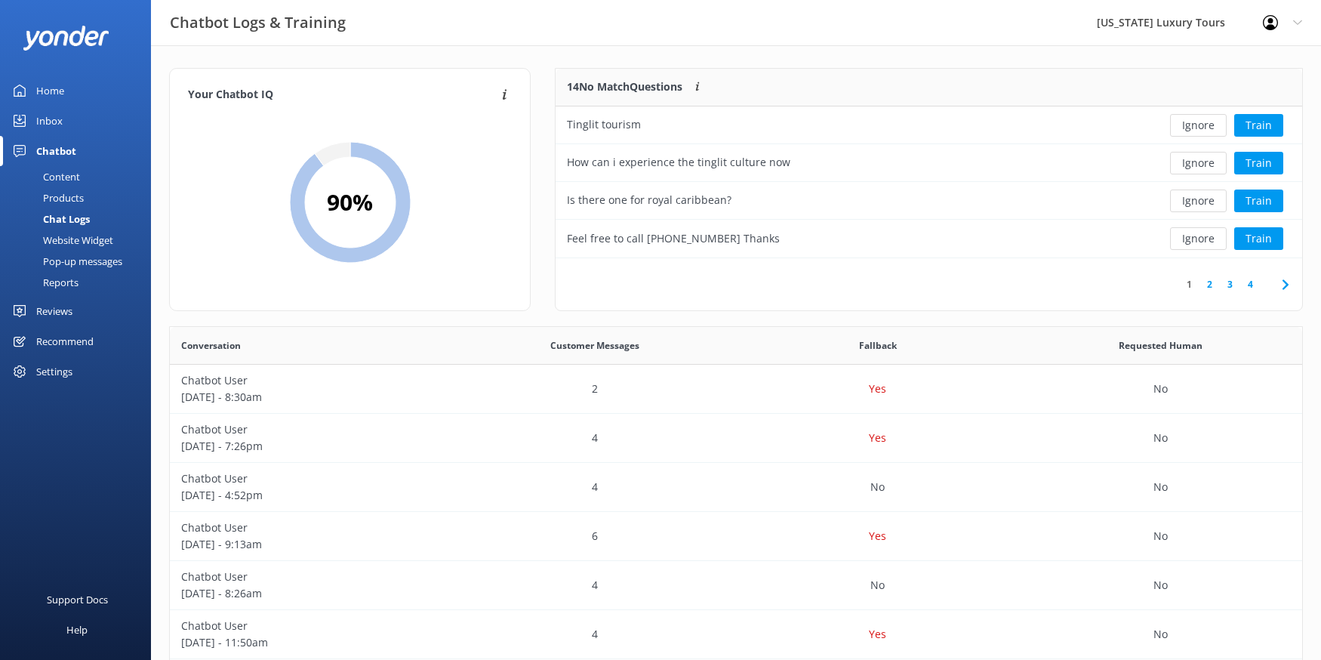
click at [1191, 130] on button "Ignore" at bounding box center [1198, 125] width 57 height 23
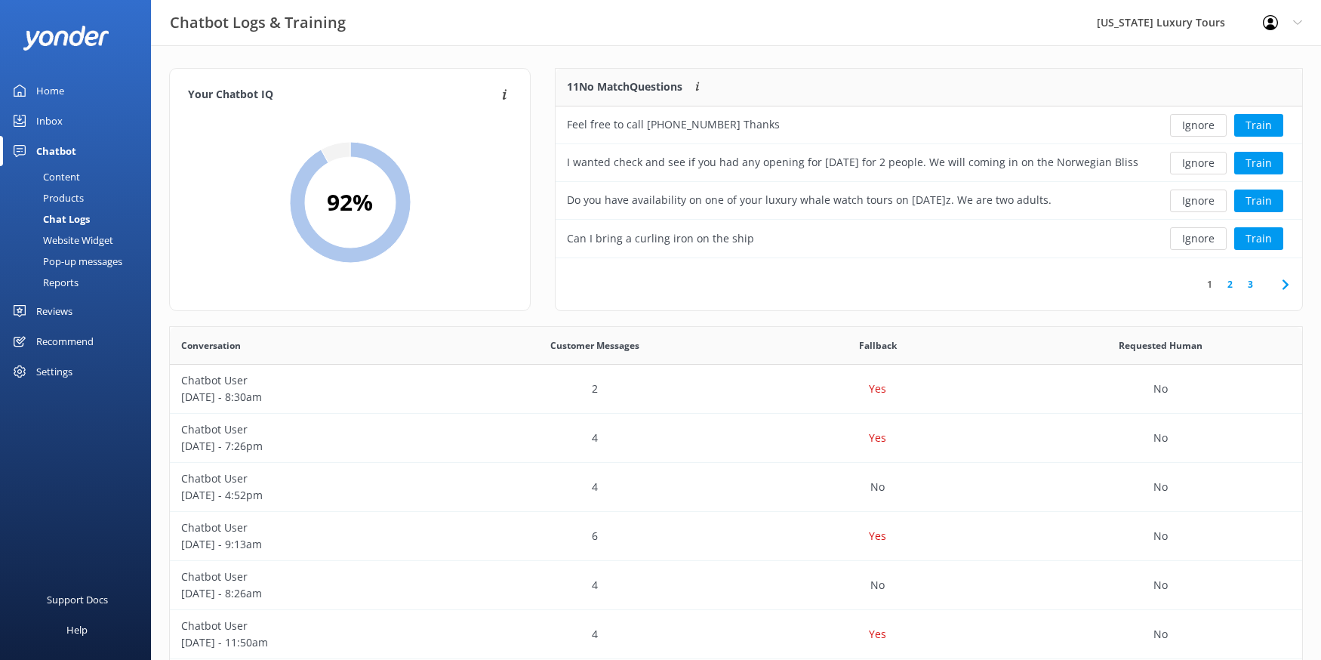
click at [1191, 130] on button "Ignore" at bounding box center [1198, 125] width 57 height 23
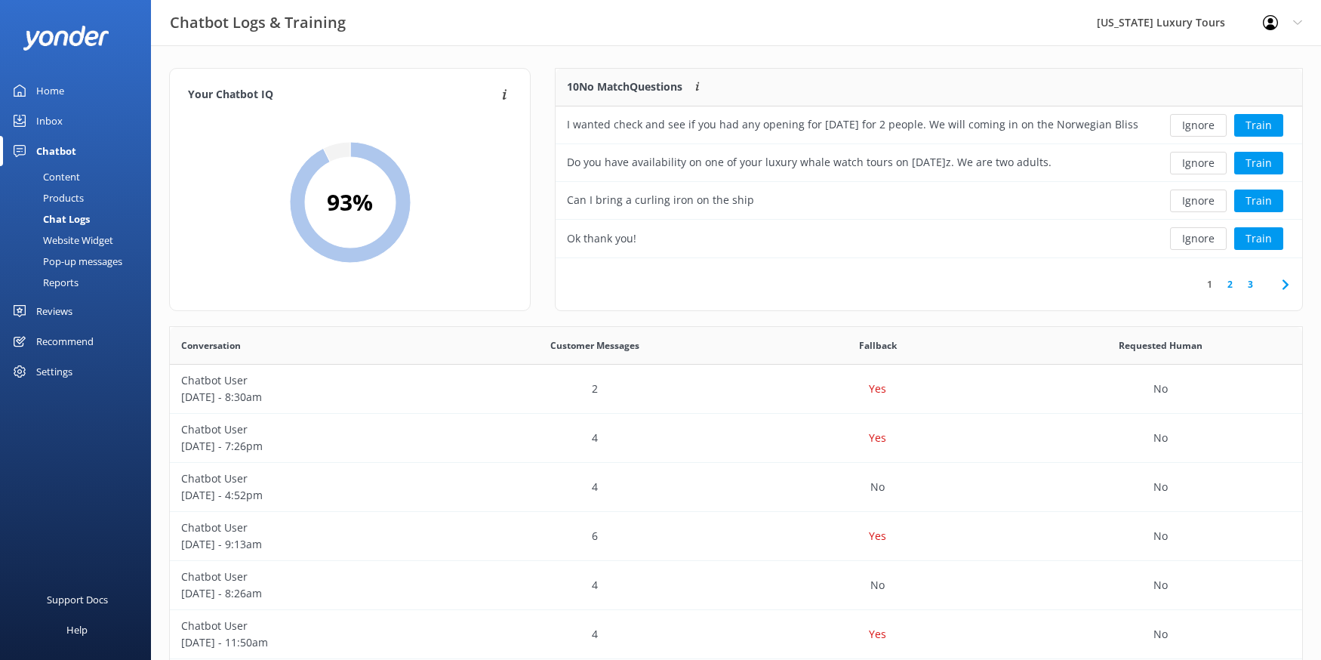
click at [1191, 130] on button "Ignore" at bounding box center [1198, 125] width 57 height 23
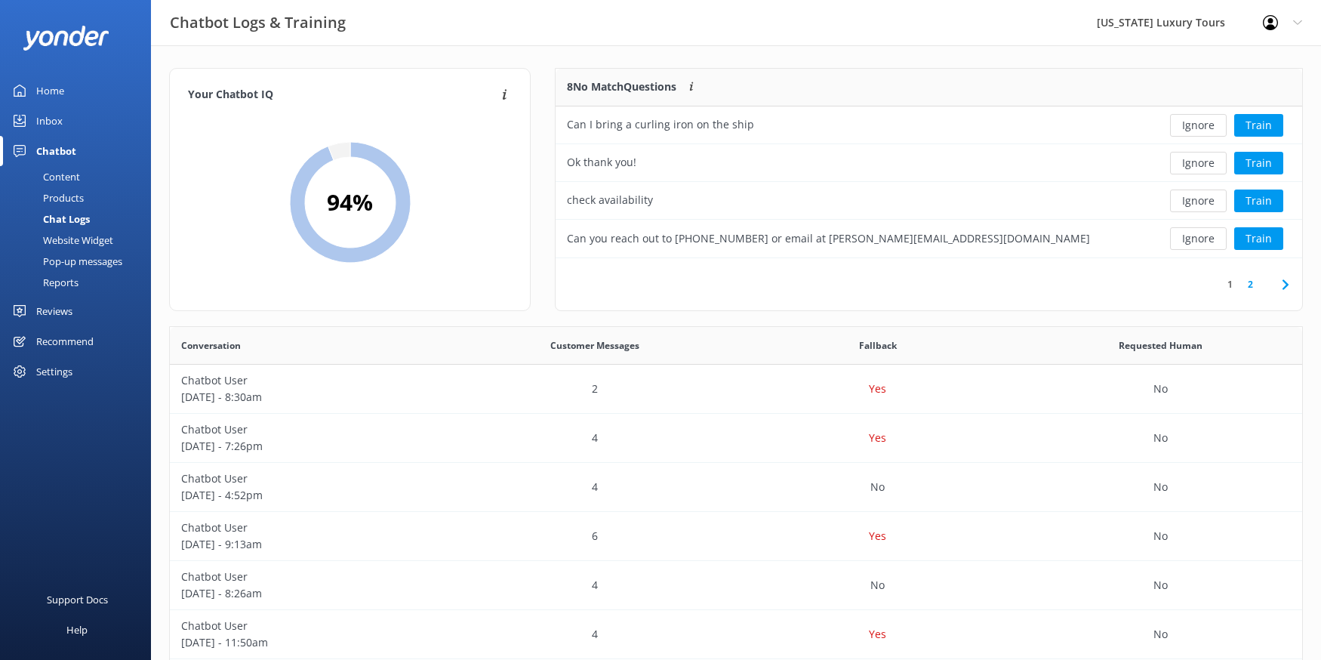
click at [1191, 130] on button "Ignore" at bounding box center [1198, 125] width 57 height 23
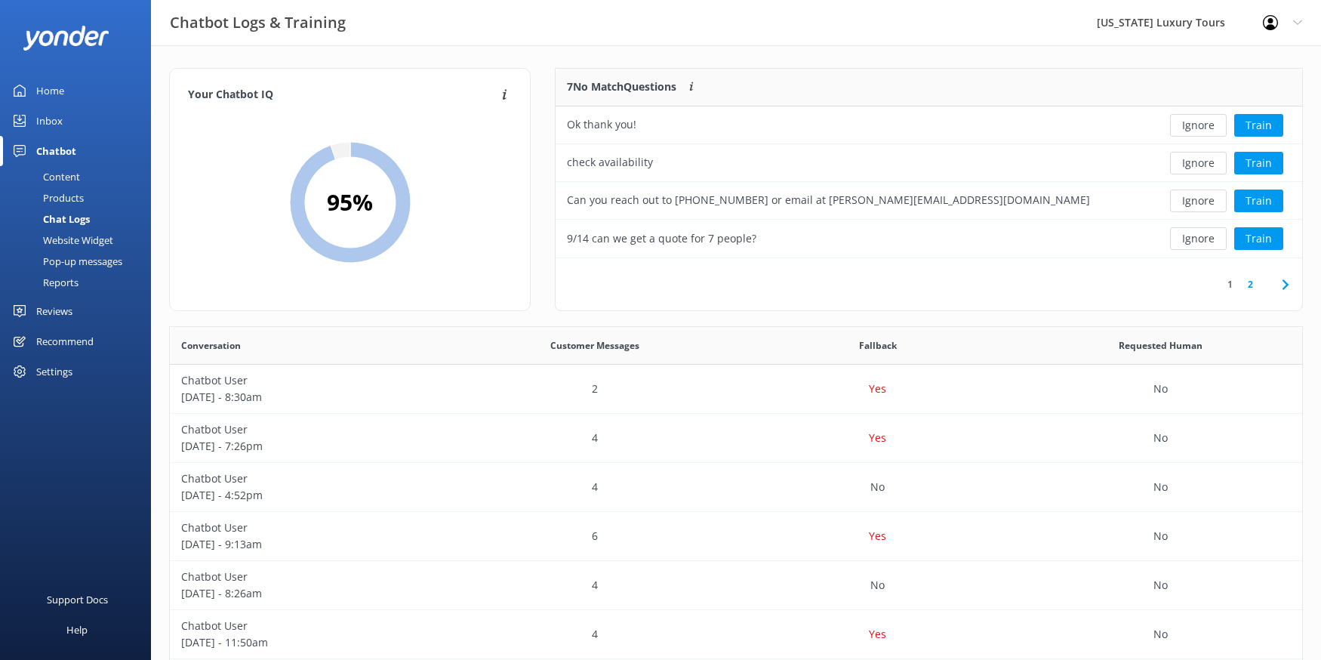
click at [1191, 130] on button "Ignore" at bounding box center [1198, 125] width 57 height 23
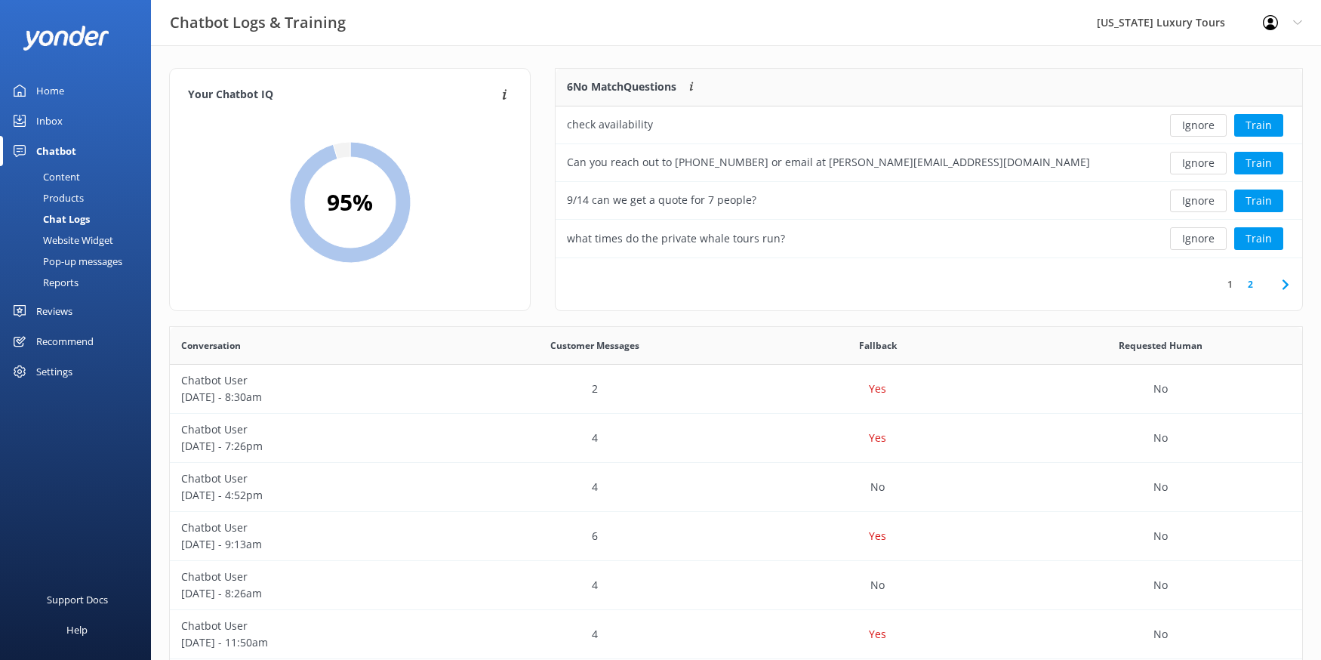
click at [1191, 130] on button "Ignore" at bounding box center [1198, 125] width 57 height 23
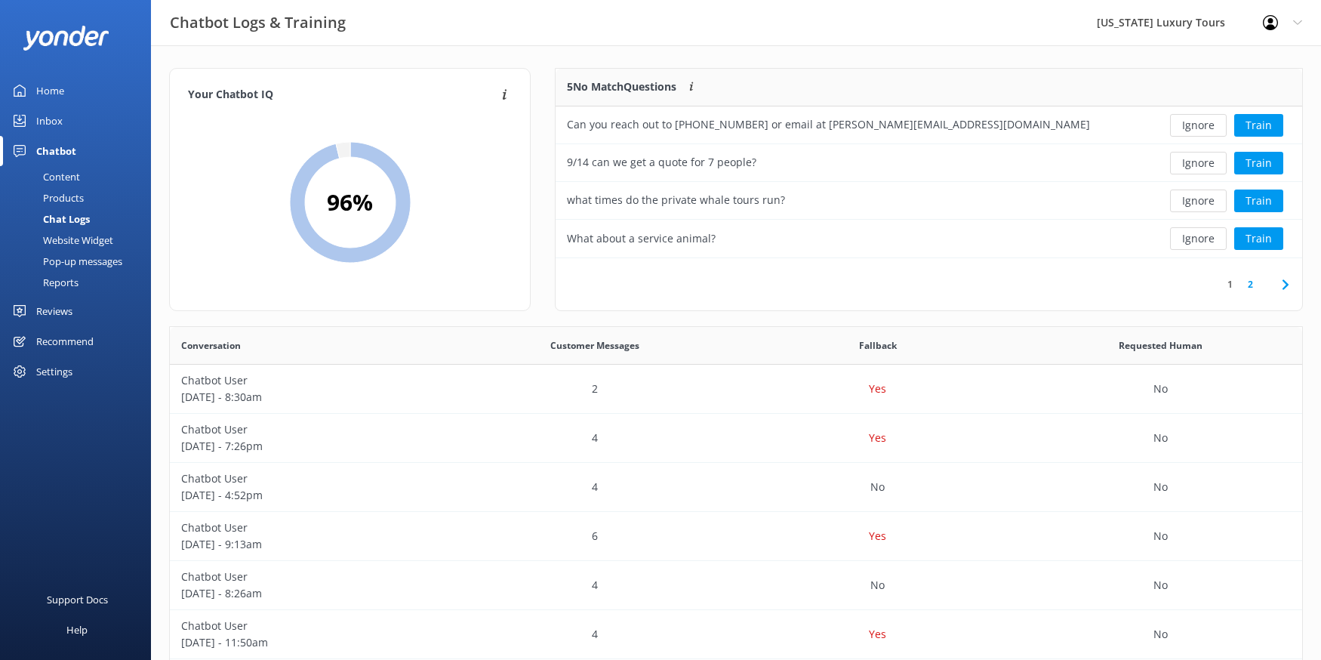
click at [1191, 130] on button "Ignore" at bounding box center [1198, 125] width 57 height 23
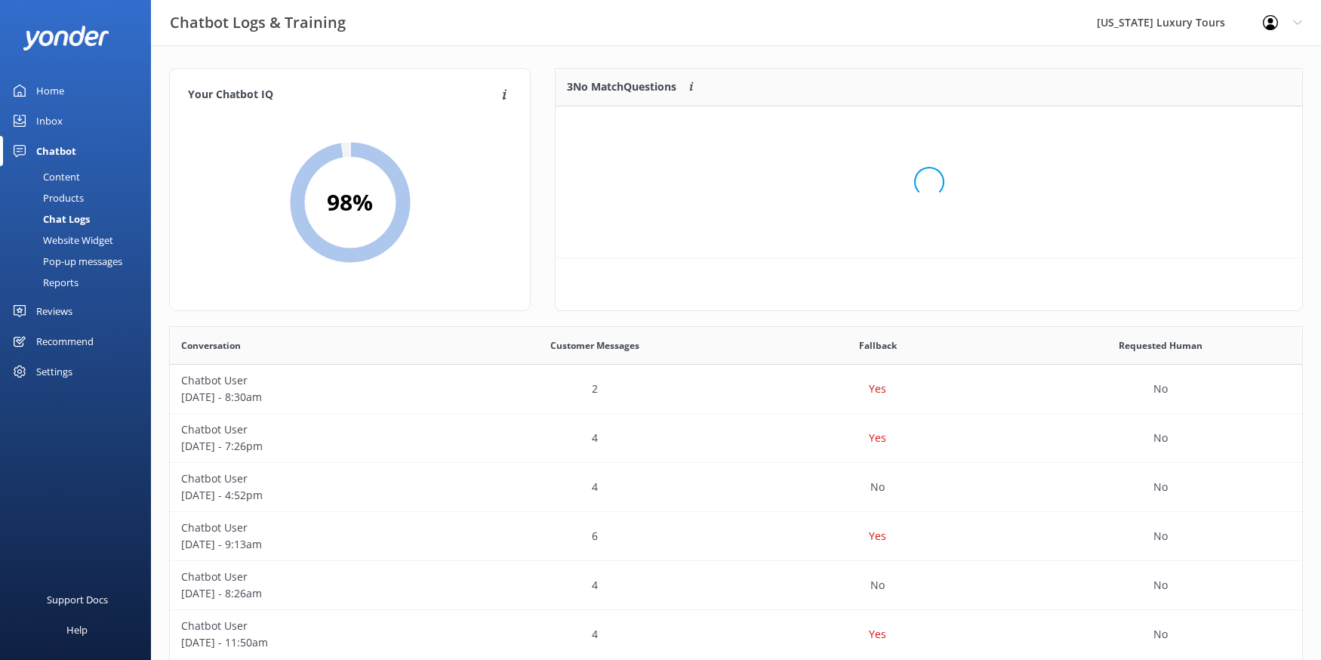
scroll to position [152, 746]
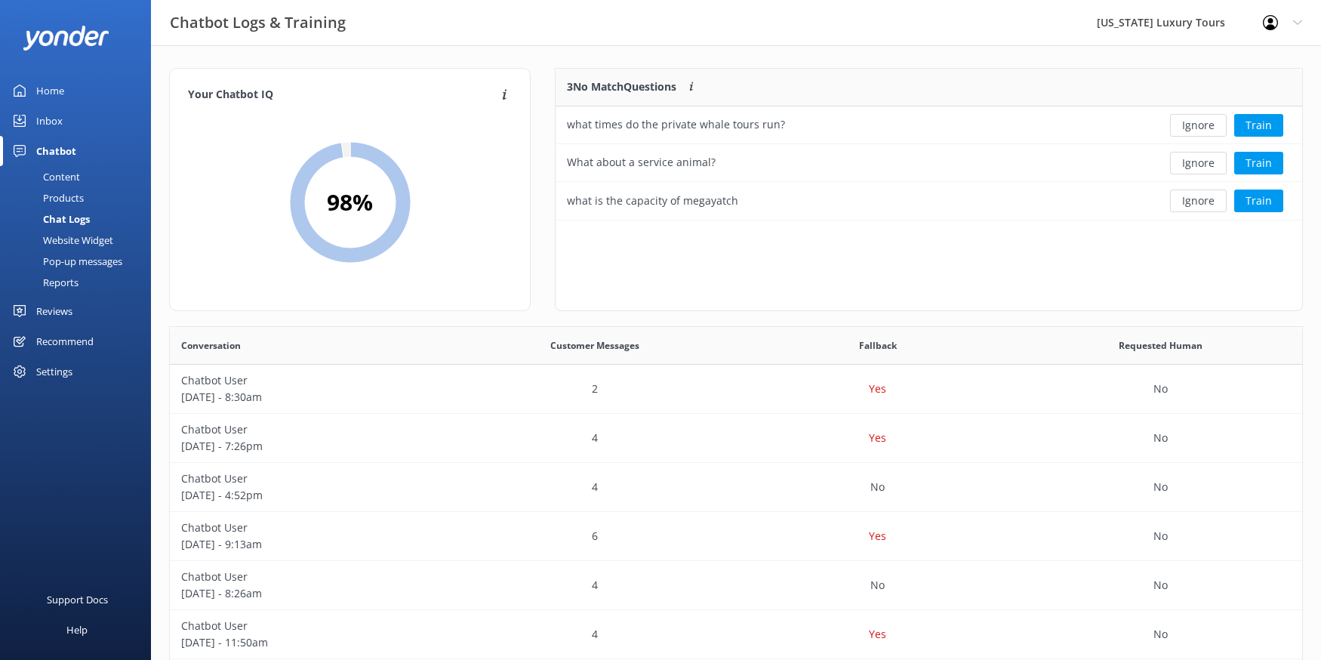
click at [1191, 130] on button "Ignore" at bounding box center [1198, 125] width 57 height 23
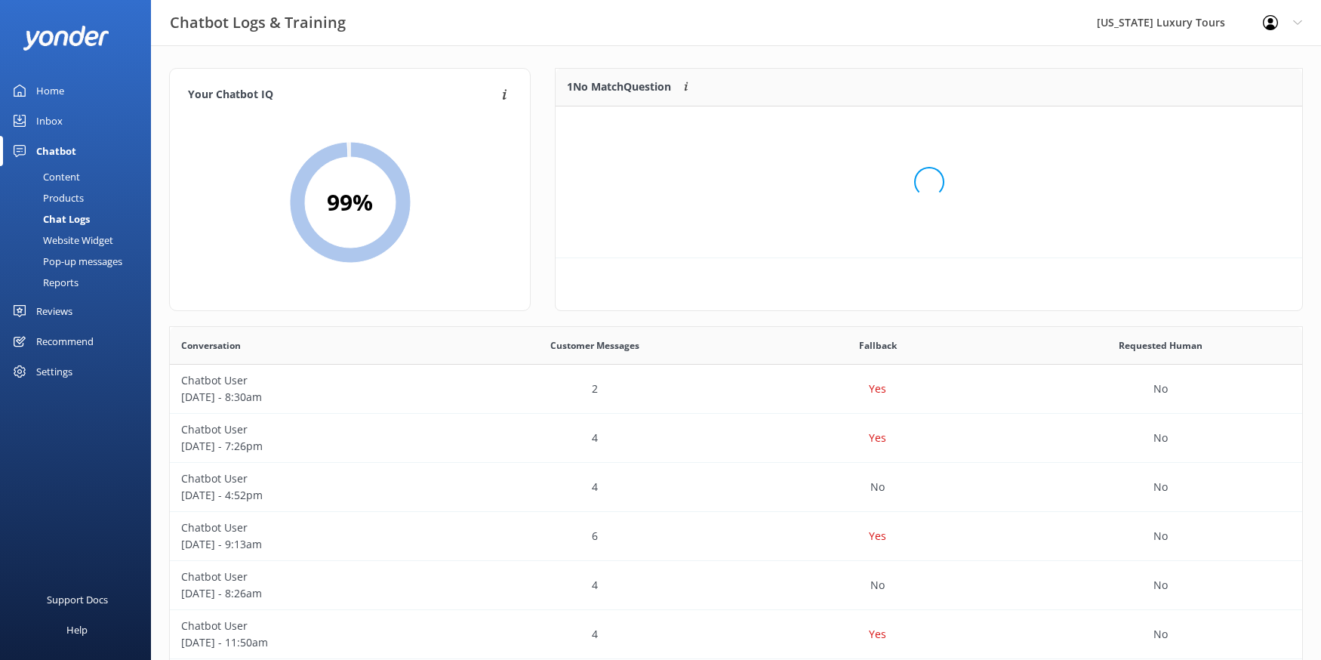
scroll to position [76, 746]
click at [1191, 130] on button "Ignore" at bounding box center [1198, 125] width 57 height 23
click at [51, 91] on div "Home" at bounding box center [50, 90] width 28 height 30
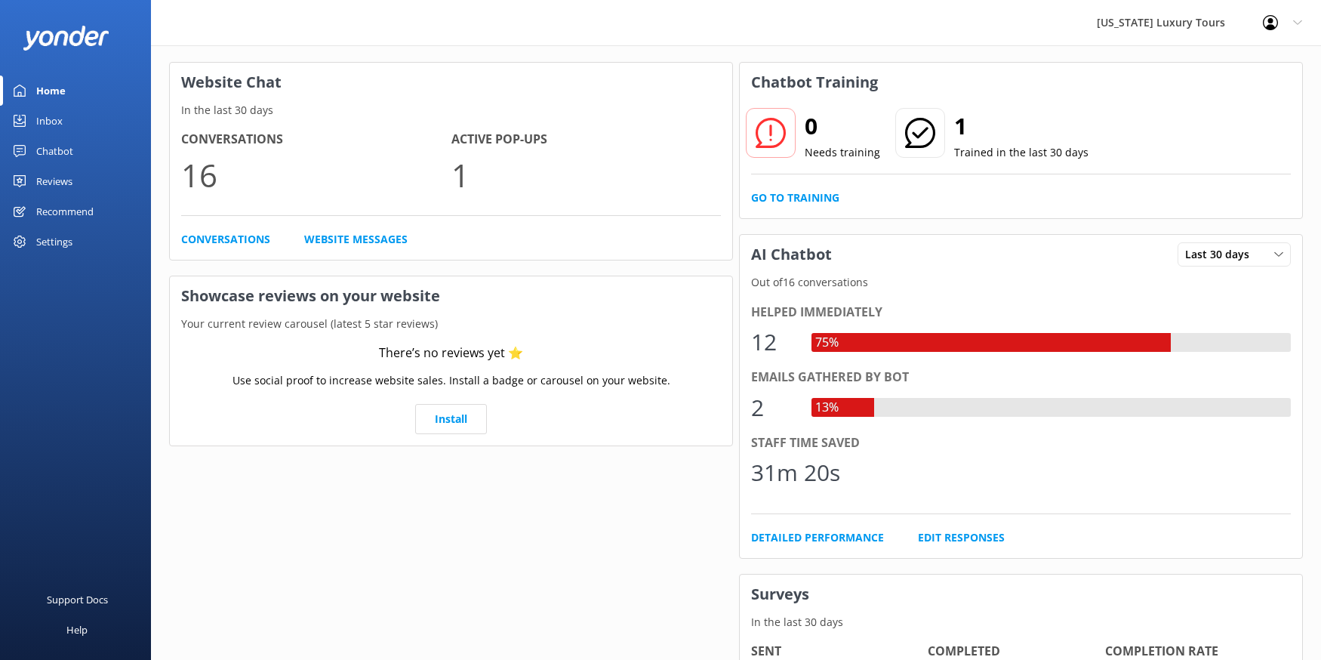
scroll to position [0, 0]
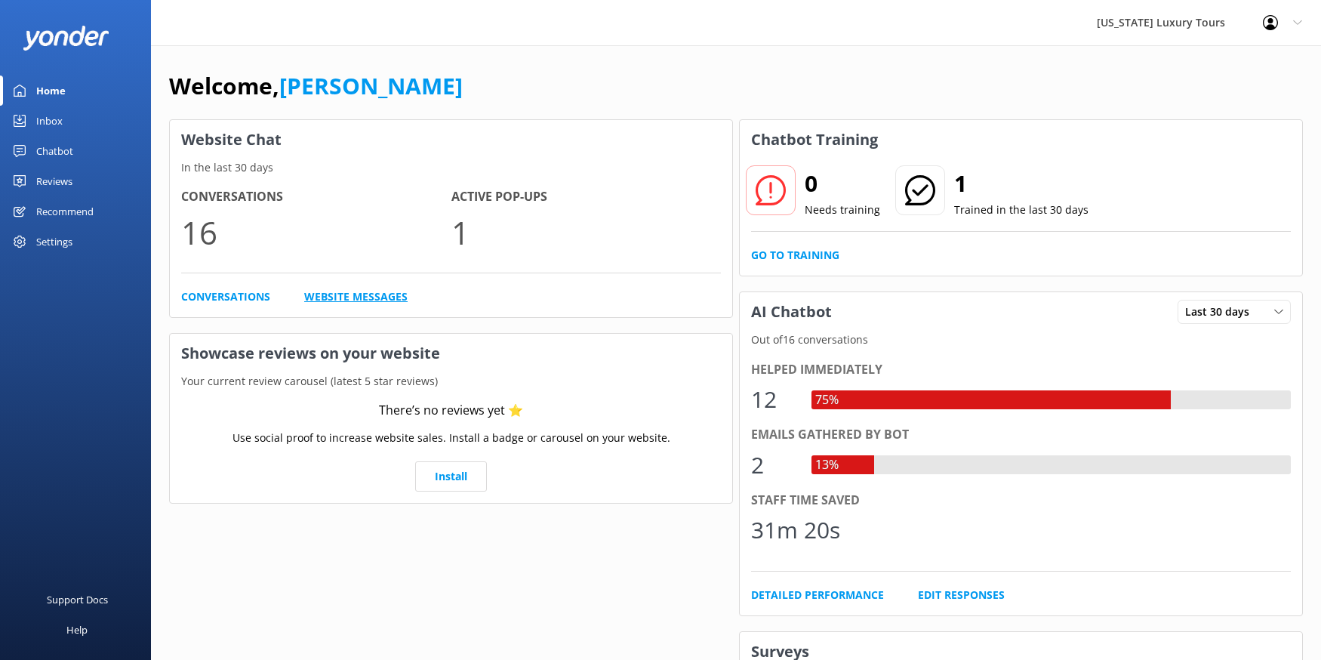
click at [350, 297] on link "Website Messages" at bounding box center [355, 296] width 103 height 17
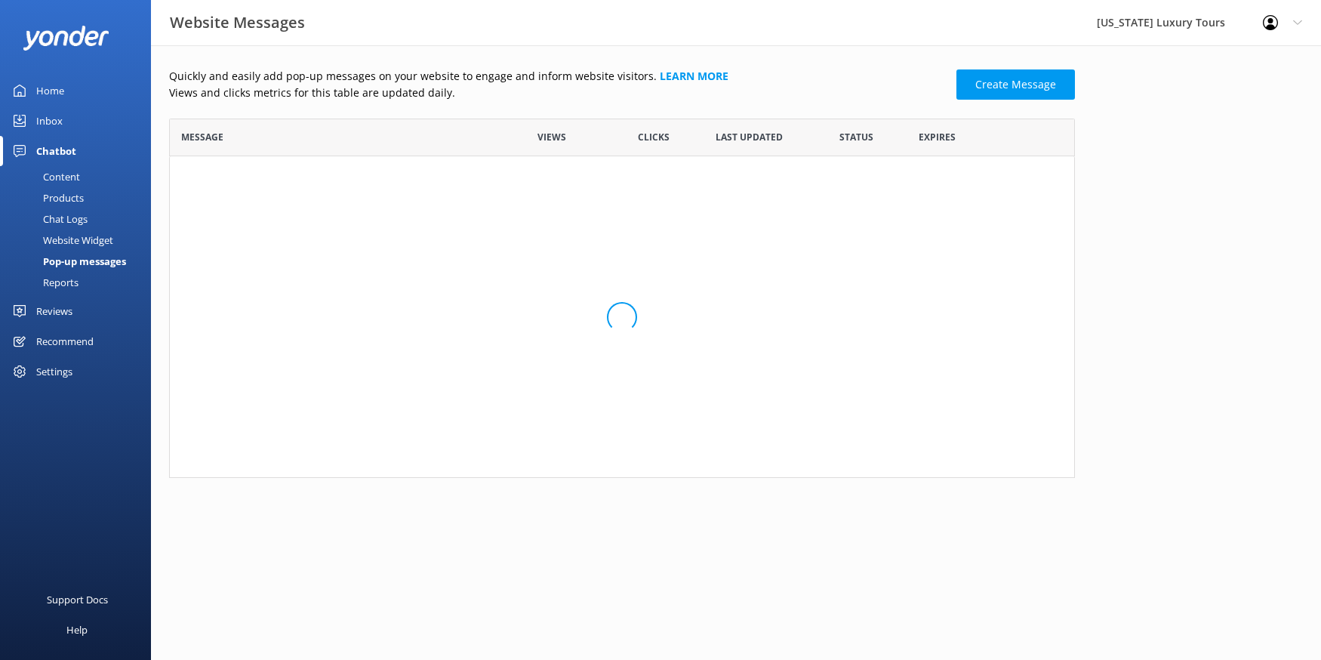
scroll to position [103, 906]
click at [35, 87] on link "Home" at bounding box center [75, 90] width 151 height 30
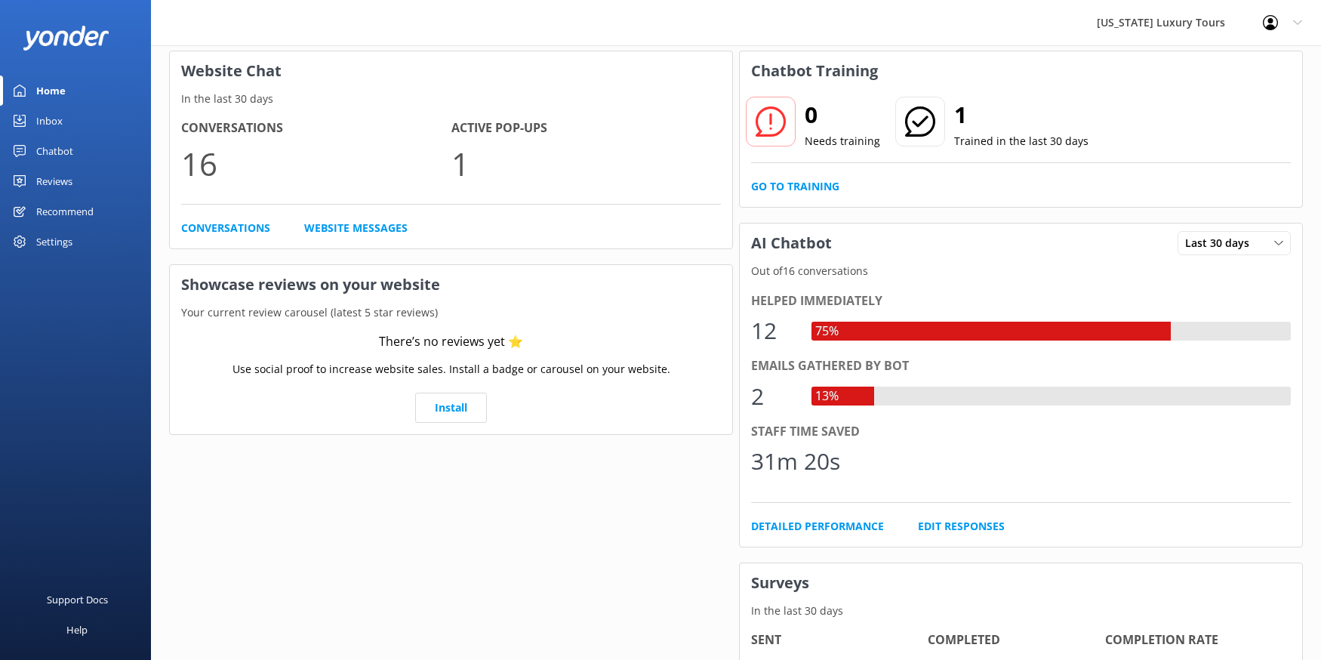
scroll to position [0, 0]
